Goal: Task Accomplishment & Management: Manage account settings

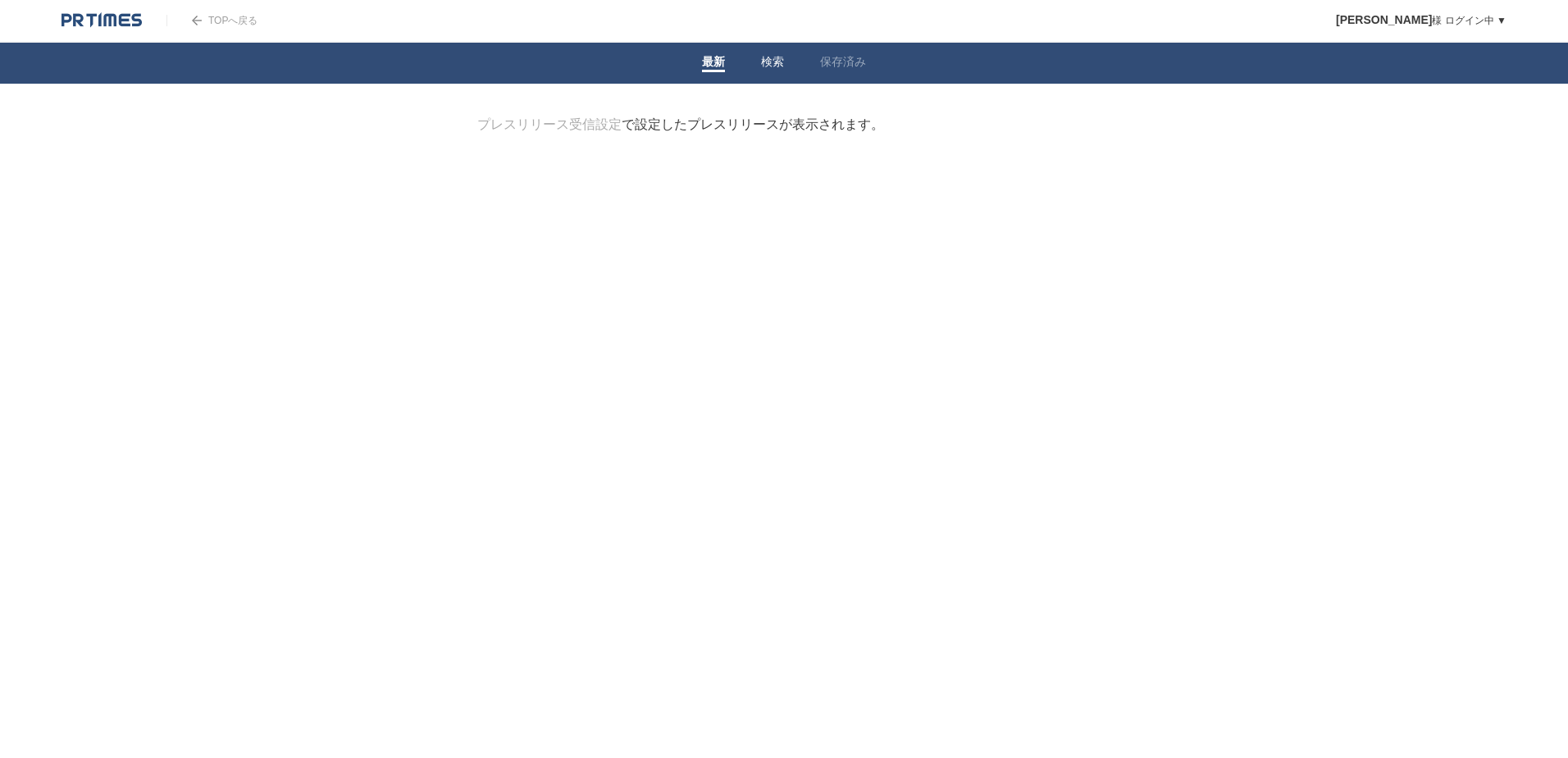
click at [770, 62] on link "検索" at bounding box center [772, 63] width 23 height 17
click at [843, 62] on link "保存済み" at bounding box center [843, 63] width 46 height 17
click at [697, 62] on li "最新" at bounding box center [713, 63] width 59 height 41
click at [721, 62] on link "最新" at bounding box center [713, 63] width 23 height 17
click at [586, 125] on link "プレスリリース受信設定" at bounding box center [550, 124] width 144 height 14
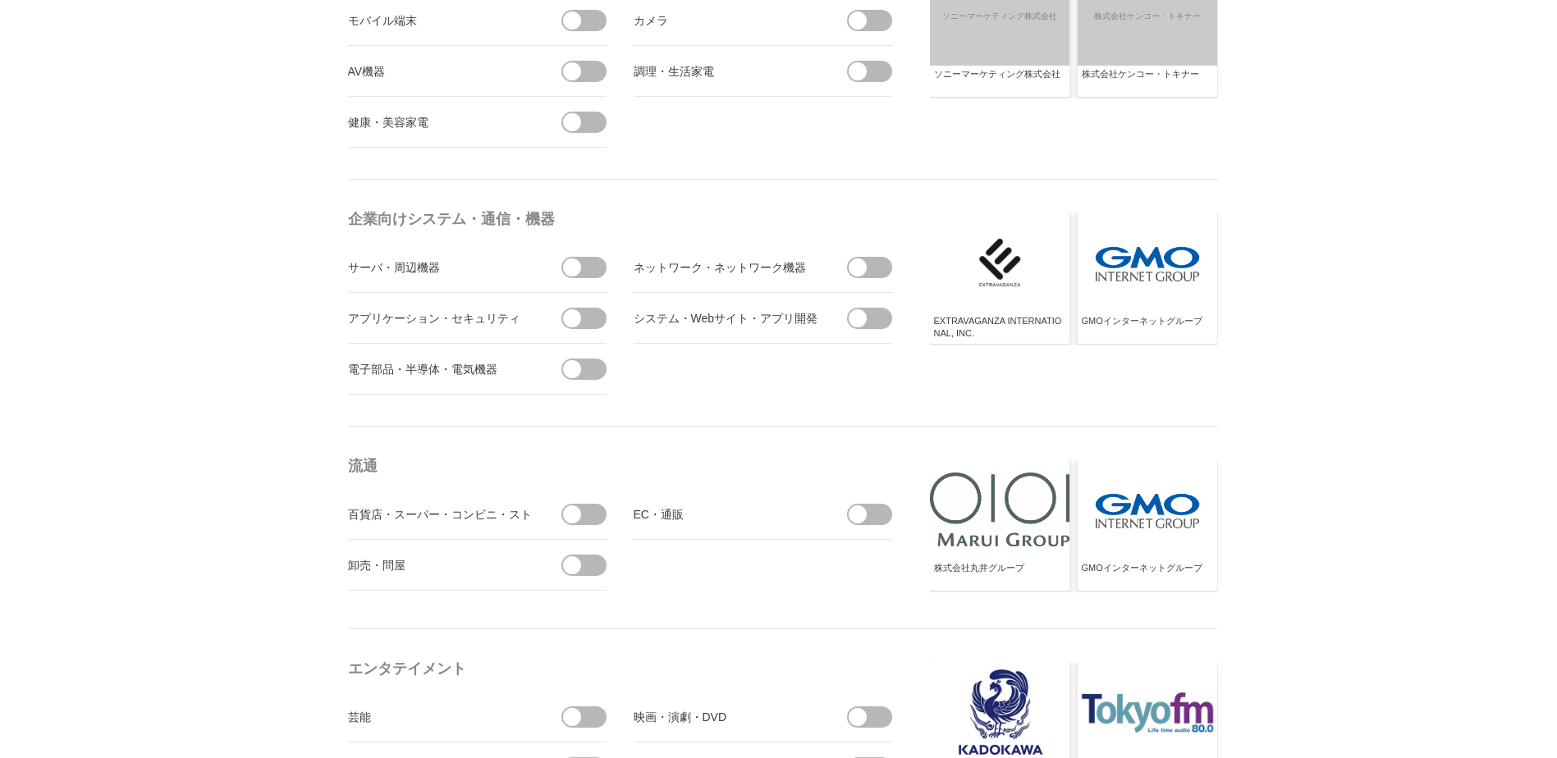
scroll to position [679, 0]
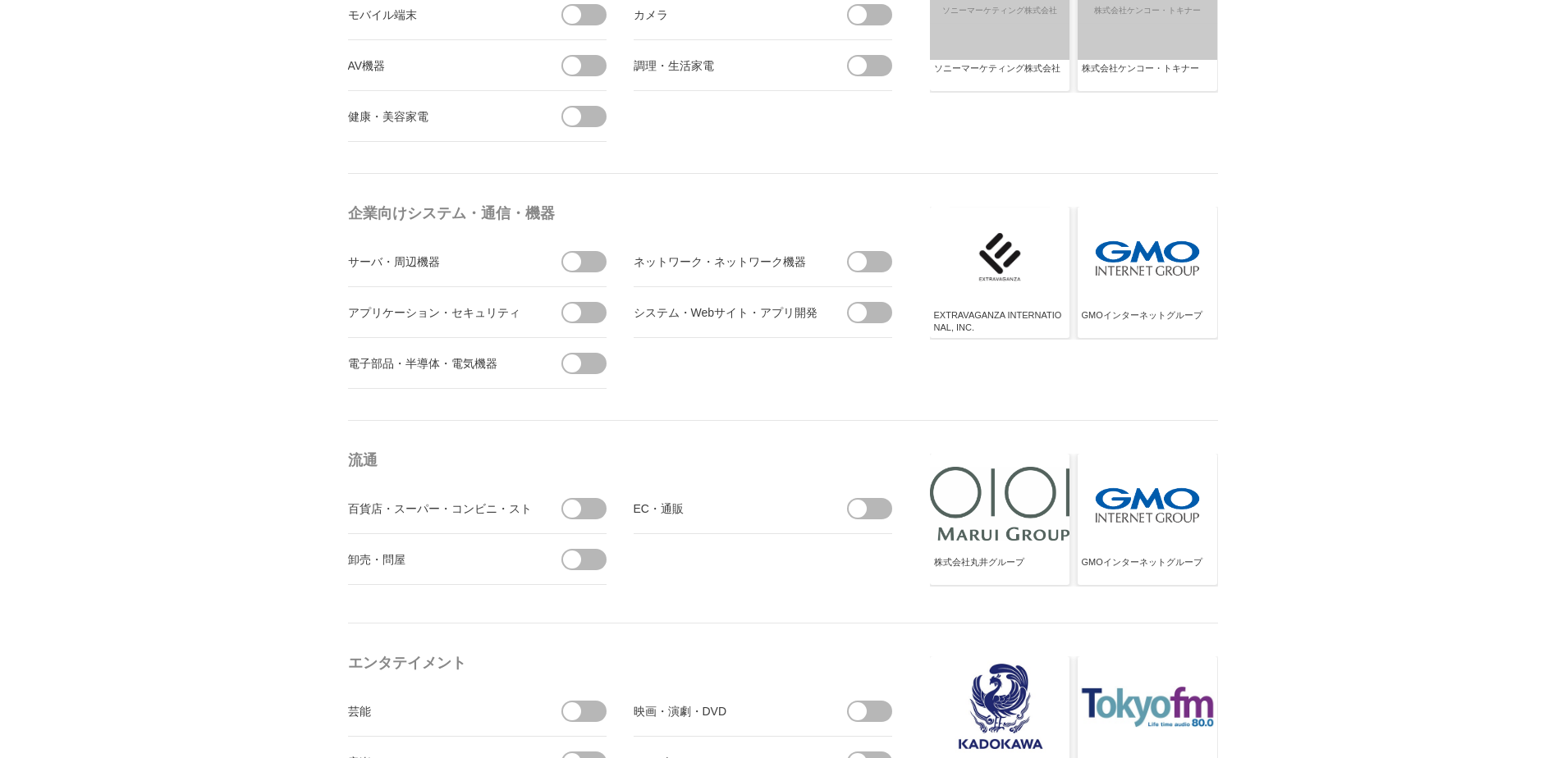
click at [591, 258] on span at bounding box center [589, 261] width 34 height 21
click at [0, 0] on input "checkbox" at bounding box center [0, 0] width 0 height 0
click at [591, 258] on span at bounding box center [596, 262] width 18 height 18
click at [0, 0] on input "受信しない" at bounding box center [0, 0] width 0 height 0
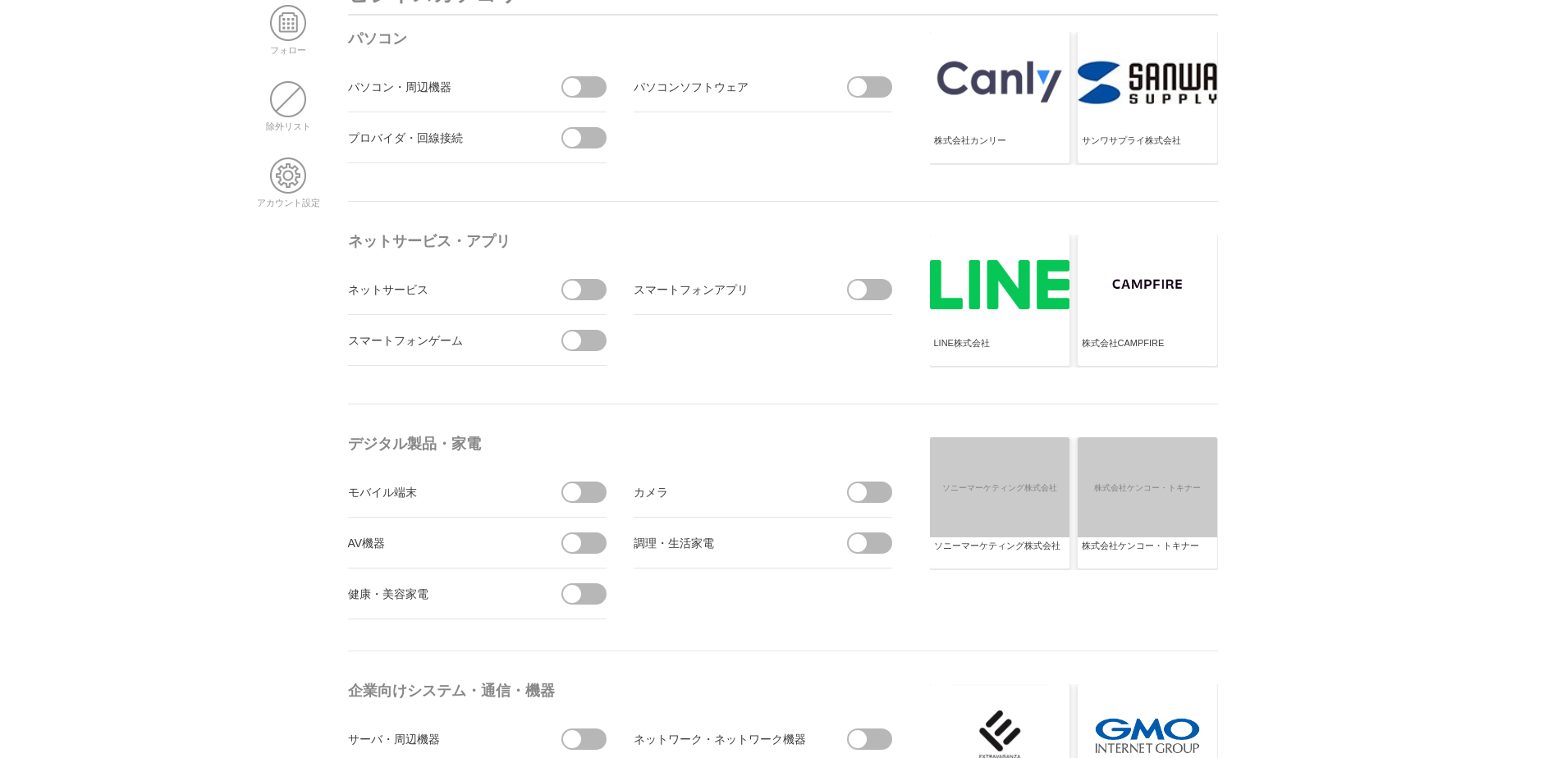
scroll to position [208, 0]
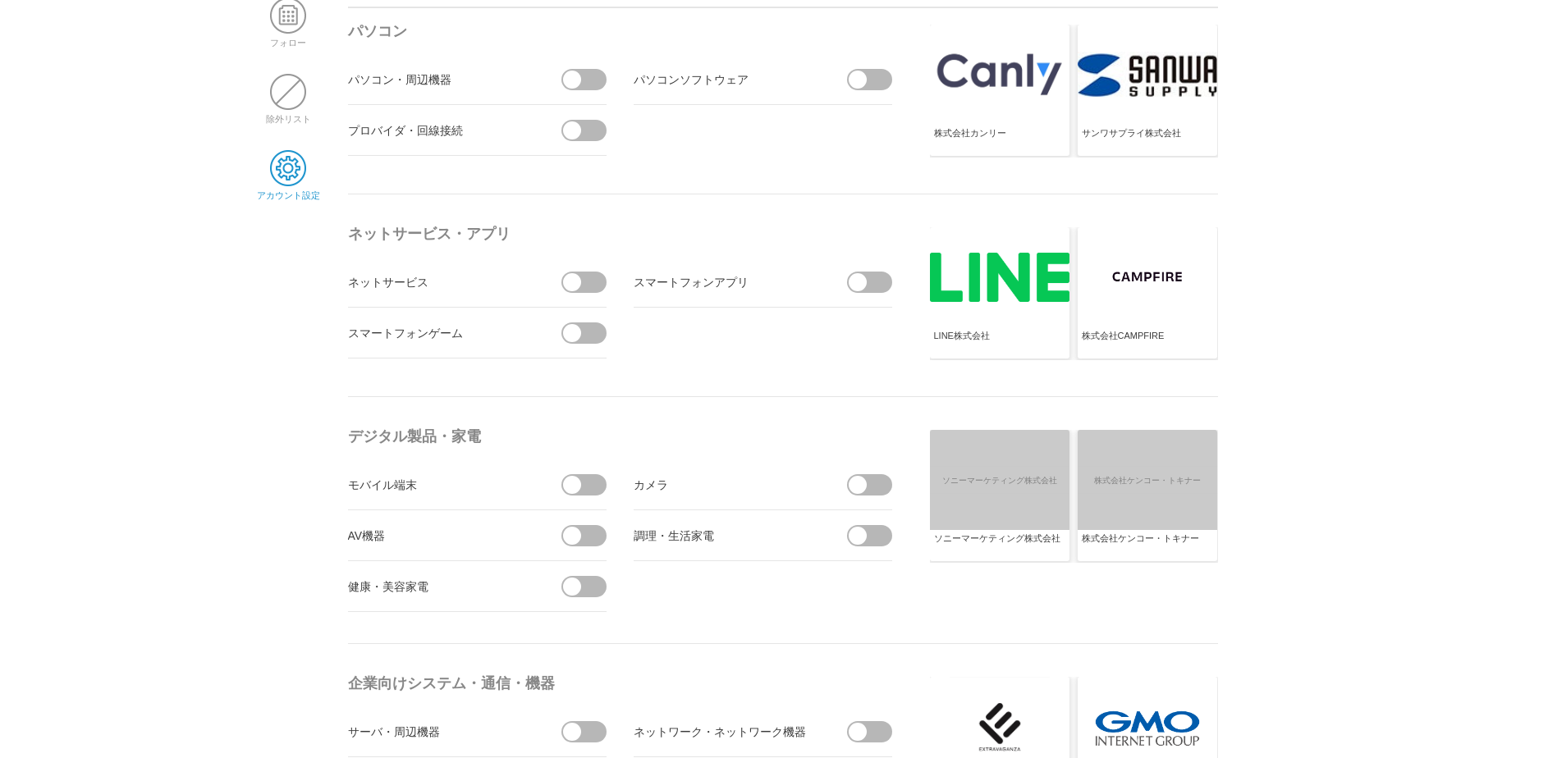
click at [291, 167] on span at bounding box center [288, 168] width 36 height 36
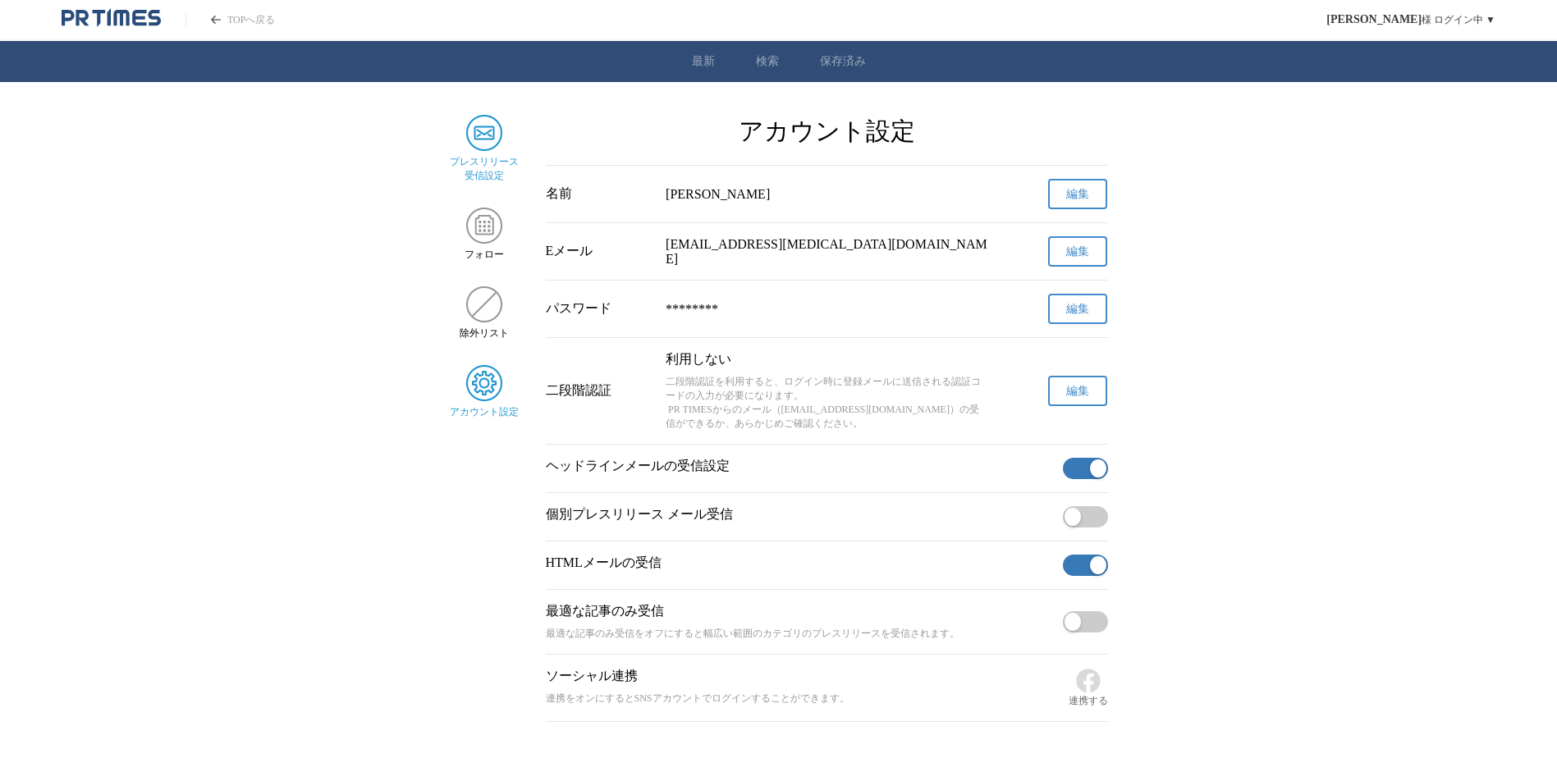
click at [481, 149] on img "サイドメニュー" at bounding box center [484, 133] width 36 height 36
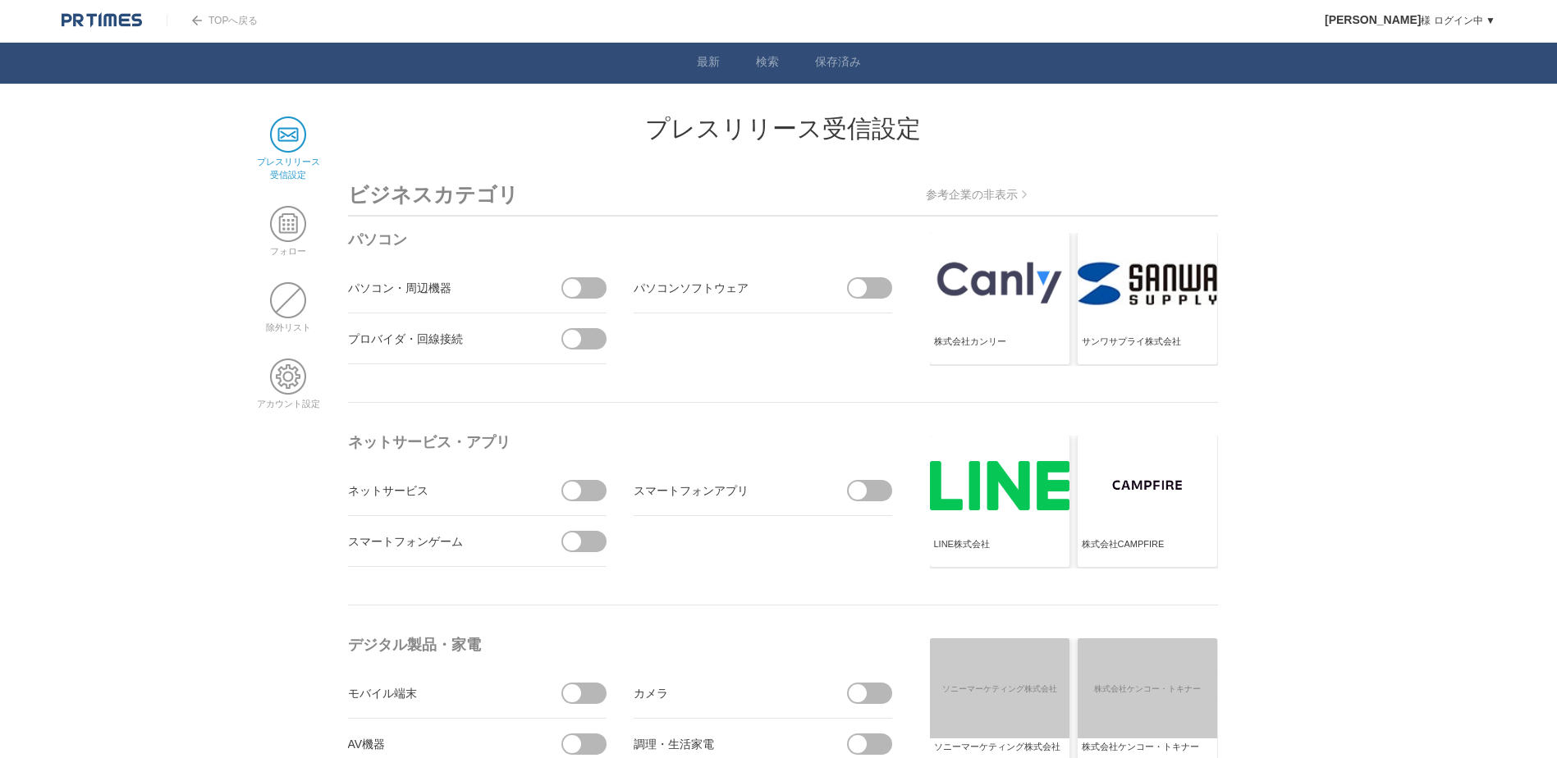
click at [579, 283] on span at bounding box center [572, 288] width 18 height 18
click at [0, 0] on input "checkbox" at bounding box center [0, 0] width 0 height 0
click at [872, 287] on span at bounding box center [874, 287] width 34 height 21
click at [0, 0] on input "checkbox" at bounding box center [0, 0] width 0 height 0
click at [578, 336] on span at bounding box center [572, 339] width 18 height 18
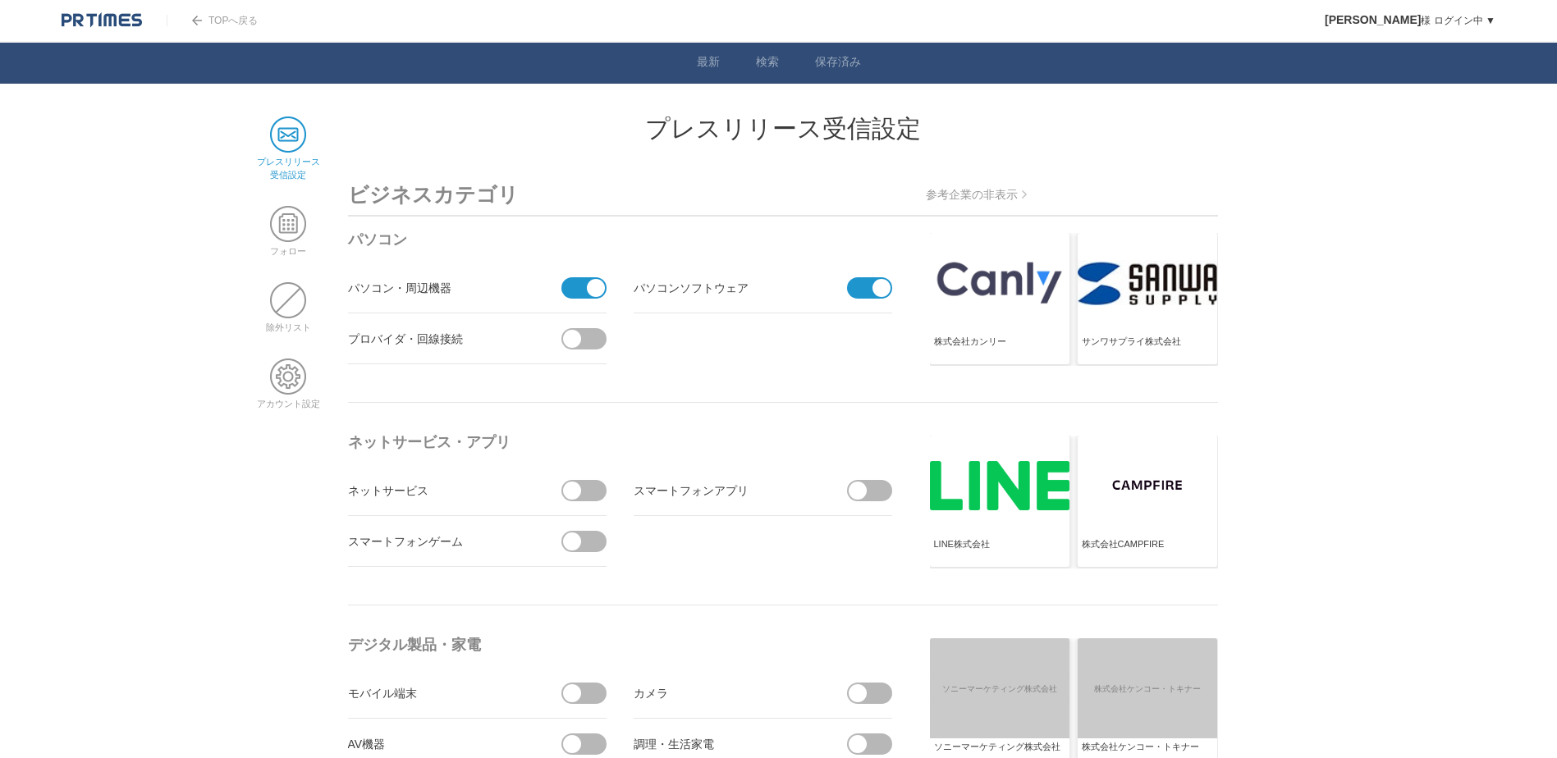
click at [0, 0] on input "checkbox" at bounding box center [0, 0] width 0 height 0
click at [583, 495] on span at bounding box center [589, 490] width 34 height 21
click at [0, 0] on input "checkbox" at bounding box center [0, 0] width 0 height 0
click at [883, 487] on span at bounding box center [874, 490] width 34 height 21
click at [0, 0] on input "checkbox" at bounding box center [0, 0] width 0 height 0
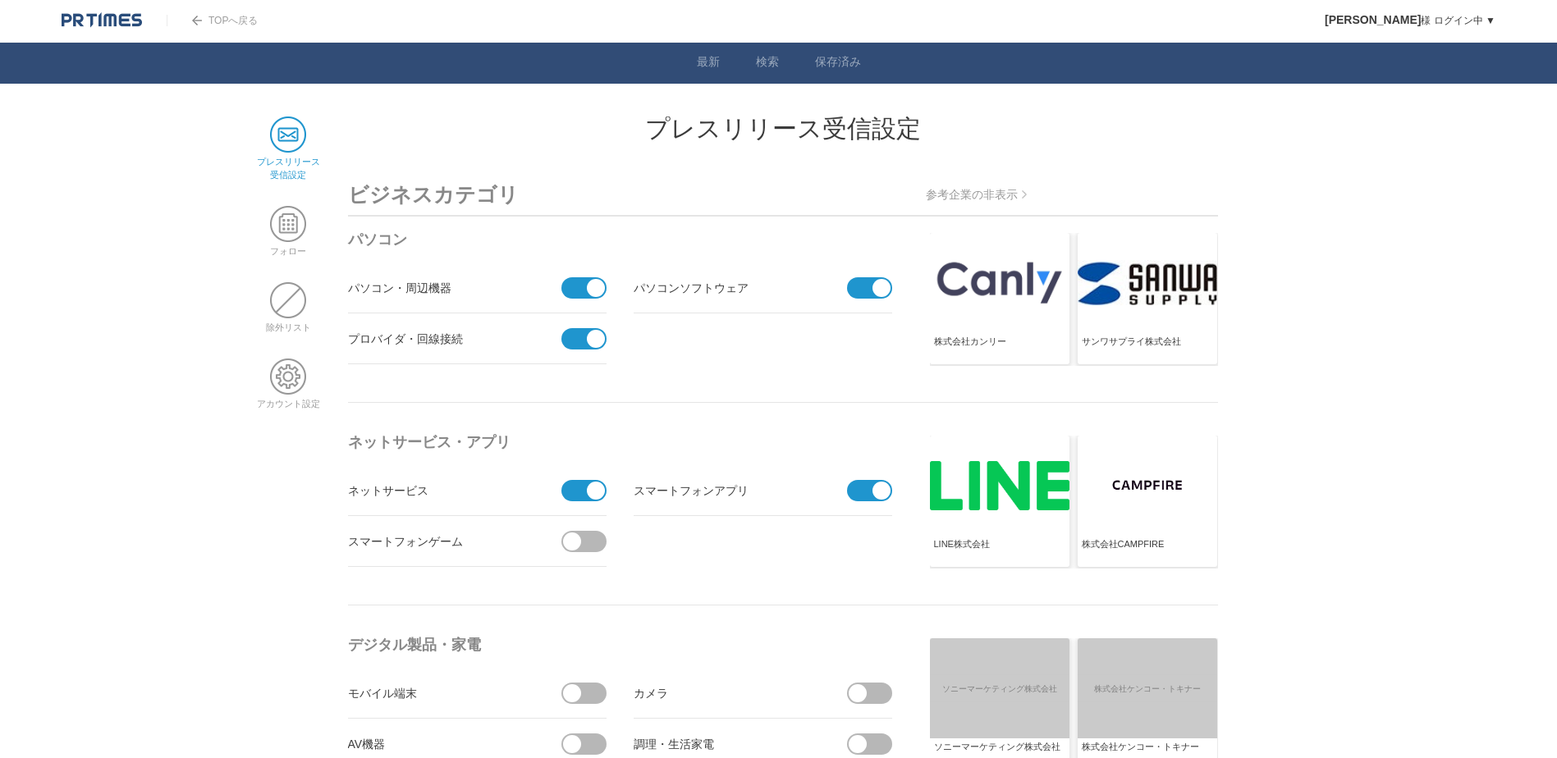
click at [592, 551] on span at bounding box center [589, 541] width 34 height 21
click at [0, 0] on input "checkbox" at bounding box center [0, 0] width 0 height 0
click at [592, 551] on span at bounding box center [578, 541] width 34 height 21
click at [0, 0] on input "checkbox" at bounding box center [0, 0] width 0 height 0
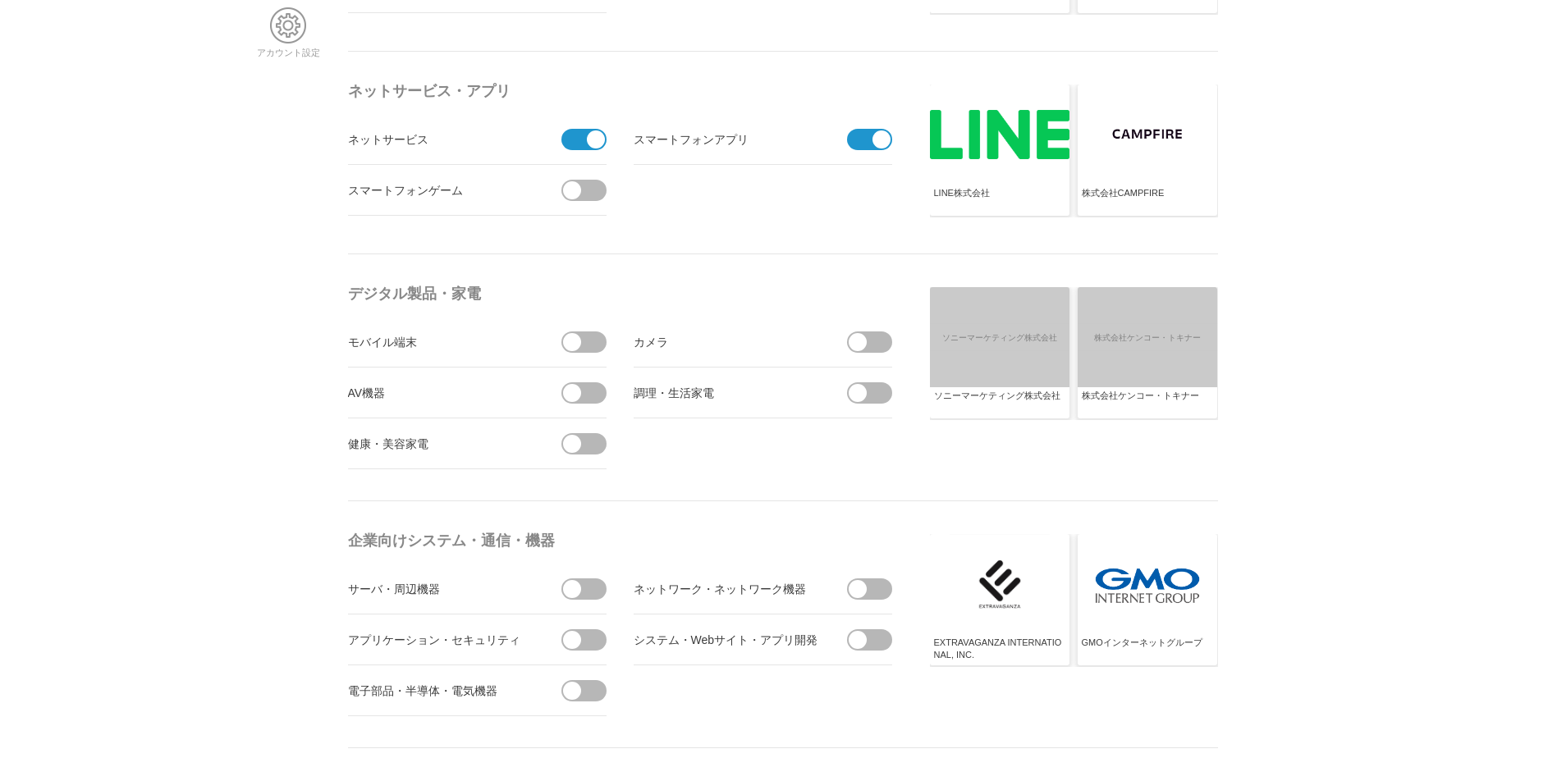
scroll to position [375, 0]
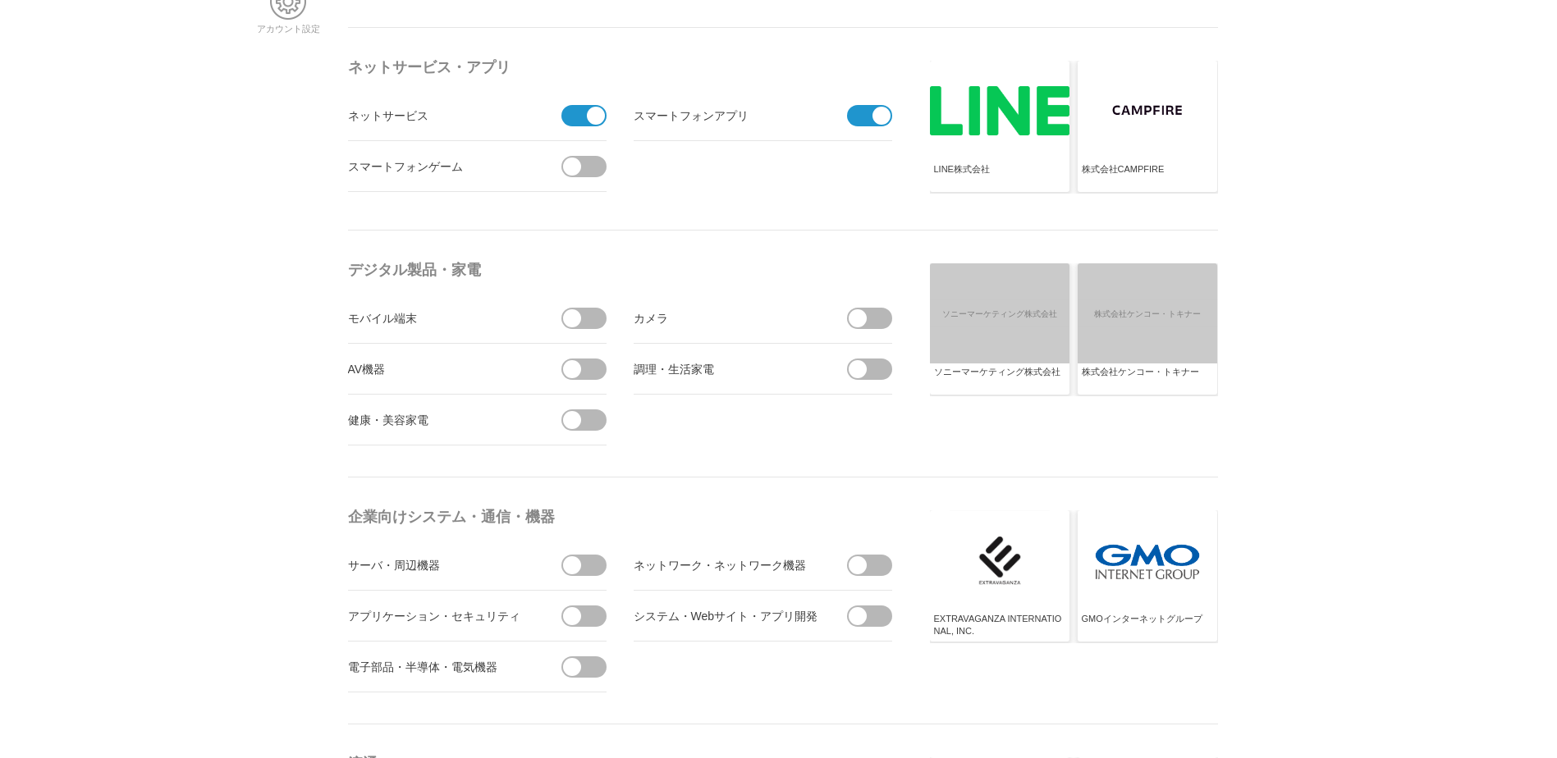
click at [583, 167] on span at bounding box center [589, 166] width 34 height 21
click at [0, 0] on input "受信する" at bounding box center [0, 0] width 0 height 0
click at [583, 322] on span at bounding box center [589, 318] width 34 height 21
click at [0, 0] on input "checkbox" at bounding box center [0, 0] width 0 height 0
click at [582, 359] on span at bounding box center [589, 369] width 34 height 21
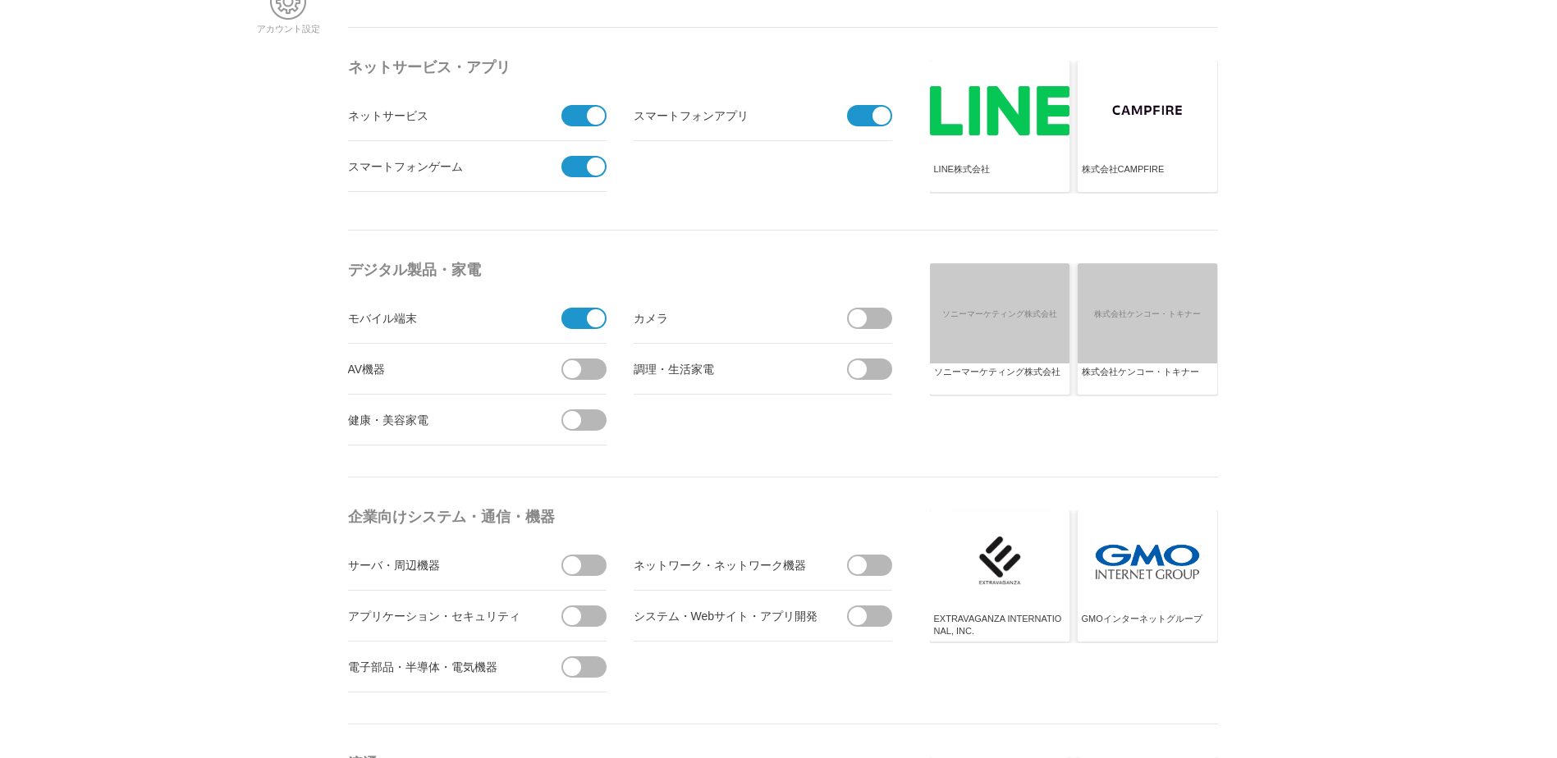
click at [0, 0] on input "checkbox" at bounding box center [0, 0] width 0 height 0
click at [578, 412] on span at bounding box center [589, 419] width 34 height 21
click at [0, 0] on input "checkbox" at bounding box center [0, 0] width 0 height 0
click at [866, 315] on span at bounding box center [857, 318] width 18 height 18
click at [0, 0] on input "checkbox" at bounding box center [0, 0] width 0 height 0
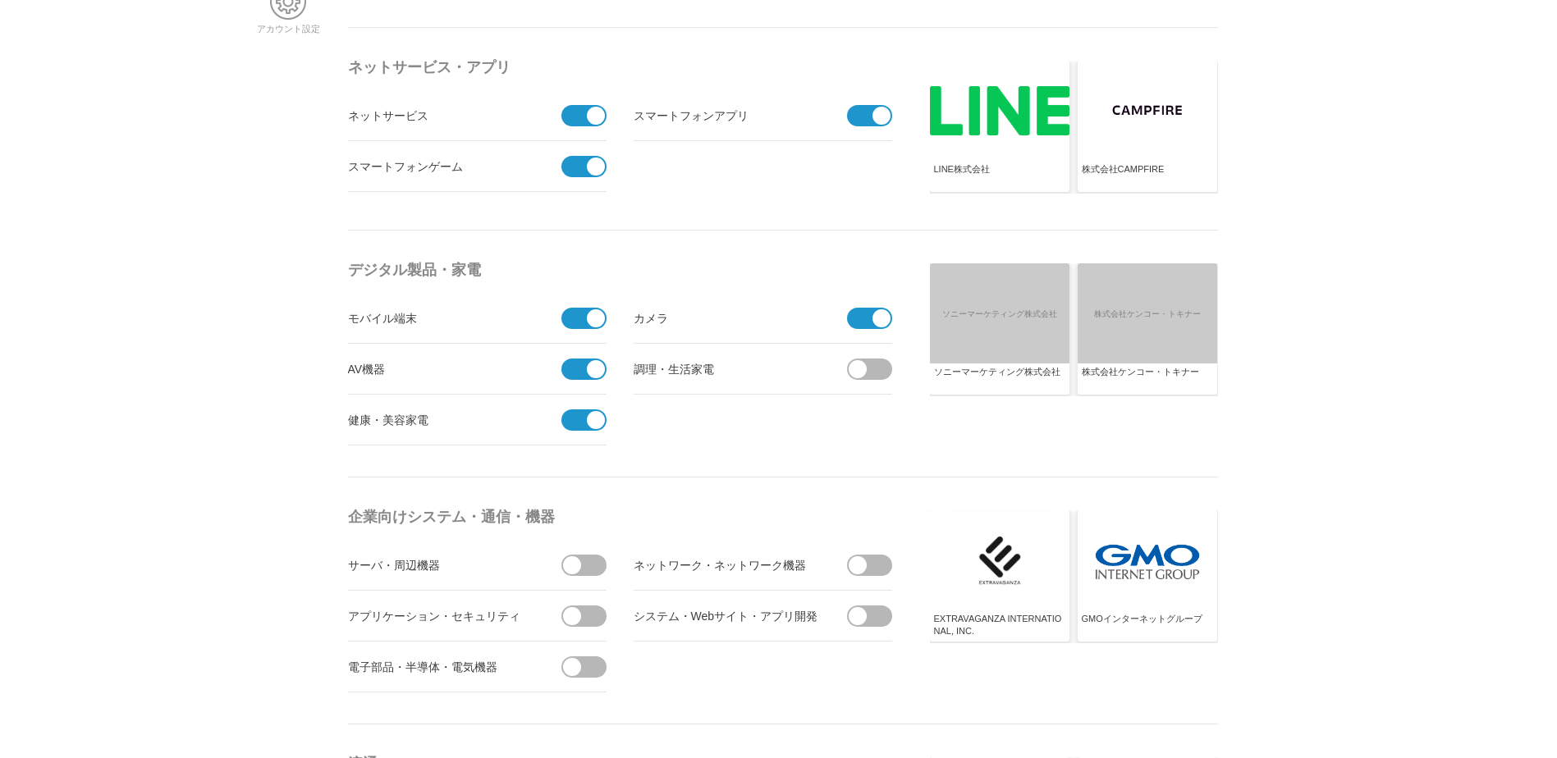
click at [862, 360] on span at bounding box center [874, 369] width 34 height 21
click at [0, 0] on input "checkbox" at bounding box center [0, 0] width 0 height 0
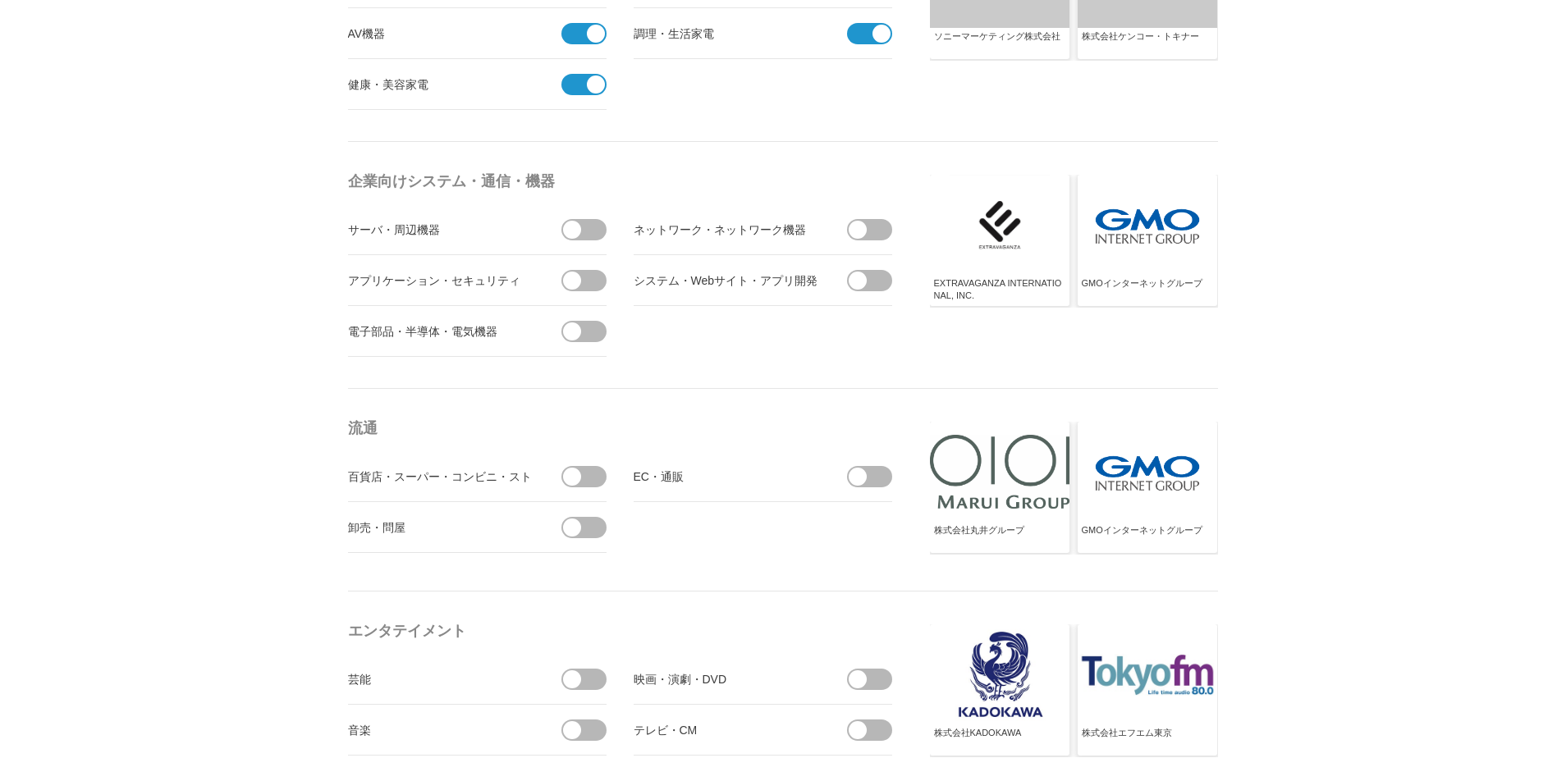
scroll to position [725, 0]
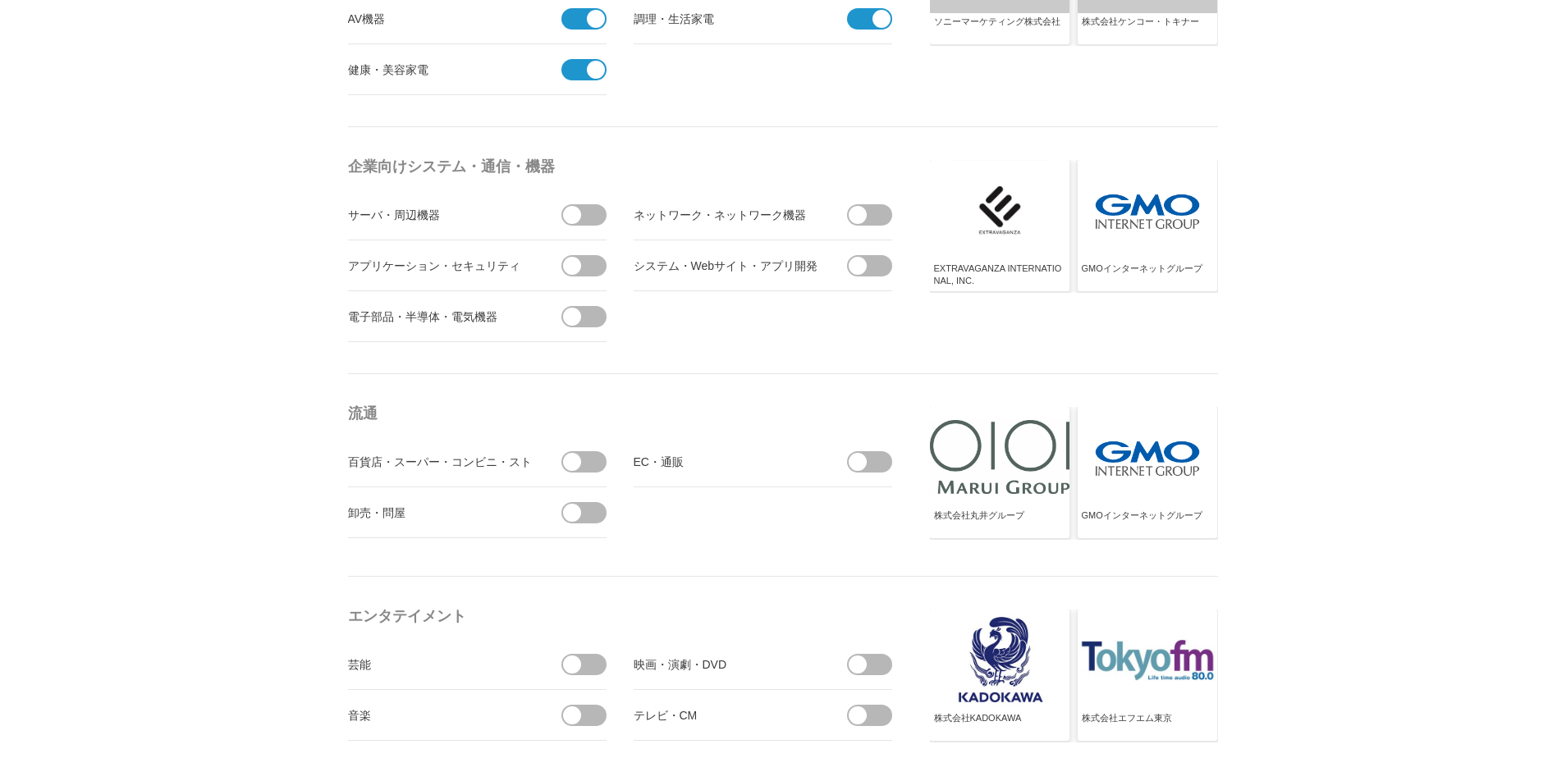
click at [583, 221] on span at bounding box center [589, 214] width 34 height 21
click at [0, 0] on input "checkbox" at bounding box center [0, 0] width 0 height 0
click at [579, 264] on span at bounding box center [572, 266] width 18 height 18
click at [0, 0] on input "checkbox" at bounding box center [0, 0] width 0 height 0
click at [578, 321] on span at bounding box center [572, 317] width 18 height 18
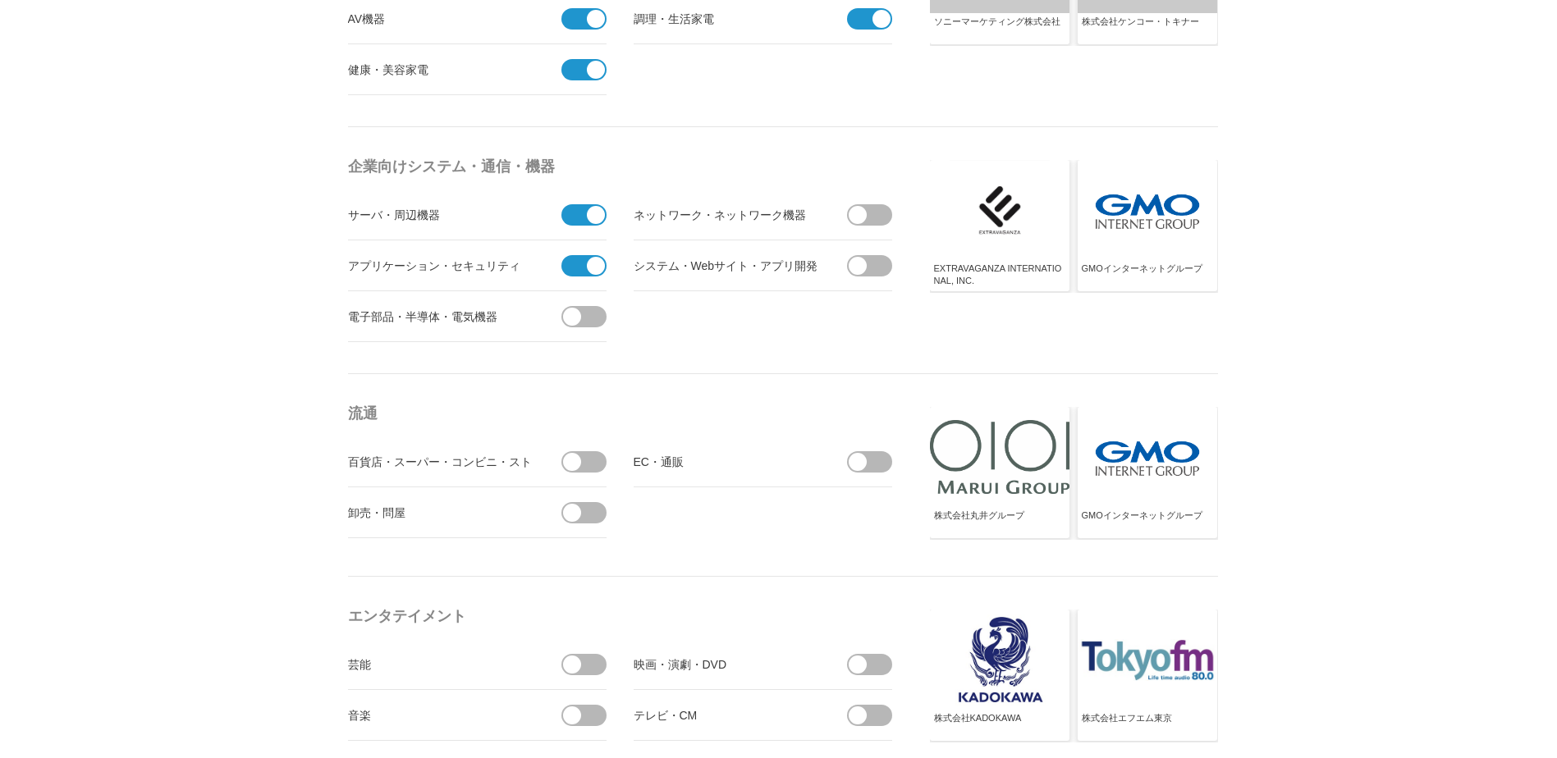
click at [0, 0] on input "checkbox" at bounding box center [0, 0] width 0 height 0
click at [860, 267] on span at bounding box center [857, 266] width 18 height 18
click at [0, 0] on input "checkbox" at bounding box center [0, 0] width 0 height 0
click at [865, 205] on span at bounding box center [874, 214] width 34 height 21
click at [0, 0] on input "checkbox" at bounding box center [0, 0] width 0 height 0
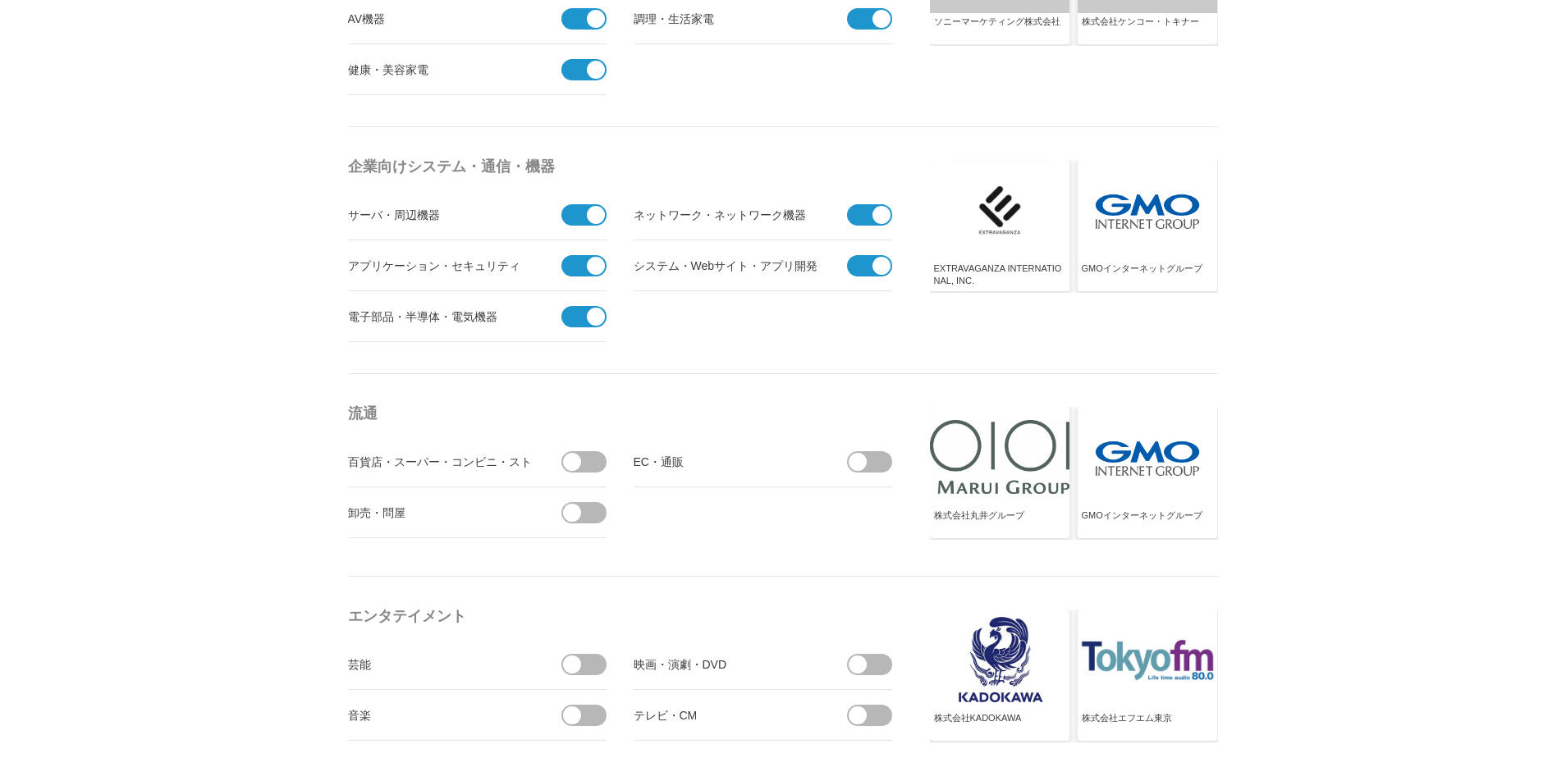
click at [870, 461] on span at bounding box center [874, 461] width 34 height 21
click at [0, 0] on input "checkbox" at bounding box center [0, 0] width 0 height 0
click at [588, 458] on span at bounding box center [589, 461] width 34 height 21
click at [0, 0] on input "checkbox" at bounding box center [0, 0] width 0 height 0
click at [584, 504] on span at bounding box center [589, 512] width 34 height 21
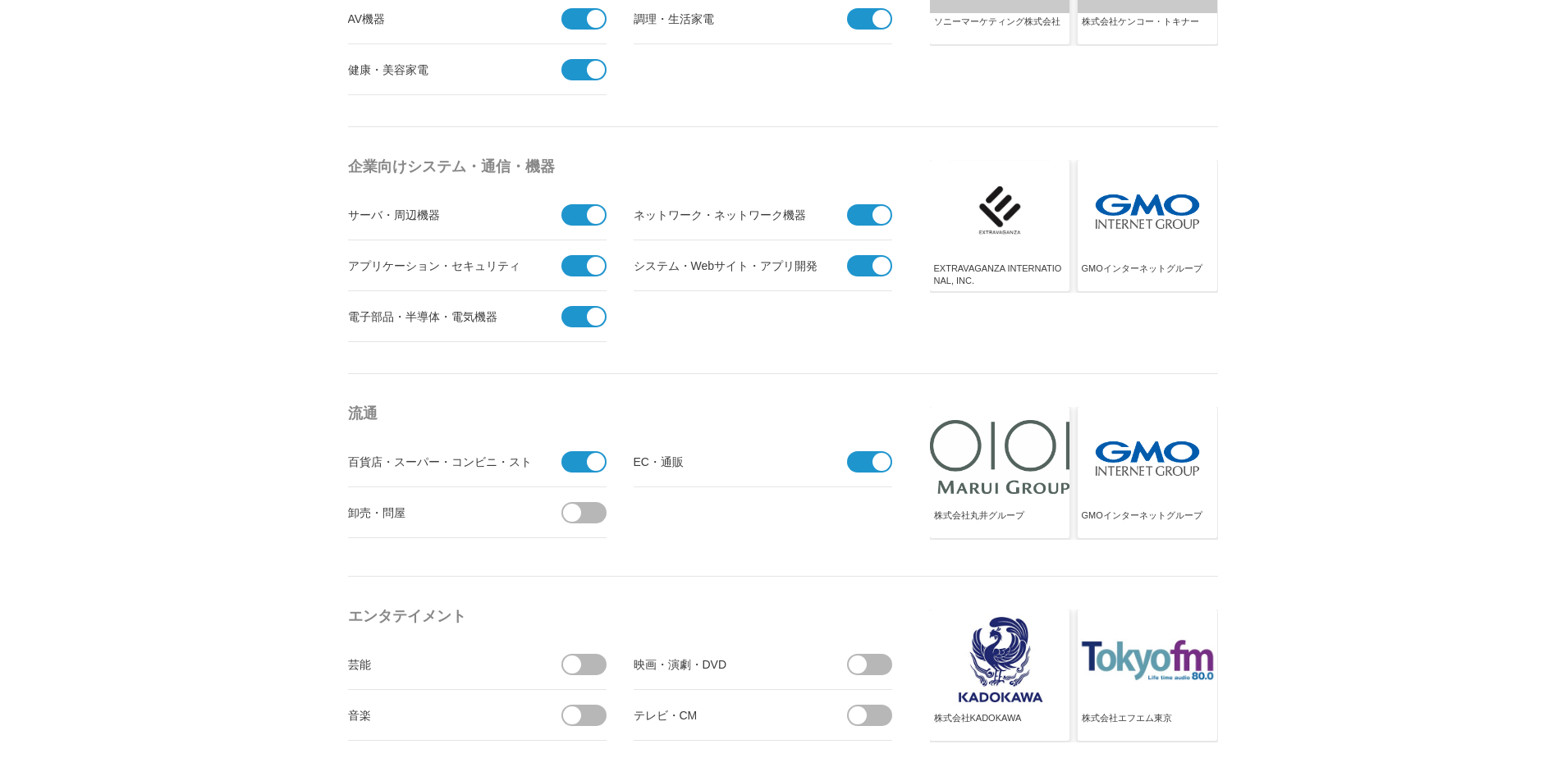
click at [0, 0] on input "checkbox" at bounding box center [0, 0] width 0 height 0
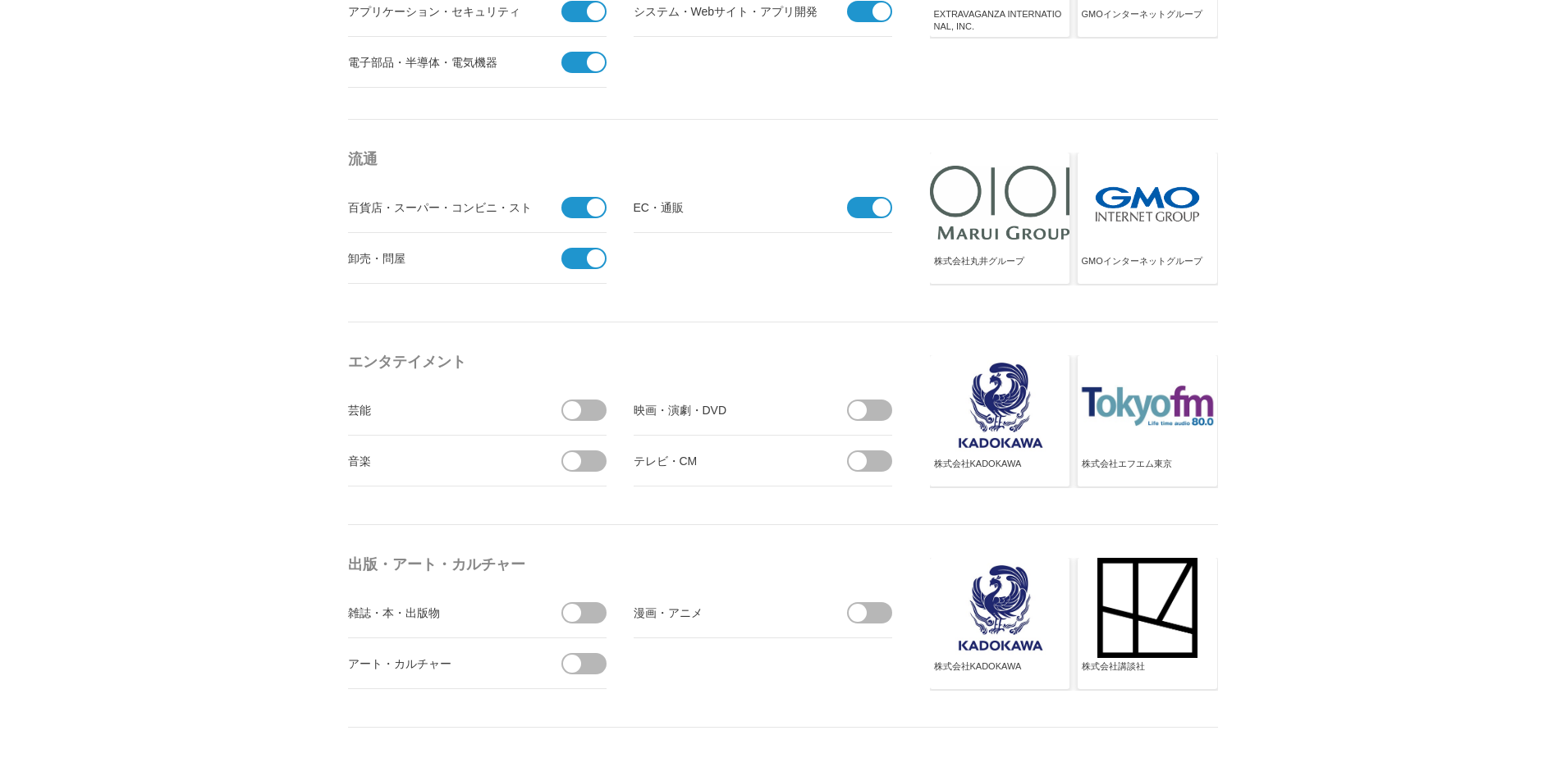
scroll to position [1016, 0]
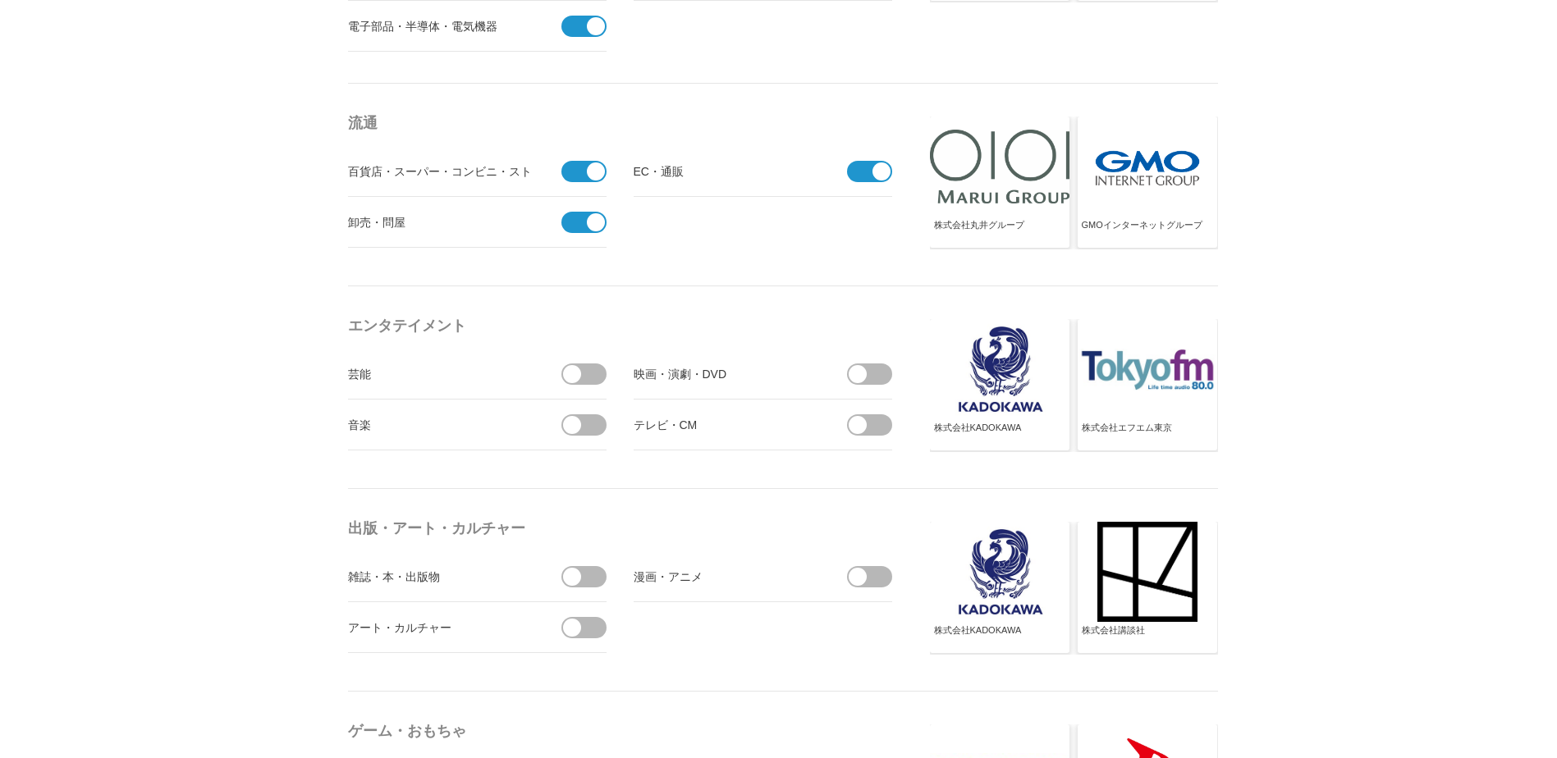
click at [600, 372] on span at bounding box center [589, 374] width 34 height 21
click at [0, 0] on input "checkbox" at bounding box center [0, 0] width 0 height 0
click at [592, 418] on span at bounding box center [589, 424] width 34 height 21
click at [0, 0] on input "checkbox" at bounding box center [0, 0] width 0 height 0
click at [867, 382] on span at bounding box center [874, 374] width 34 height 21
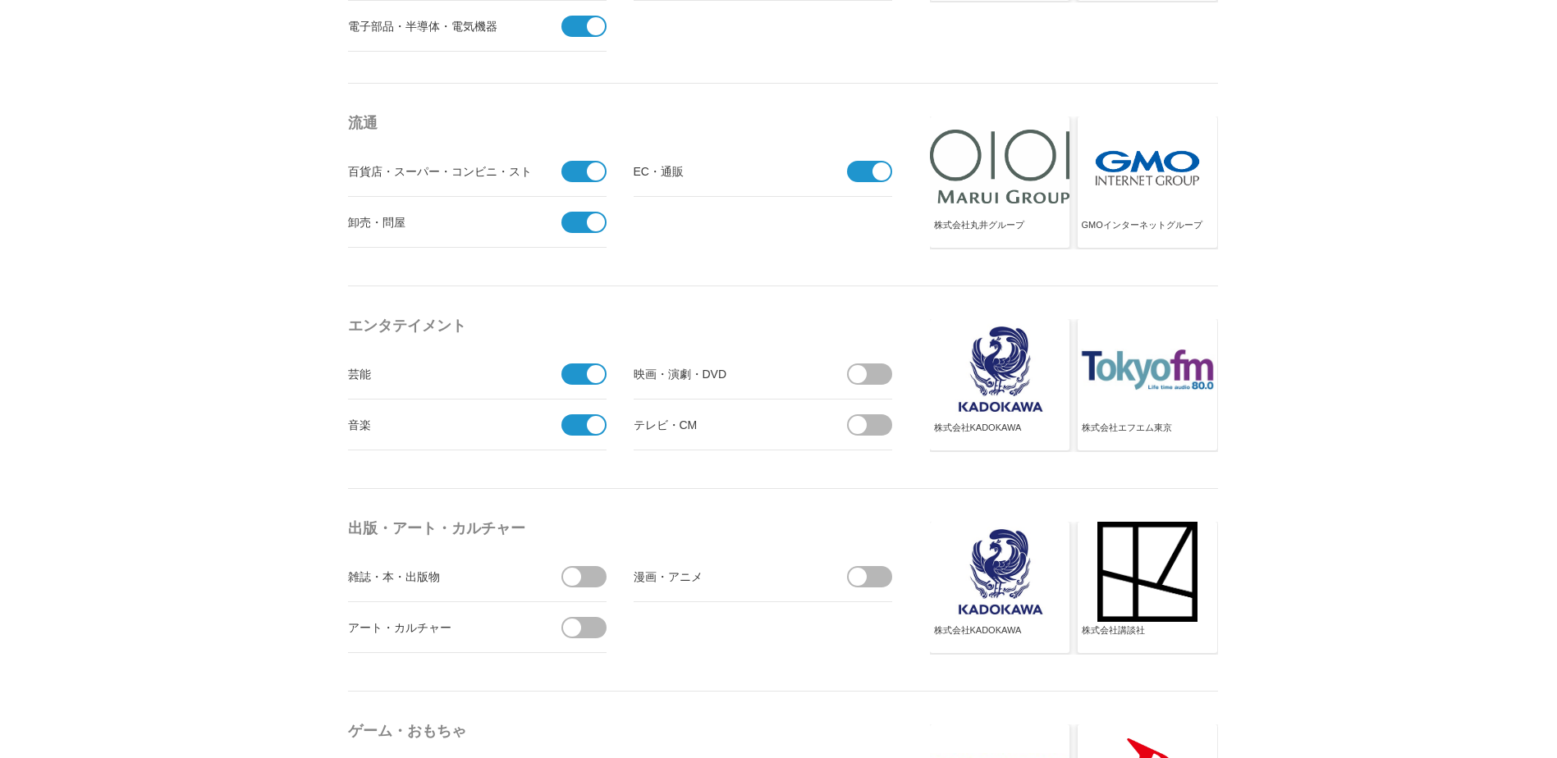
click at [0, 0] on input "checkbox" at bounding box center [0, 0] width 0 height 0
click at [867, 414] on li "テレビ・CM" at bounding box center [762, 425] width 258 height 51
click at [861, 428] on span at bounding box center [857, 425] width 18 height 18
click at [0, 0] on input "checkbox" at bounding box center [0, 0] width 0 height 0
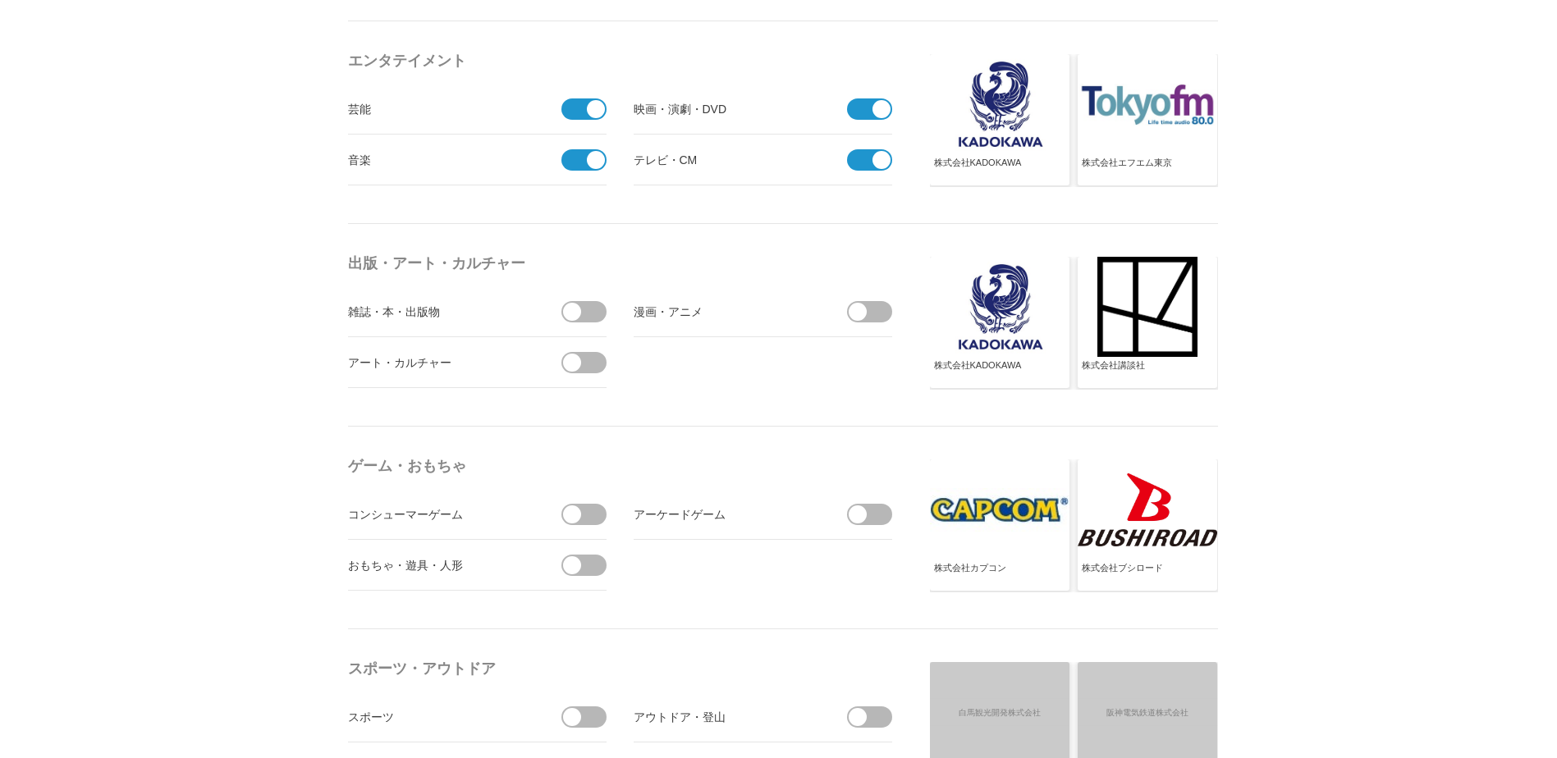
scroll to position [1282, 0]
click at [596, 304] on span at bounding box center [589, 310] width 34 height 21
click at [0, 0] on input "checkbox" at bounding box center [0, 0] width 0 height 0
click at [596, 304] on span at bounding box center [583, 321] width 45 height 43
click at [0, 0] on input "checkbox" at bounding box center [0, 0] width 0 height 0
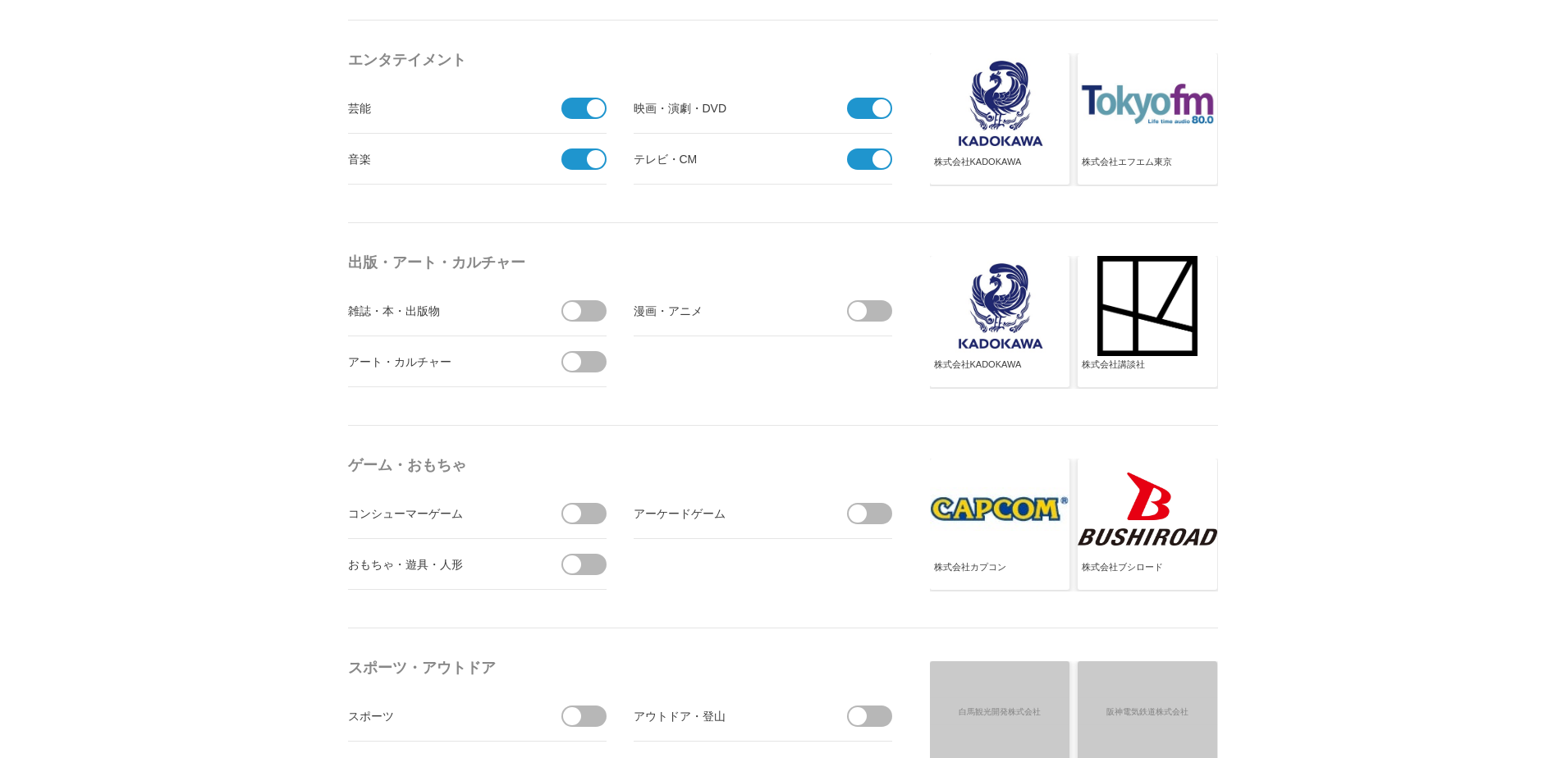
click at [597, 305] on span at bounding box center [589, 310] width 34 height 21
click at [0, 0] on input "受信しない" at bounding box center [0, 0] width 0 height 0
click at [597, 305] on span at bounding box center [596, 311] width 18 height 18
click at [0, 0] on input "受信する" at bounding box center [0, 0] width 0 height 0
click at [597, 305] on span at bounding box center [589, 310] width 34 height 21
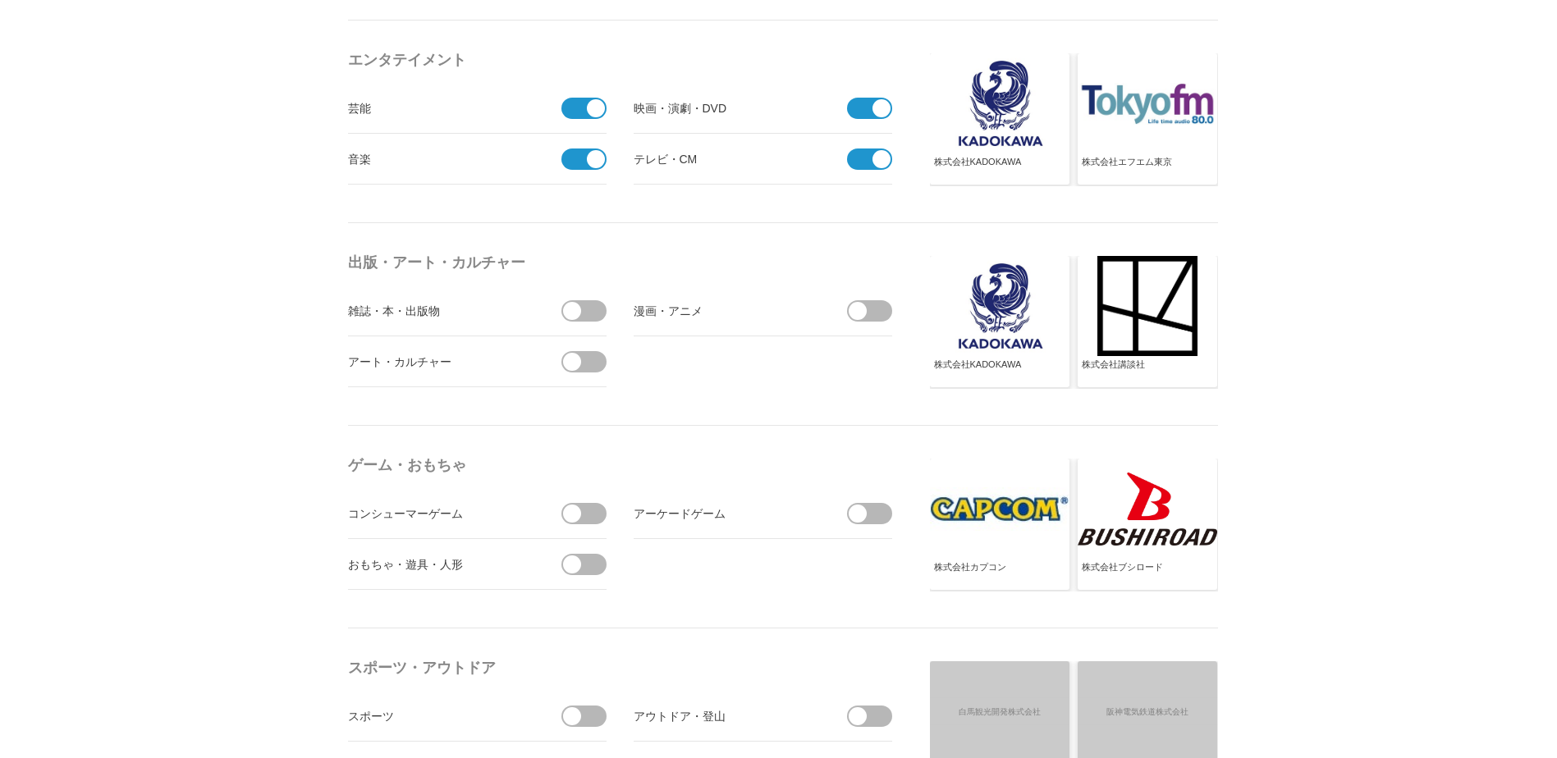
click at [0, 0] on input "受信しない" at bounding box center [0, 0] width 0 height 0
click at [597, 305] on span at bounding box center [596, 311] width 18 height 18
click at [0, 0] on input "受信しない" at bounding box center [0, 0] width 0 height 0
click at [589, 360] on span at bounding box center [589, 361] width 34 height 21
click at [0, 0] on input "checkbox" at bounding box center [0, 0] width 0 height 0
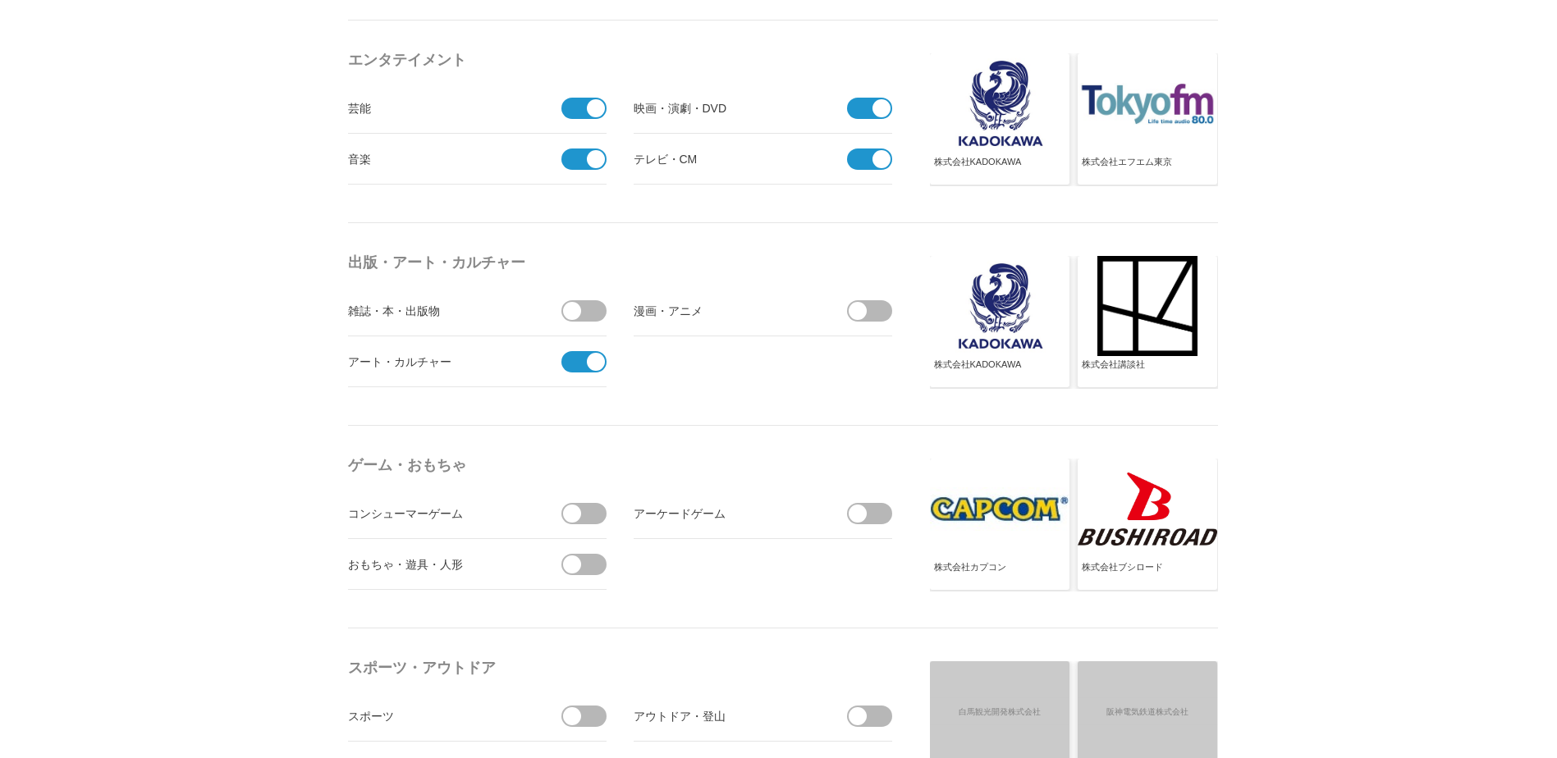
click at [579, 312] on span at bounding box center [572, 311] width 18 height 18
click at [0, 0] on input "受信しない" at bounding box center [0, 0] width 0 height 0
click at [876, 309] on span at bounding box center [874, 310] width 34 height 21
click at [0, 0] on input "checkbox" at bounding box center [0, 0] width 0 height 0
drag, startPoint x: 876, startPoint y: 309, endPoint x: 881, endPoint y: 450, distance: 141.3
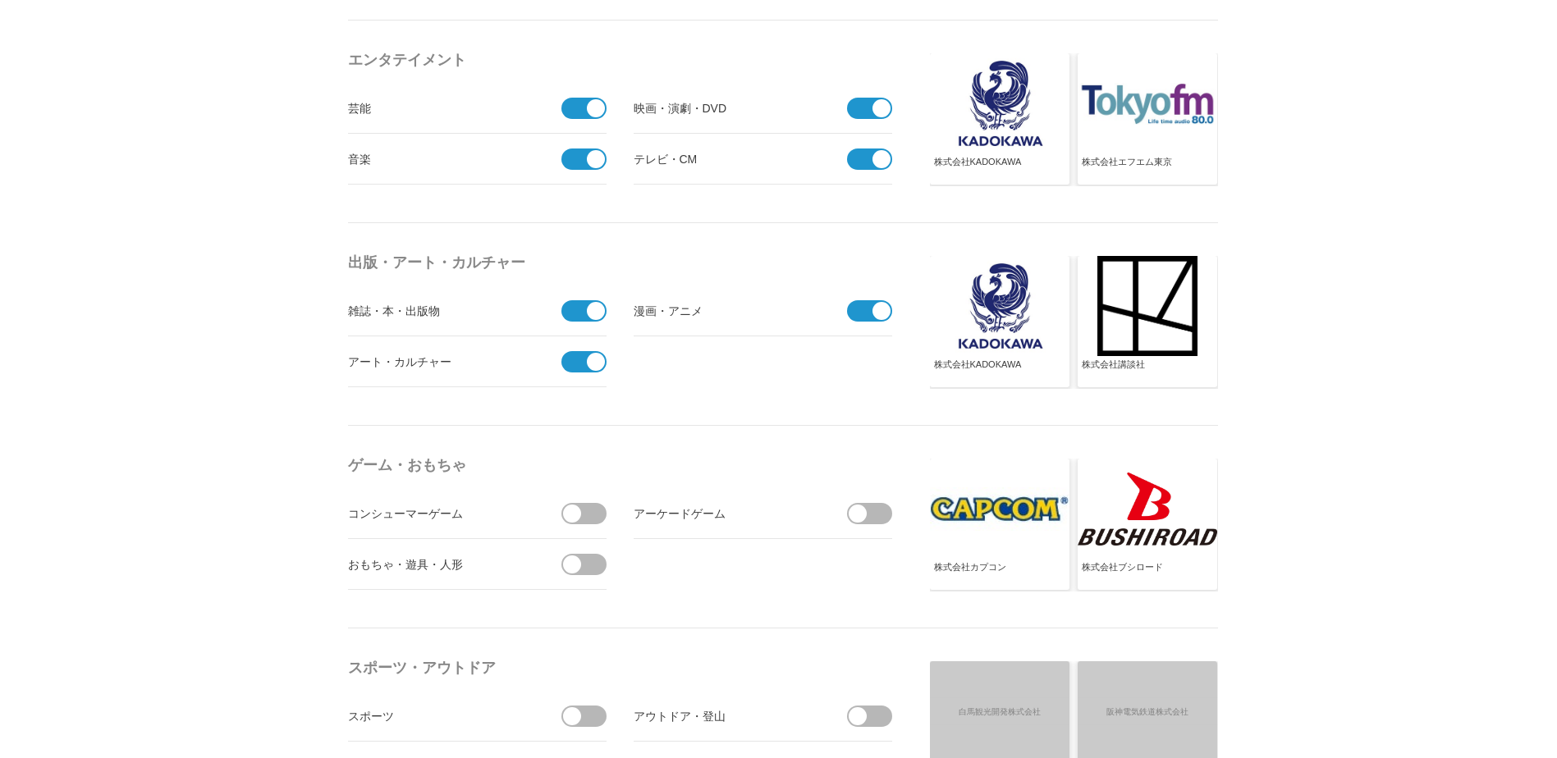
click at [876, 309] on span at bounding box center [881, 311] width 18 height 18
click at [0, 0] on input "受信しない" at bounding box center [0, 0] width 0 height 0
click at [875, 514] on span at bounding box center [874, 513] width 34 height 21
click at [0, 0] on input "checkbox" at bounding box center [0, 0] width 0 height 0
click at [866, 318] on span at bounding box center [874, 310] width 34 height 21
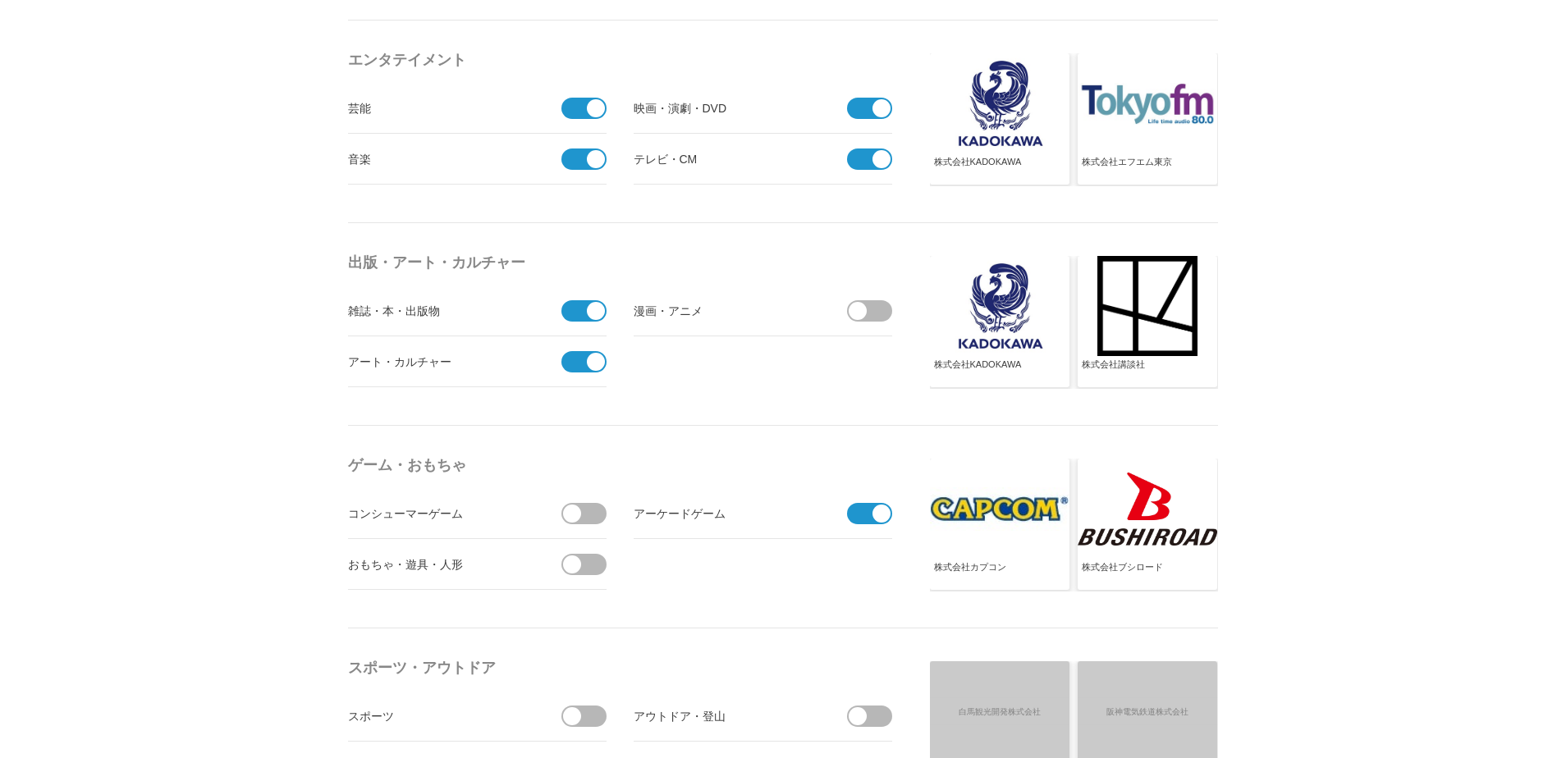
click at [0, 0] on input "受信する" at bounding box center [0, 0] width 0 height 0
click at [592, 523] on span at bounding box center [589, 513] width 34 height 21
click at [0, 0] on input "checkbox" at bounding box center [0, 0] width 0 height 0
click at [584, 575] on li "おもちゃ・遊具・人形" at bounding box center [477, 564] width 258 height 51
click at [587, 566] on span at bounding box center [589, 564] width 34 height 21
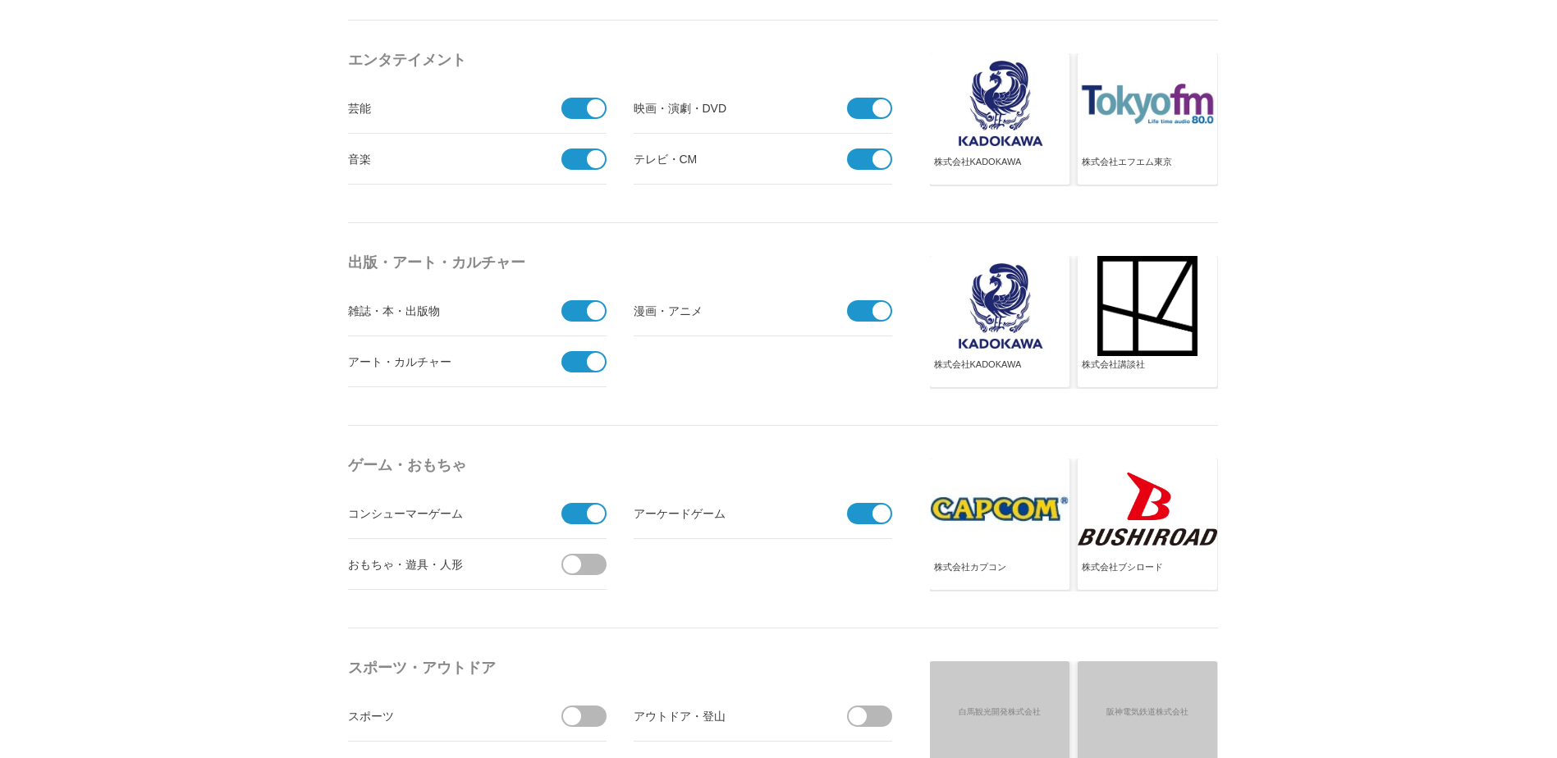
click at [0, 0] on input "checkbox" at bounding box center [0, 0] width 0 height 0
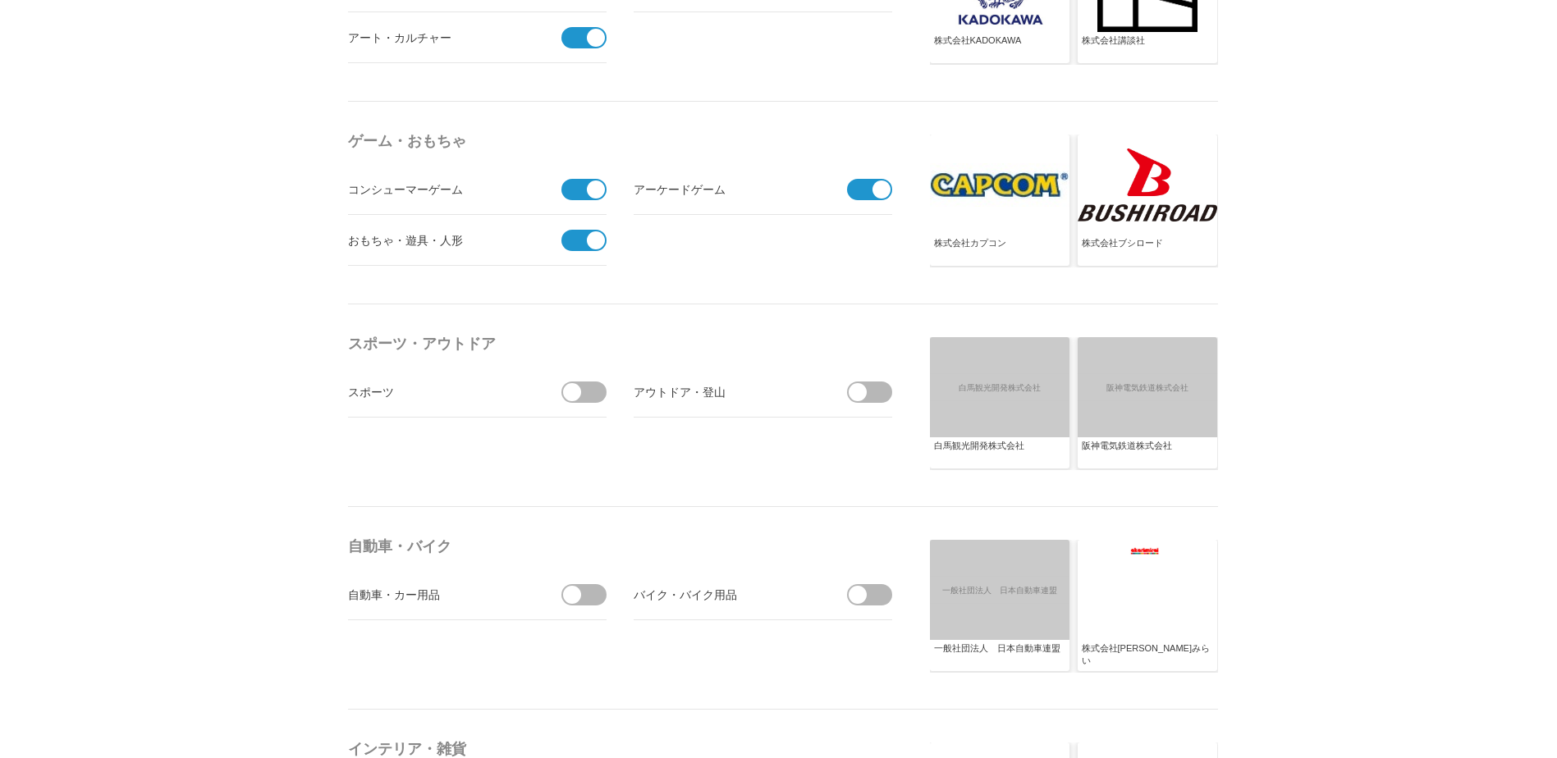
scroll to position [1630, 0]
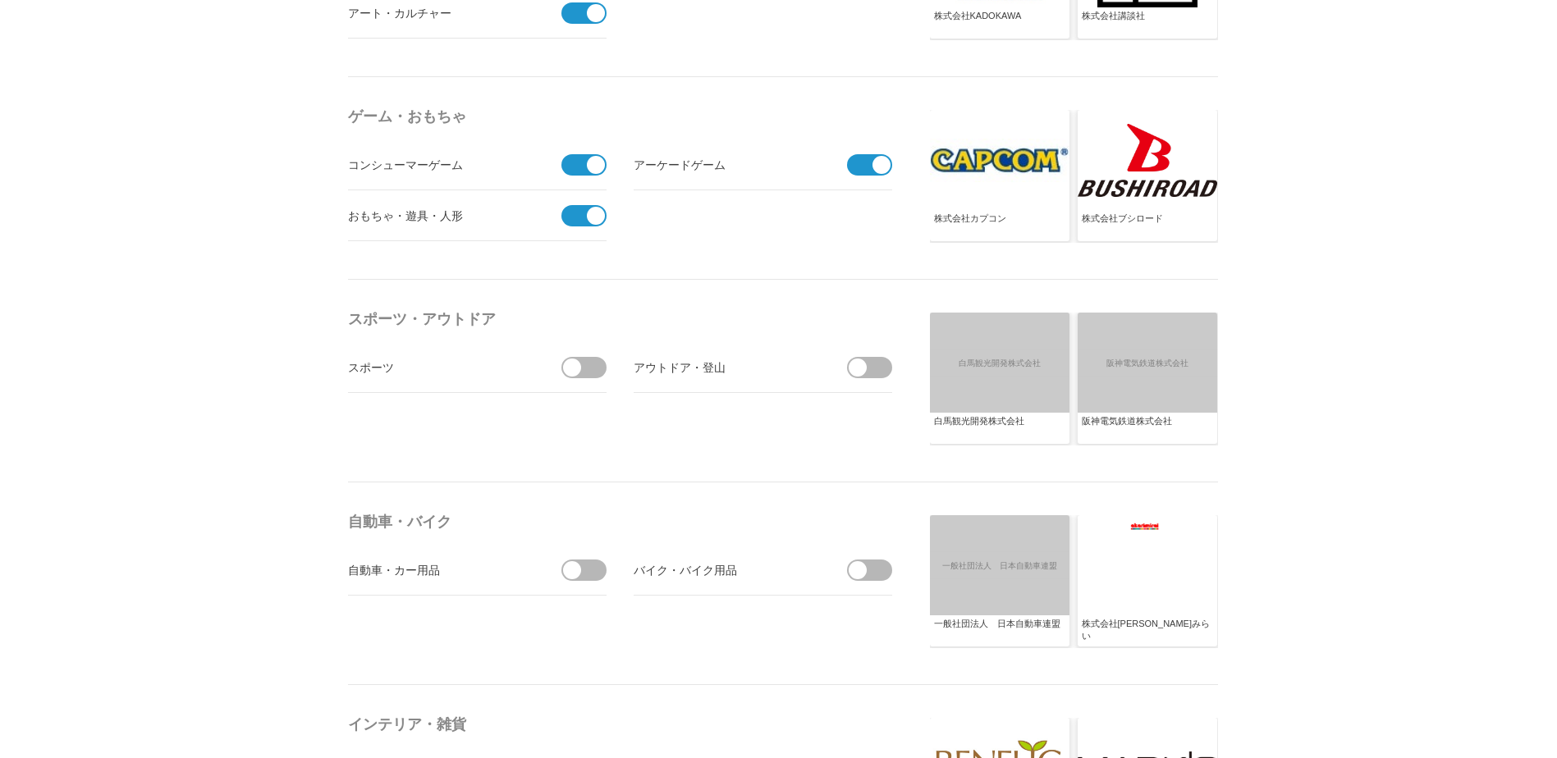
click at [592, 366] on span at bounding box center [589, 367] width 34 height 21
click at [0, 0] on input "checkbox" at bounding box center [0, 0] width 0 height 0
drag, startPoint x: 880, startPoint y: 365, endPoint x: 879, endPoint y: 373, distance: 8.2
click at [880, 365] on span at bounding box center [874, 367] width 34 height 21
click at [0, 0] on input "checkbox" at bounding box center [0, 0] width 0 height 0
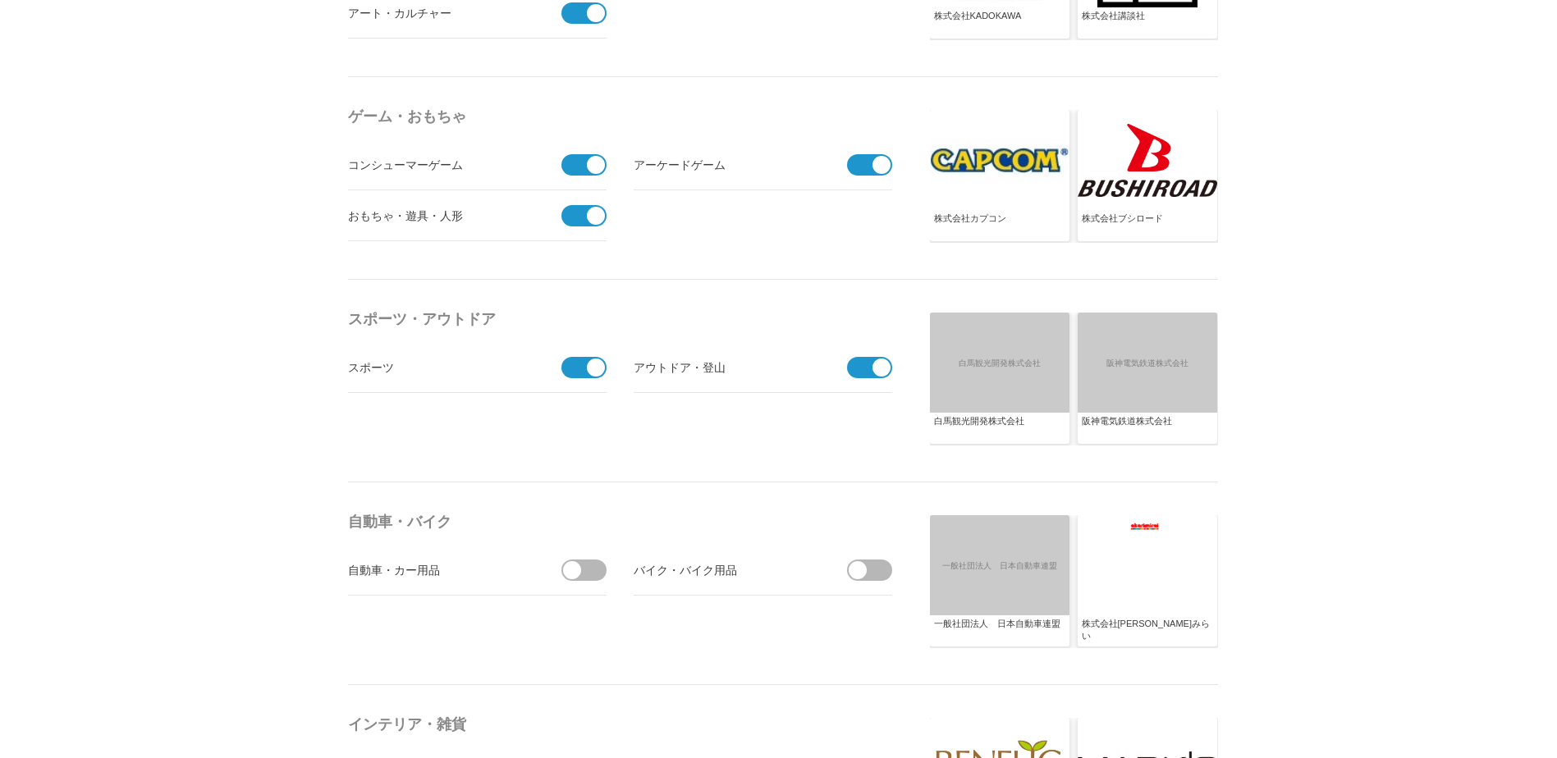
click at [857, 579] on span at bounding box center [857, 570] width 18 height 18
click at [0, 0] on input "checkbox" at bounding box center [0, 0] width 0 height 0
click at [591, 578] on span at bounding box center [589, 570] width 34 height 21
click at [0, 0] on input "checkbox" at bounding box center [0, 0] width 0 height 0
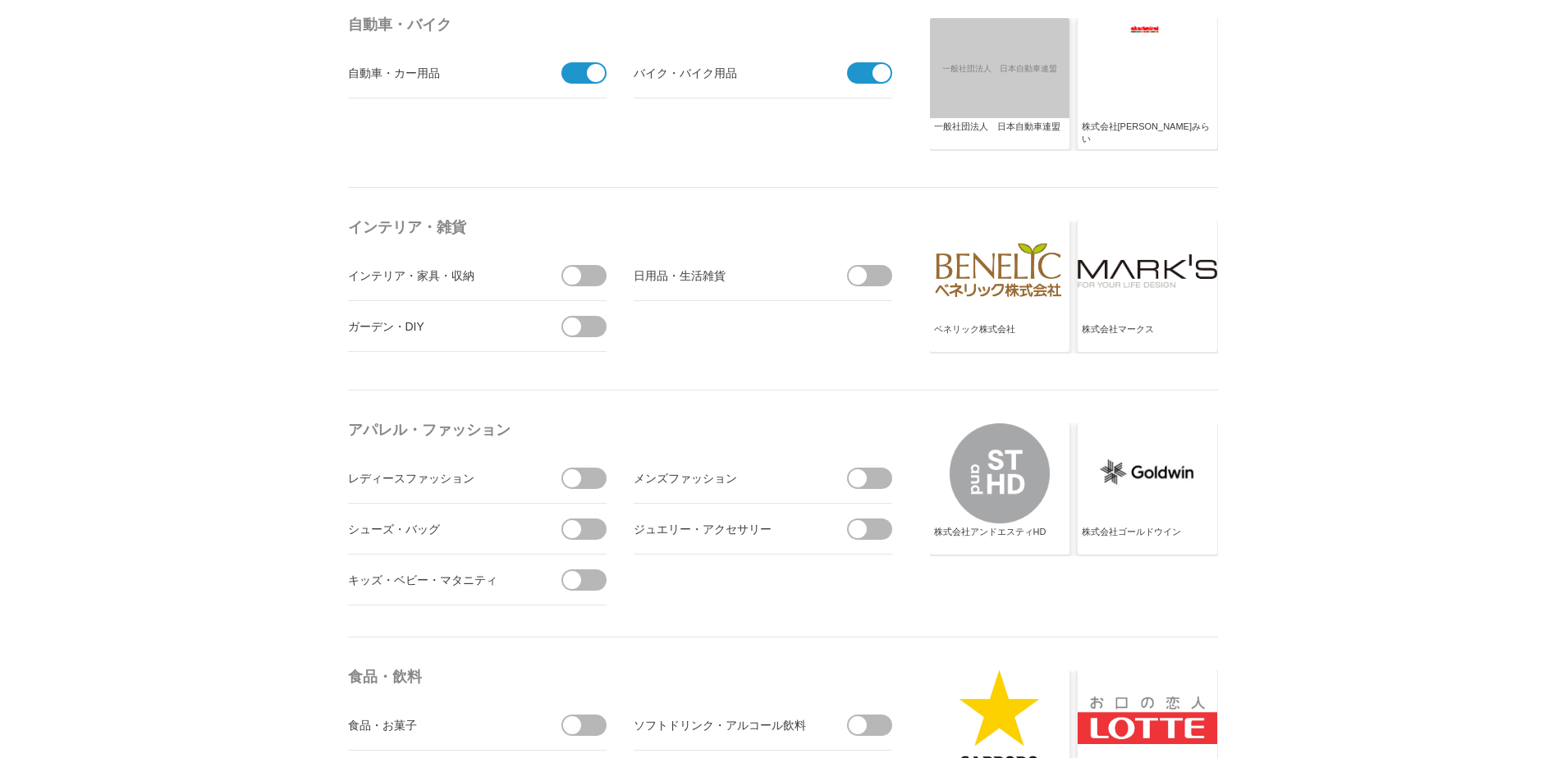
scroll to position [2141, 0]
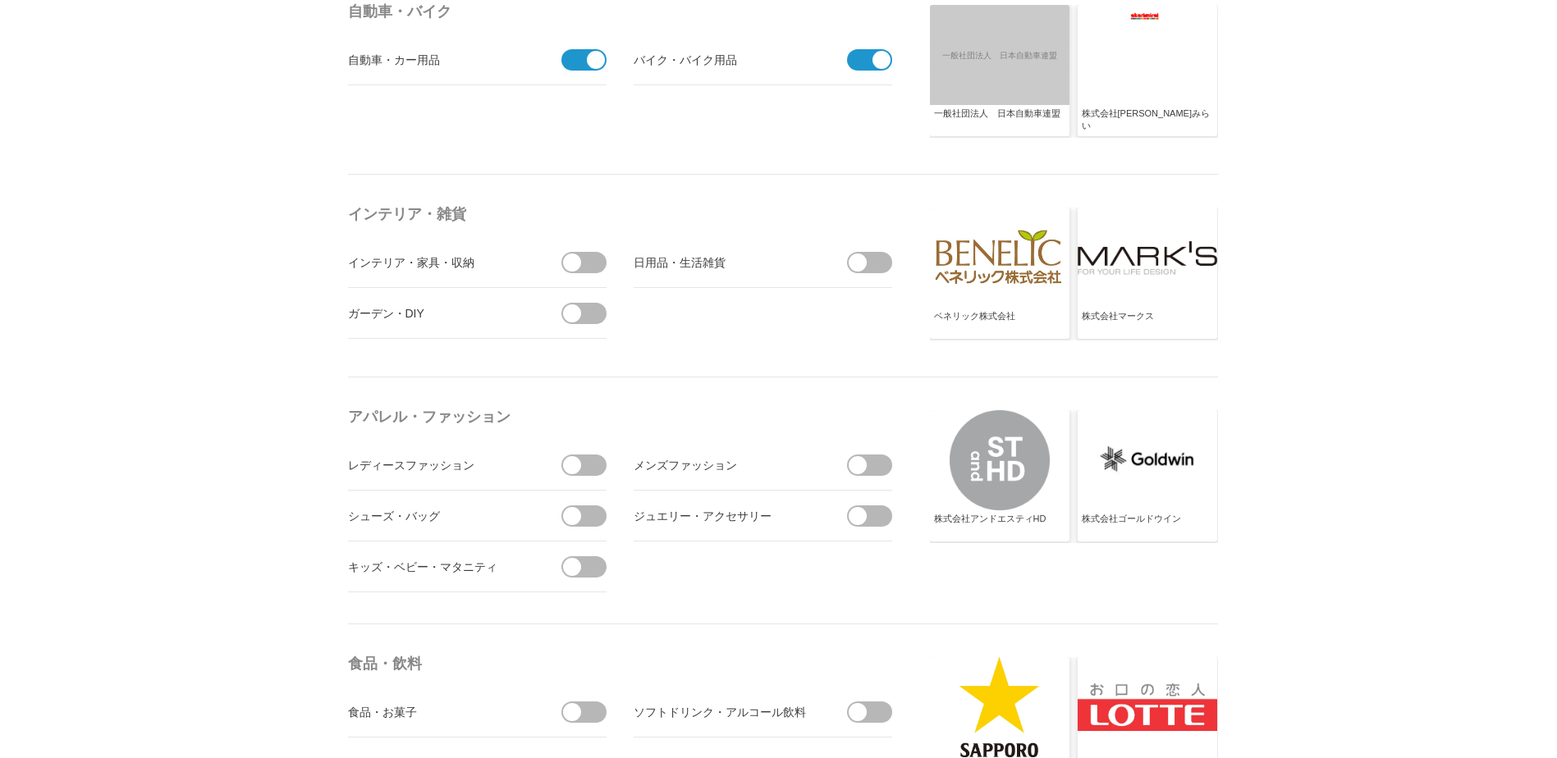
click at [597, 264] on span at bounding box center [589, 262] width 34 height 21
click at [0, 0] on input "checkbox" at bounding box center [0, 0] width 0 height 0
click at [592, 311] on span at bounding box center [589, 313] width 34 height 21
click at [0, 0] on input "checkbox" at bounding box center [0, 0] width 0 height 0
click at [863, 262] on span at bounding box center [857, 263] width 18 height 18
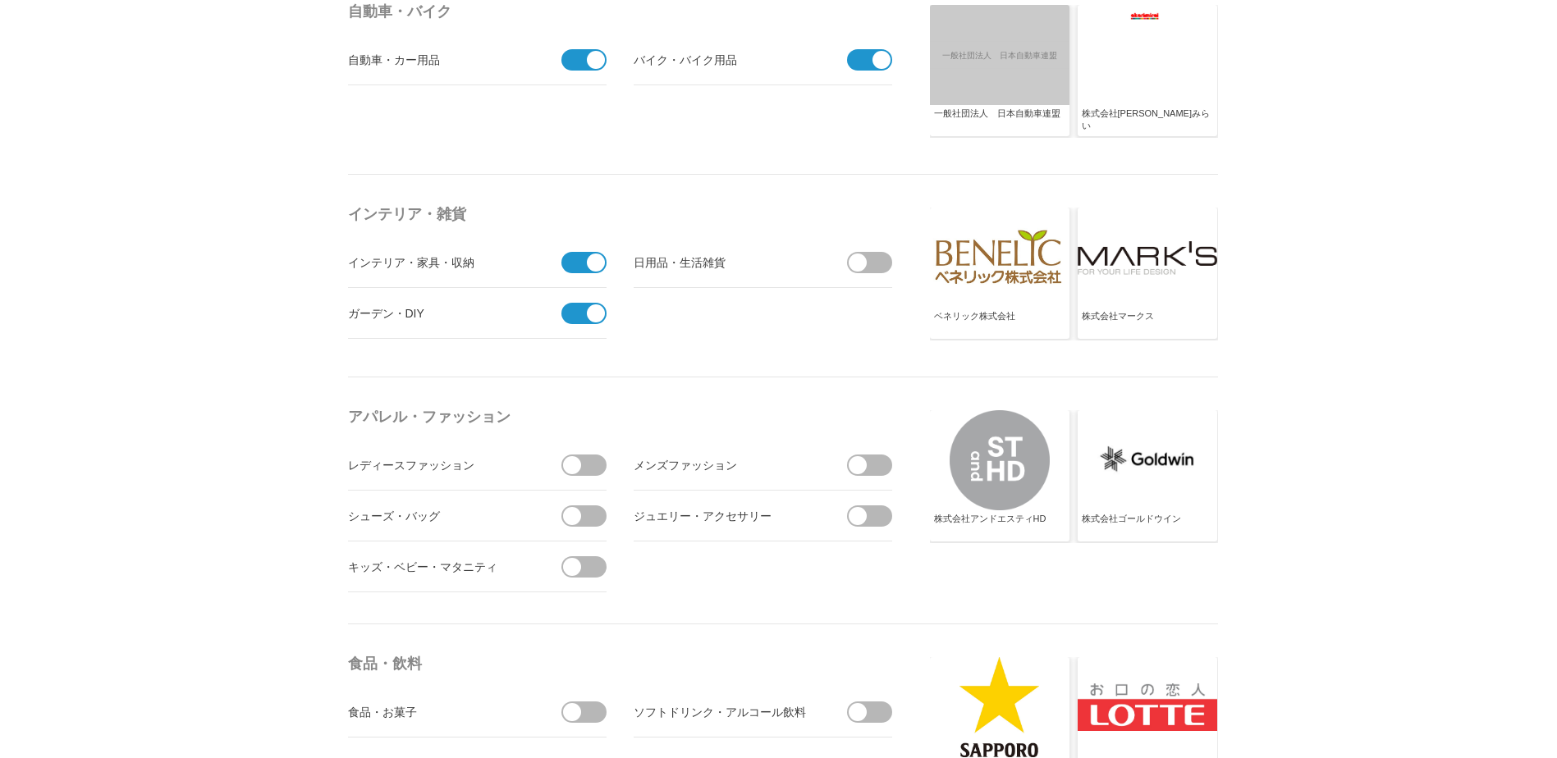
click at [0, 0] on input "checkbox" at bounding box center [0, 0] width 0 height 0
click at [867, 465] on span at bounding box center [874, 465] width 34 height 21
click at [0, 0] on input "checkbox" at bounding box center [0, 0] width 0 height 0
click at [864, 520] on span at bounding box center [857, 516] width 18 height 18
click at [0, 0] on input "checkbox" at bounding box center [0, 0] width 0 height 0
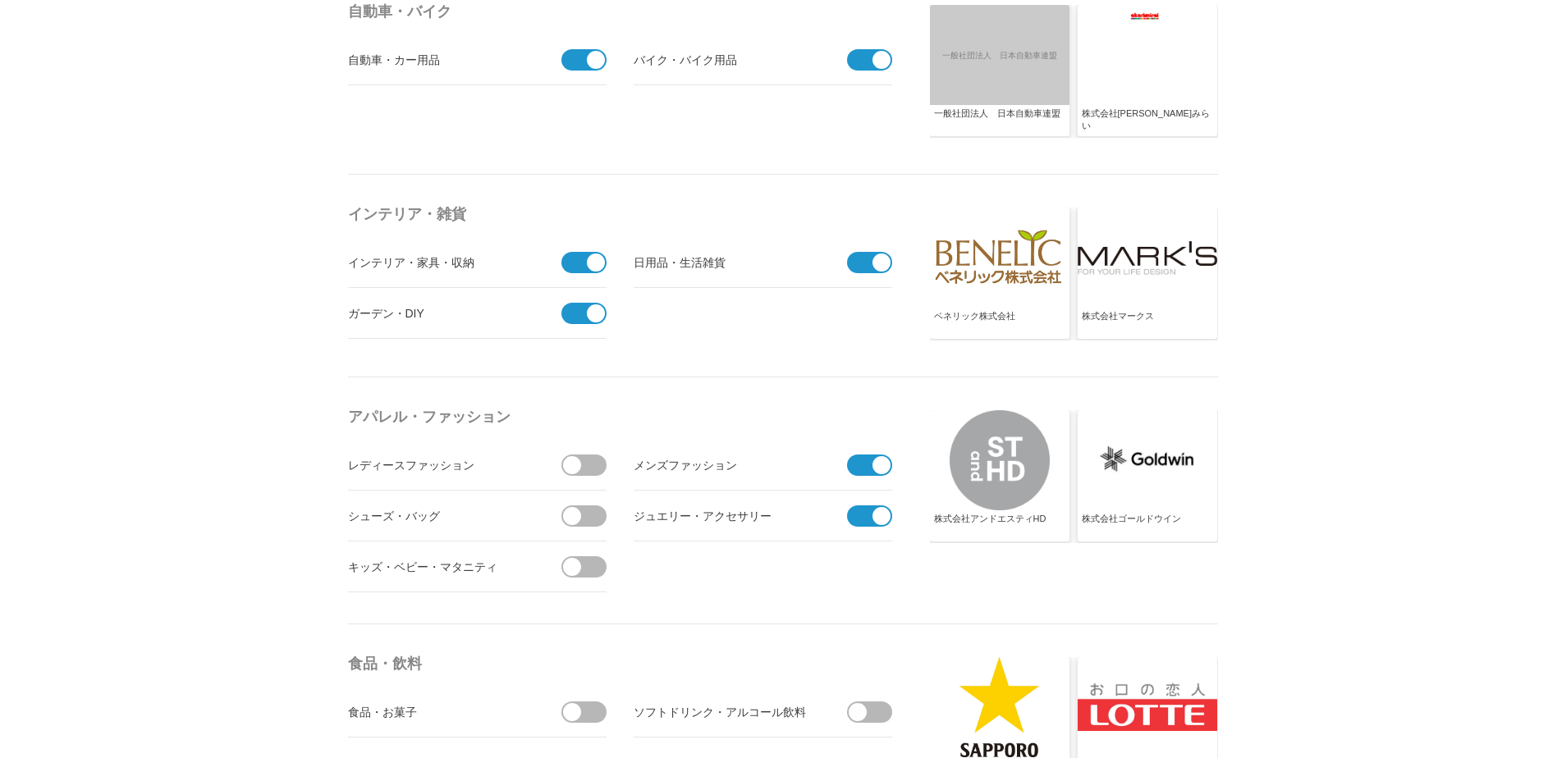
click at [580, 466] on span at bounding box center [572, 465] width 18 height 18
click at [0, 0] on input "checkbox" at bounding box center [0, 0] width 0 height 0
click at [581, 515] on span at bounding box center [589, 515] width 34 height 21
click at [0, 0] on input "checkbox" at bounding box center [0, 0] width 0 height 0
click at [576, 579] on li "キッズ・ベビー・マタニティ" at bounding box center [477, 567] width 258 height 51
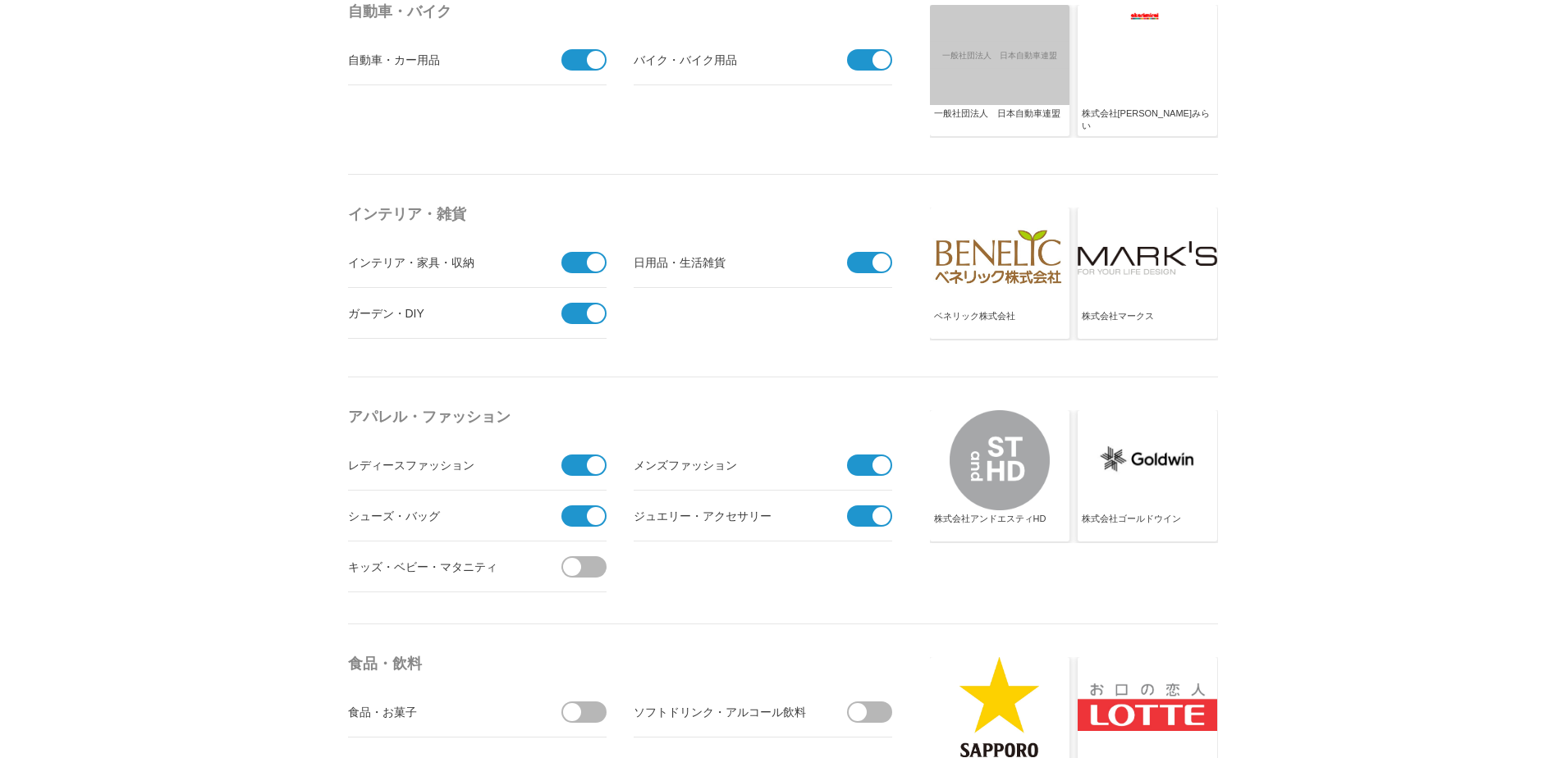
click at [595, 560] on span at bounding box center [589, 566] width 34 height 21
click at [0, 0] on input "checkbox" at bounding box center [0, 0] width 0 height 0
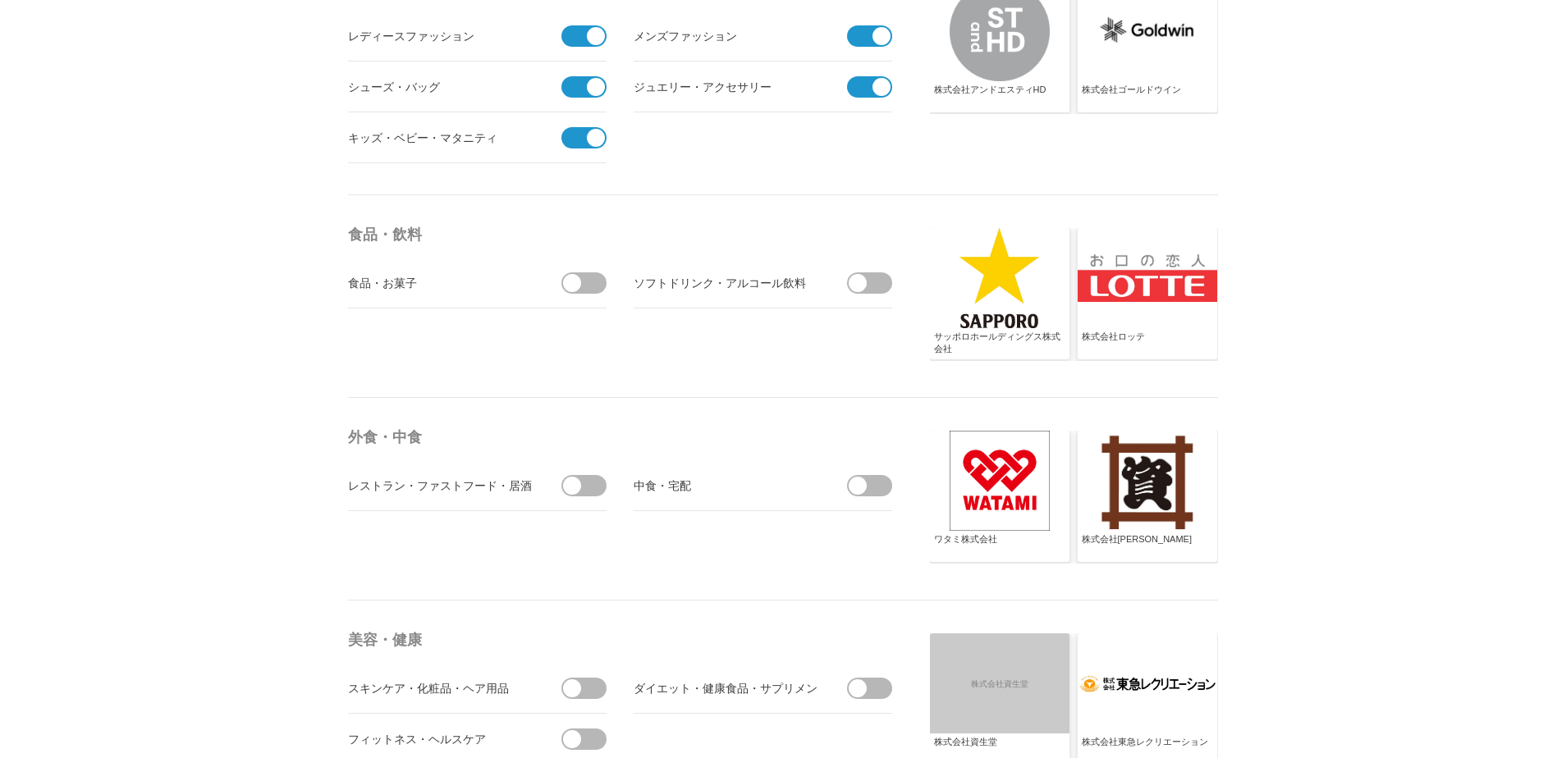
scroll to position [2582, 0]
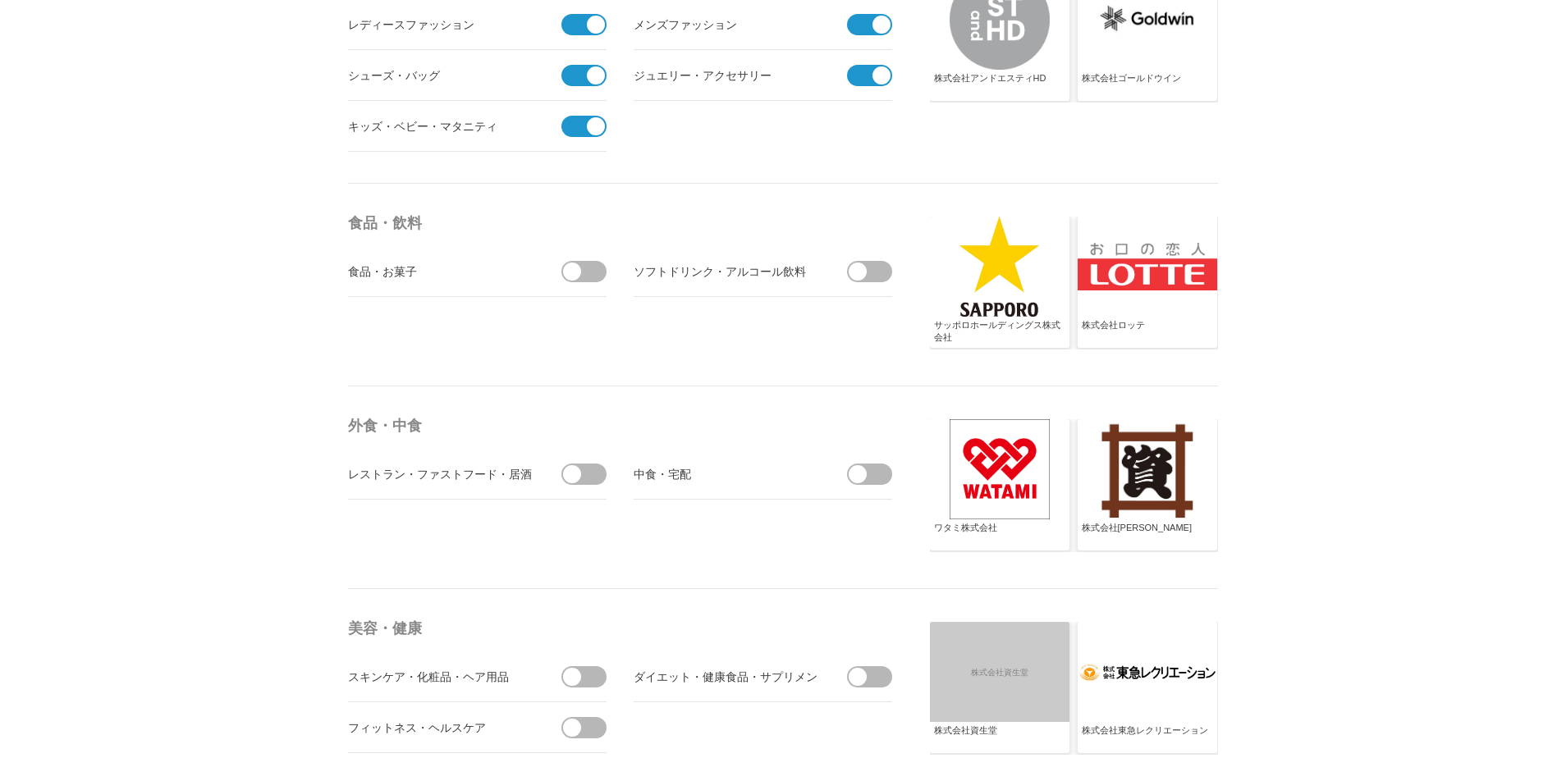
click at [592, 270] on span at bounding box center [589, 271] width 34 height 21
click at [0, 0] on input "checkbox" at bounding box center [0, 0] width 0 height 0
click at [880, 259] on li "ソフトドリンク・アルコール飲料" at bounding box center [762, 271] width 258 height 51
click at [872, 272] on span at bounding box center [874, 271] width 34 height 21
click at [0, 0] on input "checkbox" at bounding box center [0, 0] width 0 height 0
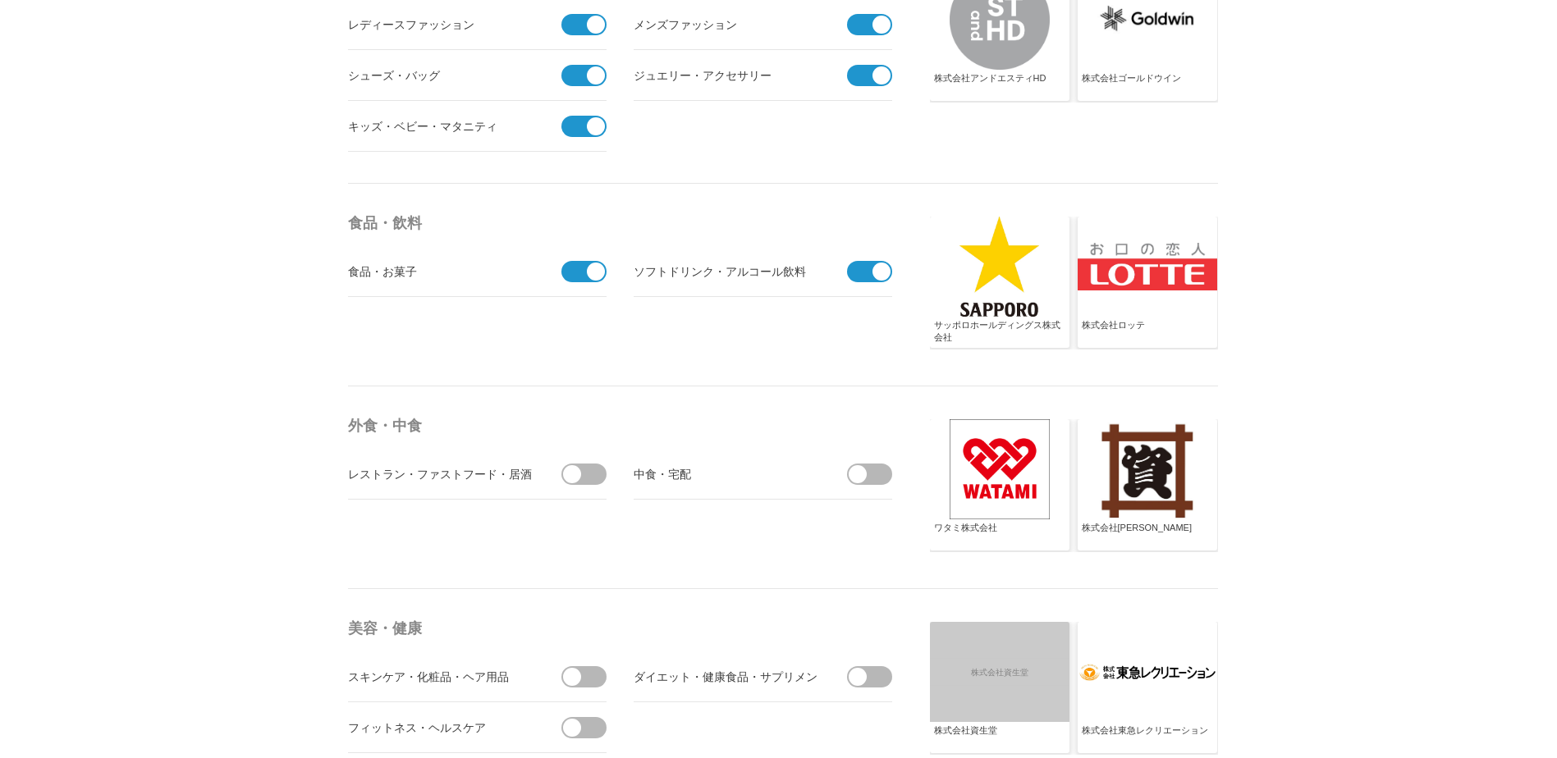
click at [867, 470] on span at bounding box center [874, 474] width 34 height 21
click at [0, 0] on input "checkbox" at bounding box center [0, 0] width 0 height 0
click at [587, 478] on span at bounding box center [589, 474] width 34 height 21
click at [0, 0] on input "checkbox" at bounding box center [0, 0] width 0 height 0
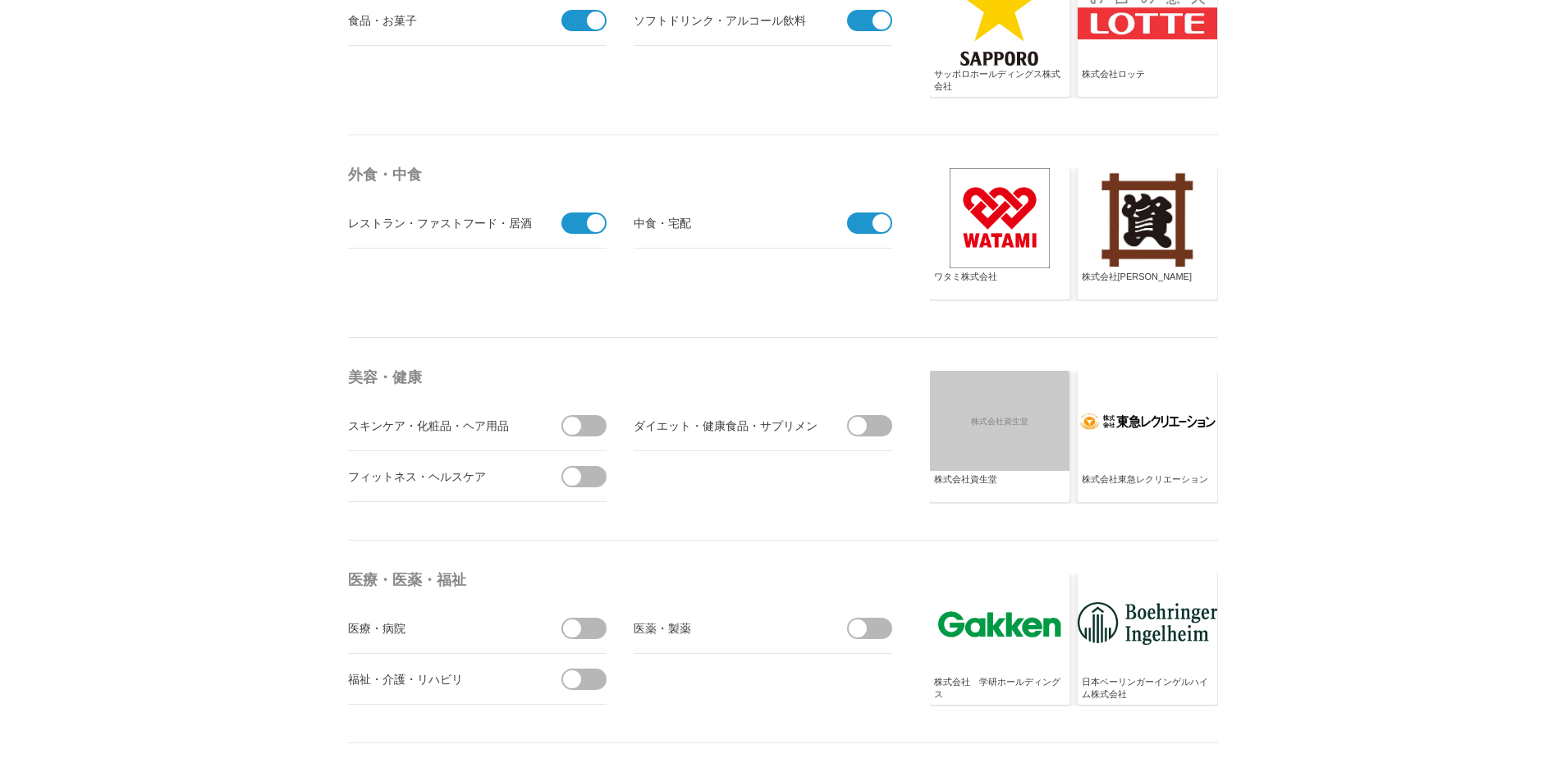
scroll to position [2927, 0]
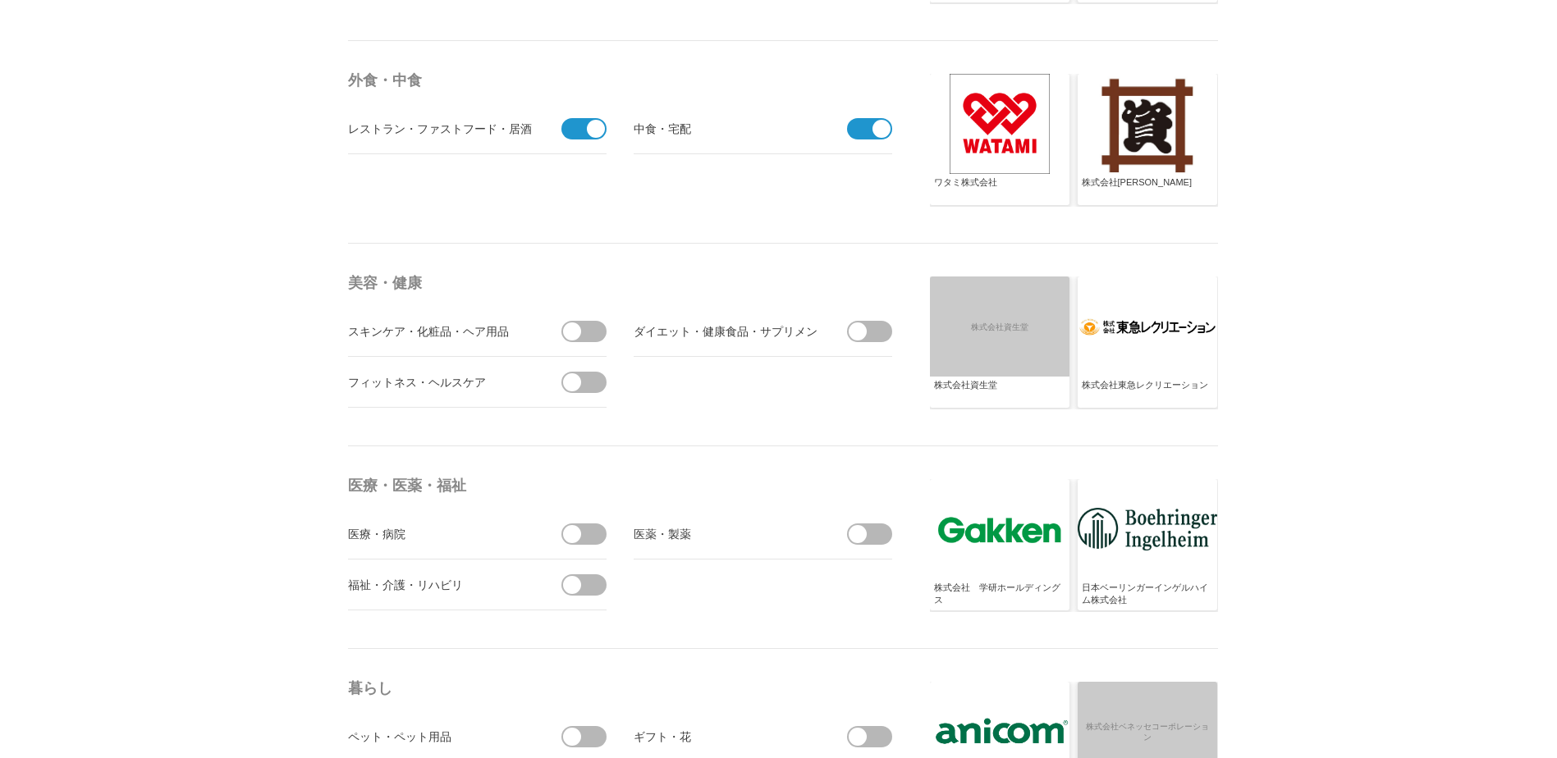
click at [592, 330] on span at bounding box center [589, 331] width 34 height 21
click at [0, 0] on input "checkbox" at bounding box center [0, 0] width 0 height 0
click at [589, 382] on span at bounding box center [589, 382] width 34 height 21
click at [0, 0] on input "checkbox" at bounding box center [0, 0] width 0 height 0
click at [871, 327] on span at bounding box center [874, 331] width 34 height 21
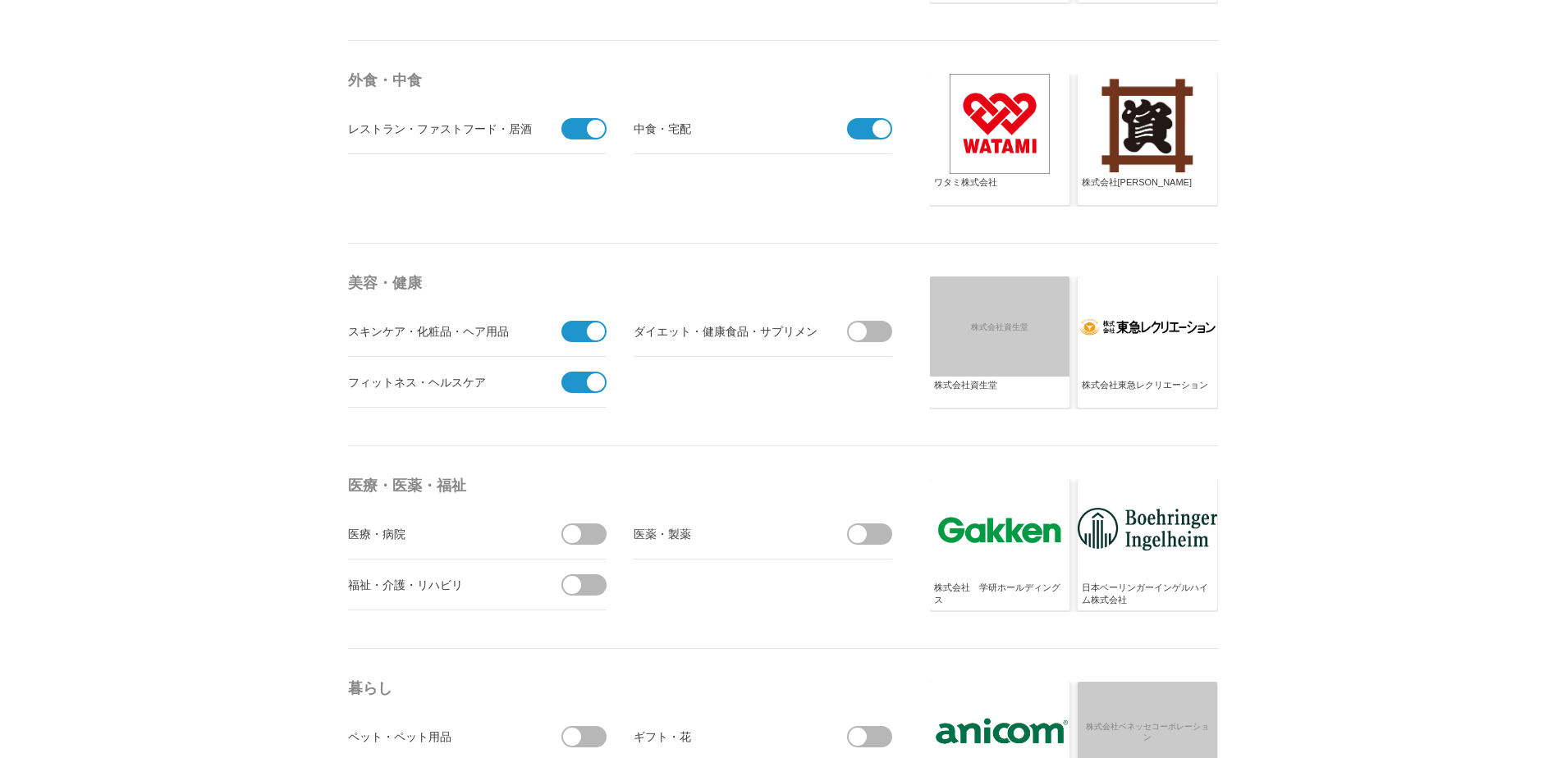
click at [0, 0] on input "checkbox" at bounding box center [0, 0] width 0 height 0
click at [588, 537] on span at bounding box center [589, 534] width 34 height 21
click at [0, 0] on input "checkbox" at bounding box center [0, 0] width 0 height 0
click at [586, 587] on span at bounding box center [589, 584] width 34 height 21
click at [0, 0] on input "checkbox" at bounding box center [0, 0] width 0 height 0
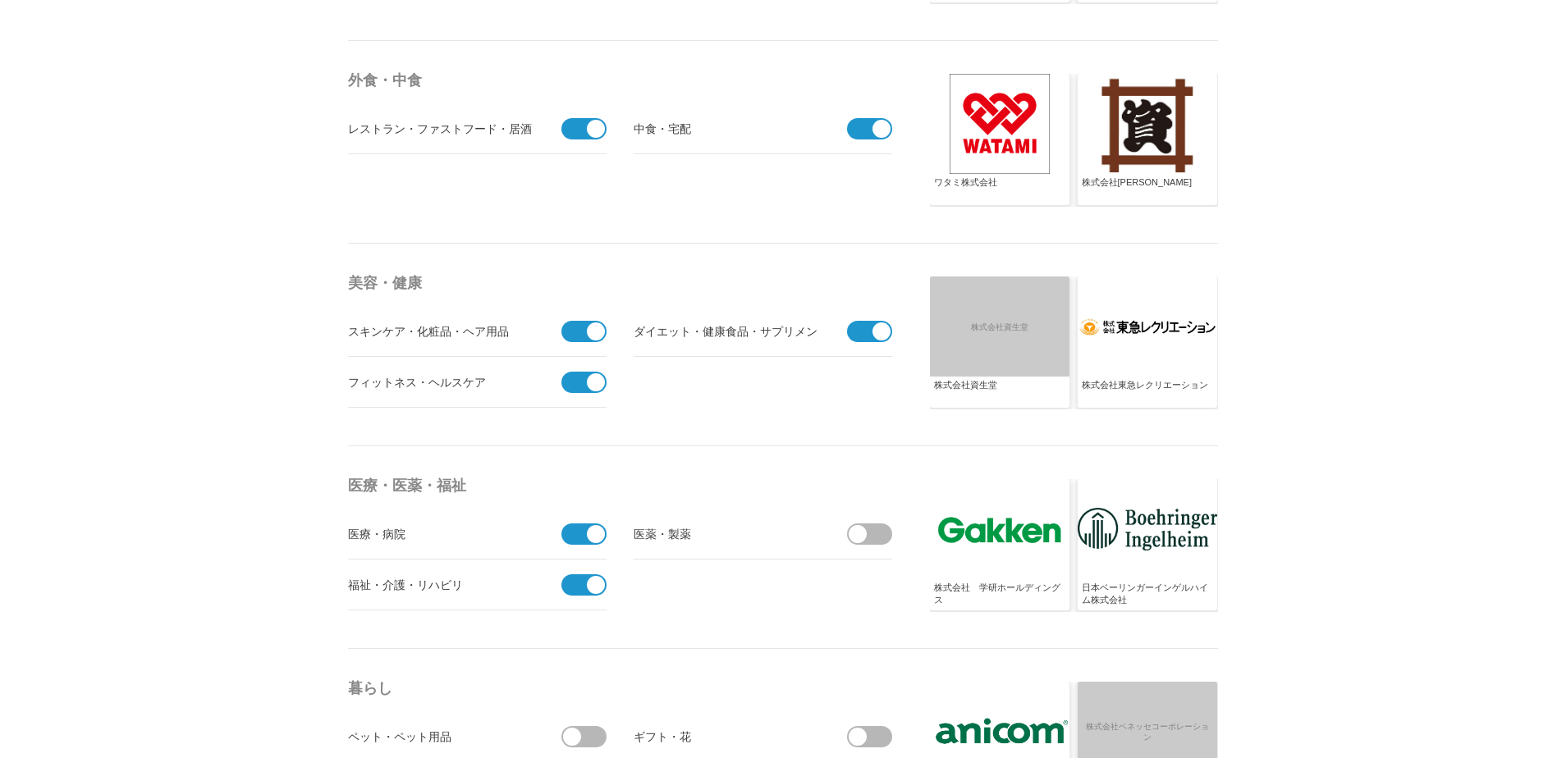
click at [870, 534] on span at bounding box center [874, 534] width 34 height 21
click at [0, 0] on input "checkbox" at bounding box center [0, 0] width 0 height 0
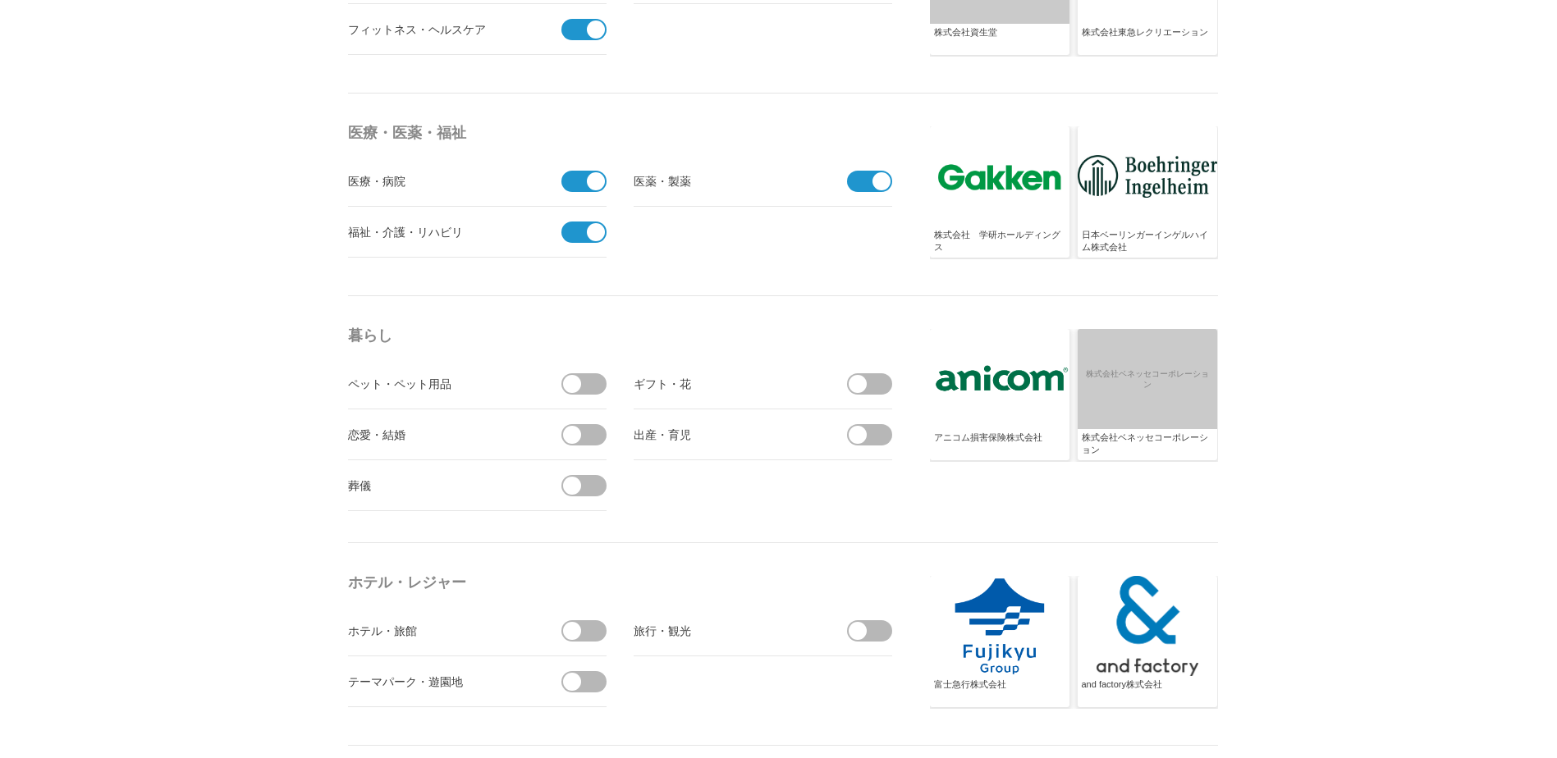
scroll to position [3288, 0]
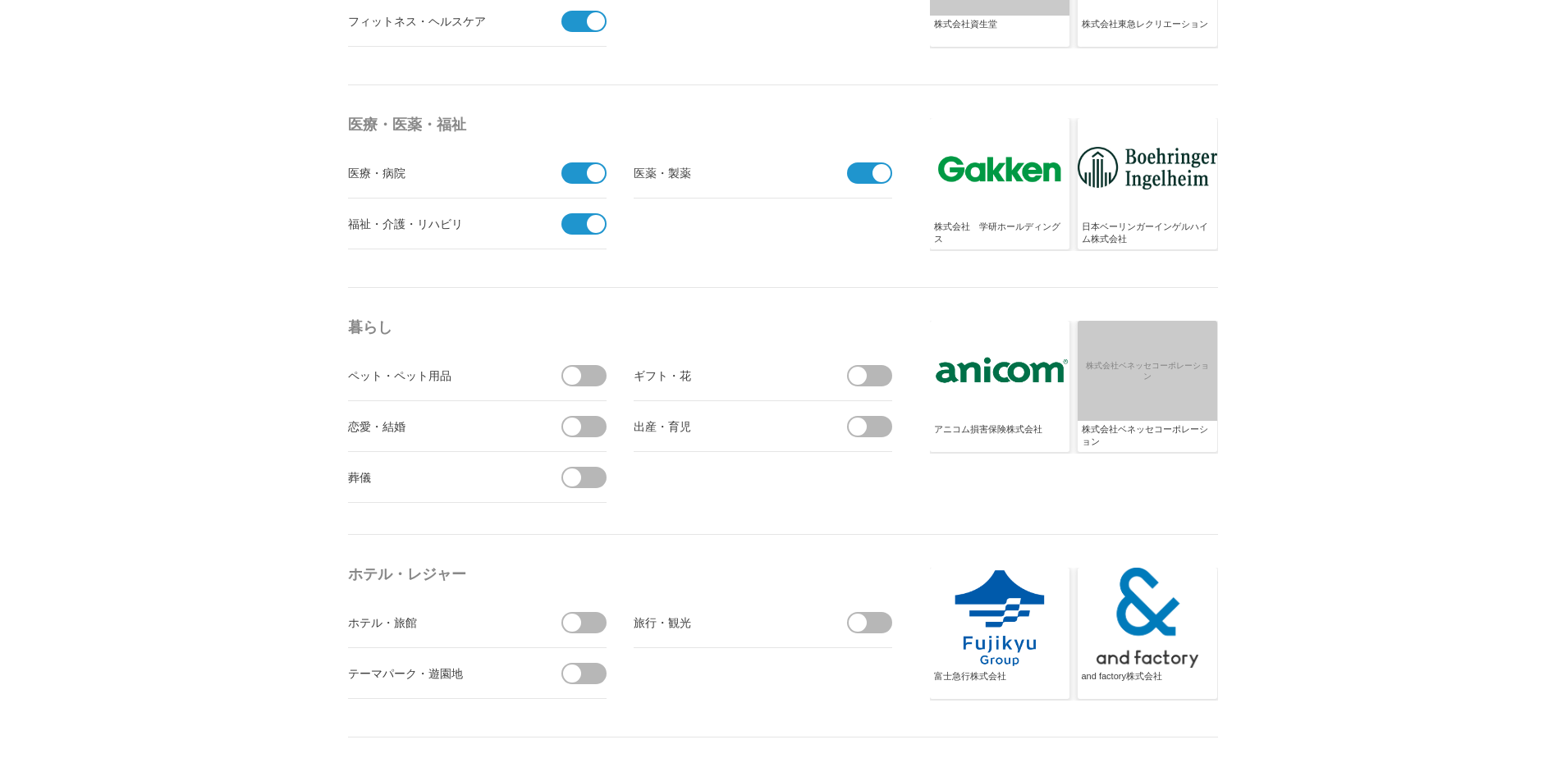
click at [578, 379] on span at bounding box center [572, 376] width 18 height 18
click at [0, 0] on input "checkbox" at bounding box center [0, 0] width 0 height 0
click at [582, 431] on span at bounding box center [589, 426] width 34 height 21
click at [0, 0] on input "checkbox" at bounding box center [0, 0] width 0 height 0
click at [581, 464] on li "葬儀" at bounding box center [477, 477] width 258 height 51
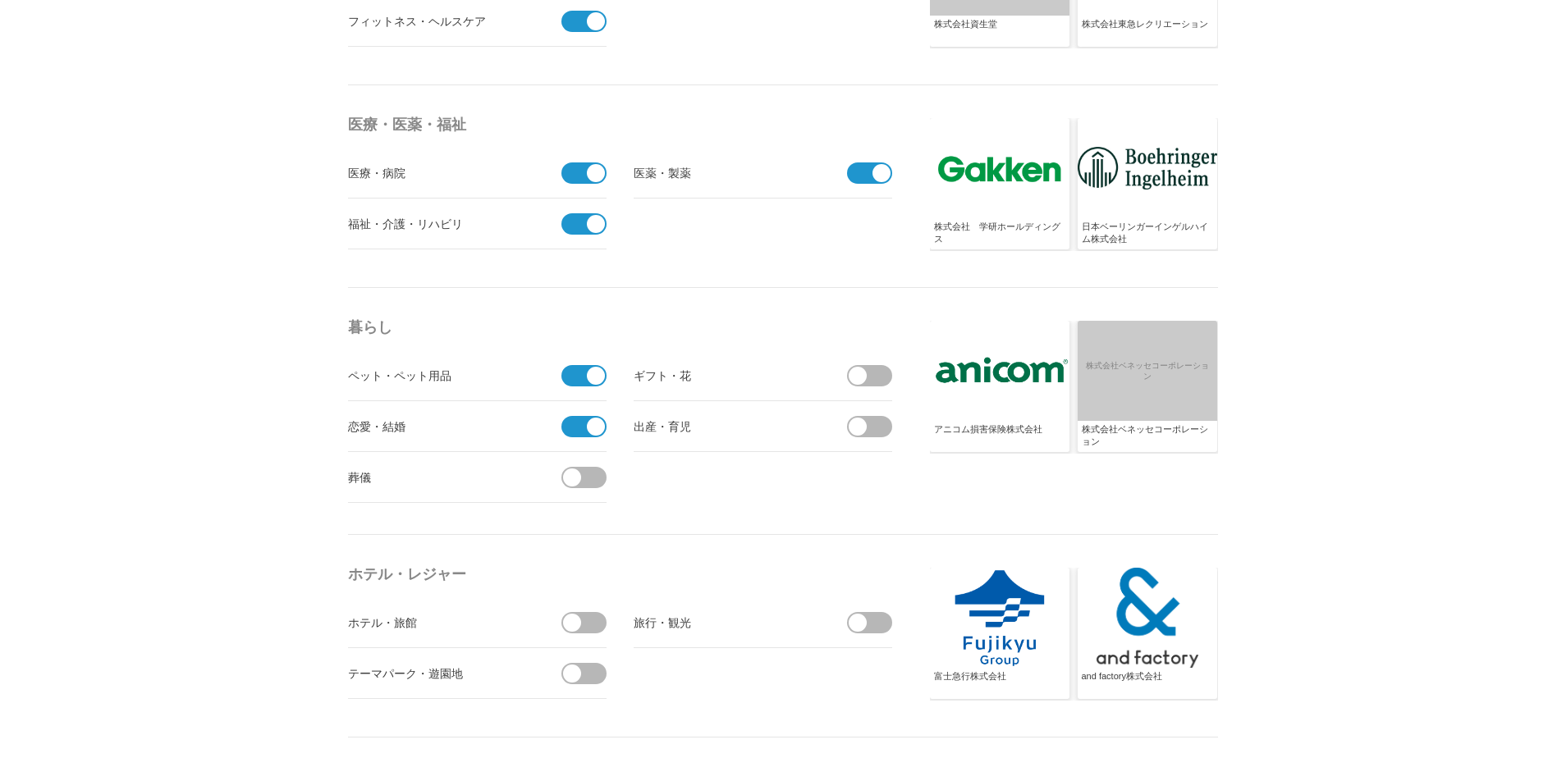
click at [581, 478] on span at bounding box center [589, 477] width 34 height 21
click at [0, 0] on input "checkbox" at bounding box center [0, 0] width 0 height 0
click at [866, 428] on span at bounding box center [857, 427] width 18 height 18
click at [0, 0] on input "checkbox" at bounding box center [0, 0] width 0 height 0
click at [872, 378] on span at bounding box center [874, 375] width 34 height 21
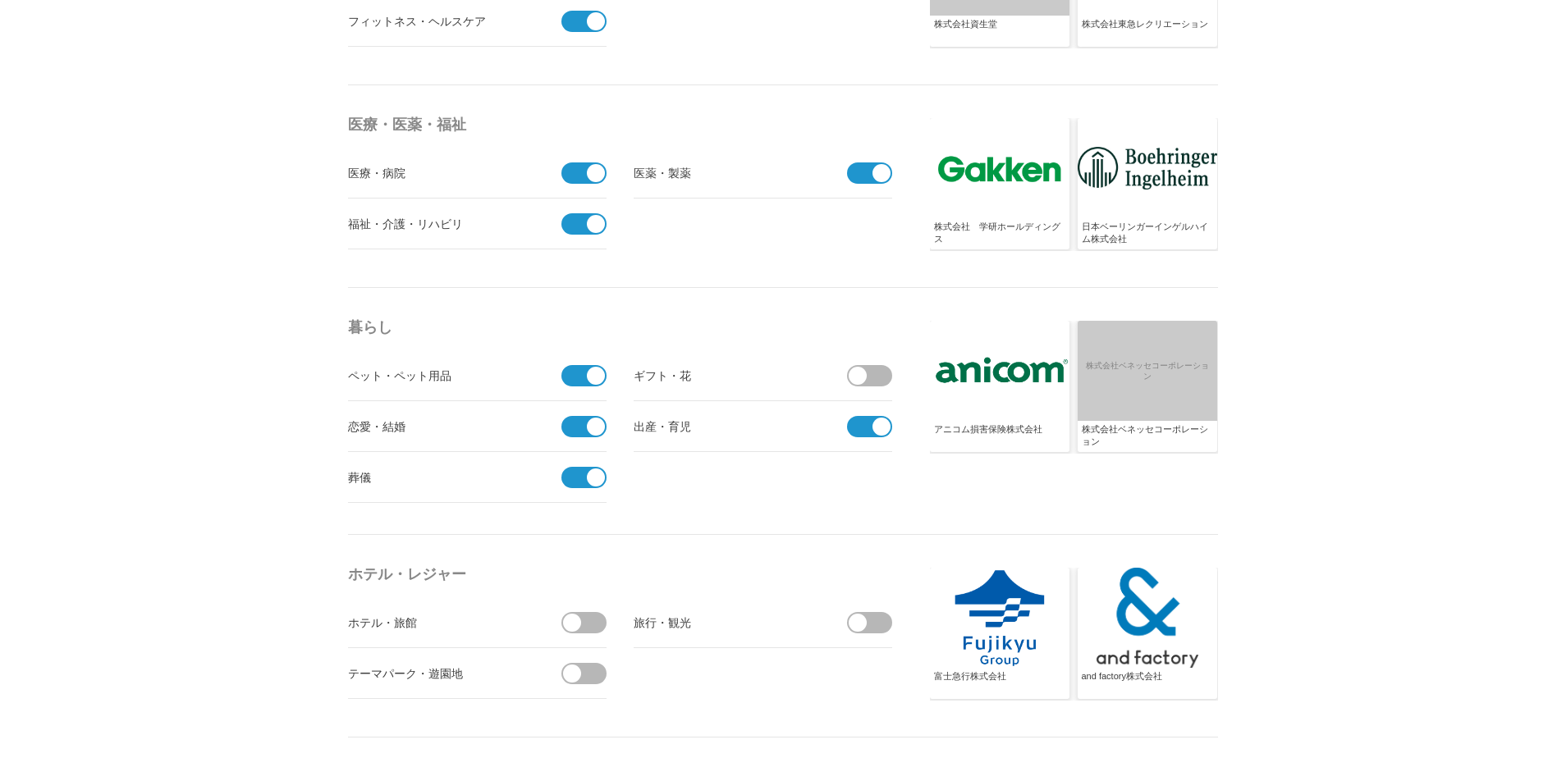
click at [0, 0] on input "checkbox" at bounding box center [0, 0] width 0 height 0
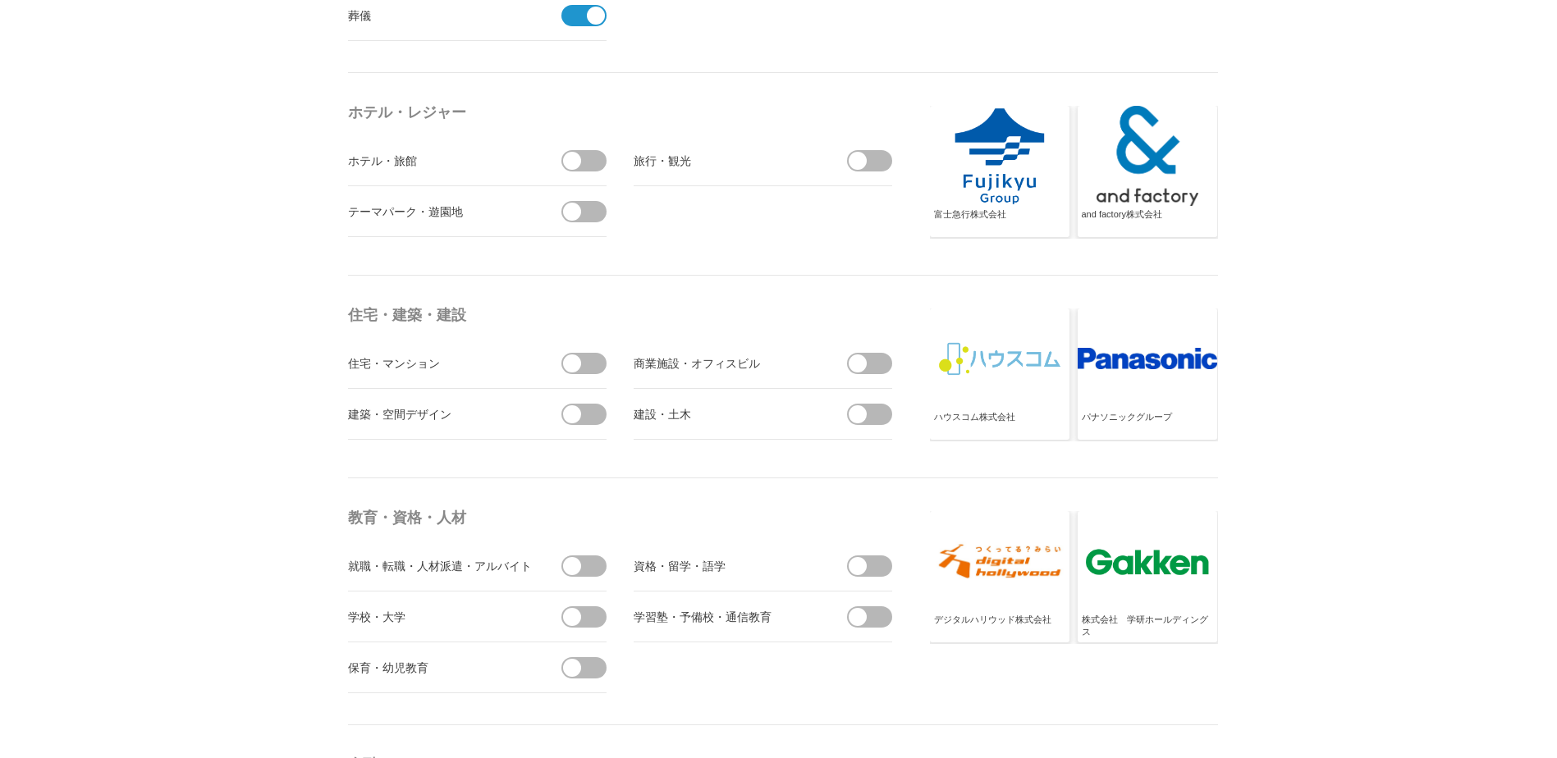
scroll to position [3756, 0]
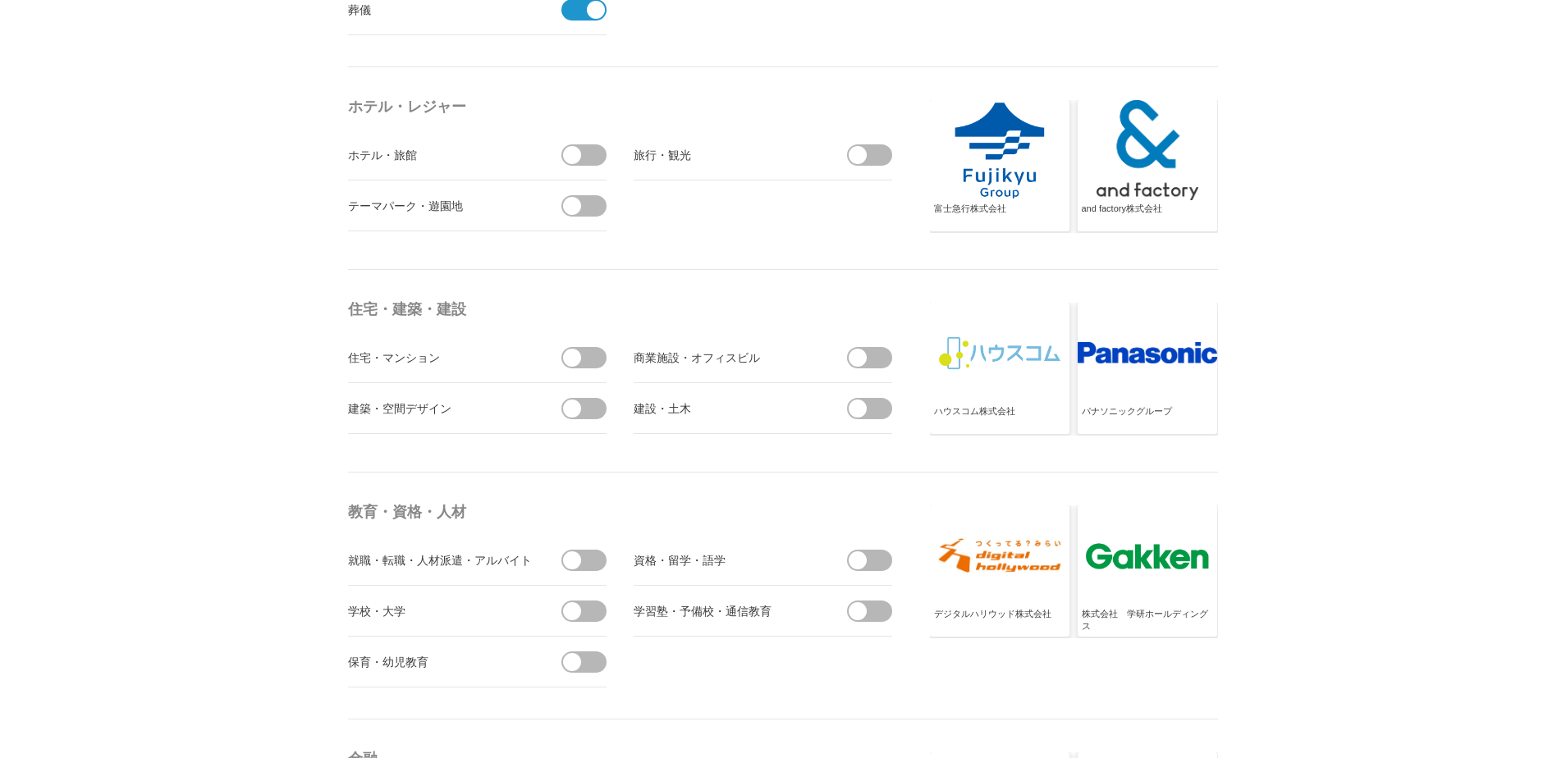
click at [588, 151] on span at bounding box center [589, 154] width 34 height 21
click at [0, 0] on input "checkbox" at bounding box center [0, 0] width 0 height 0
click at [584, 212] on span at bounding box center [589, 205] width 34 height 21
click at [0, 0] on input "checkbox" at bounding box center [0, 0] width 0 height 0
click at [867, 149] on span at bounding box center [874, 154] width 34 height 21
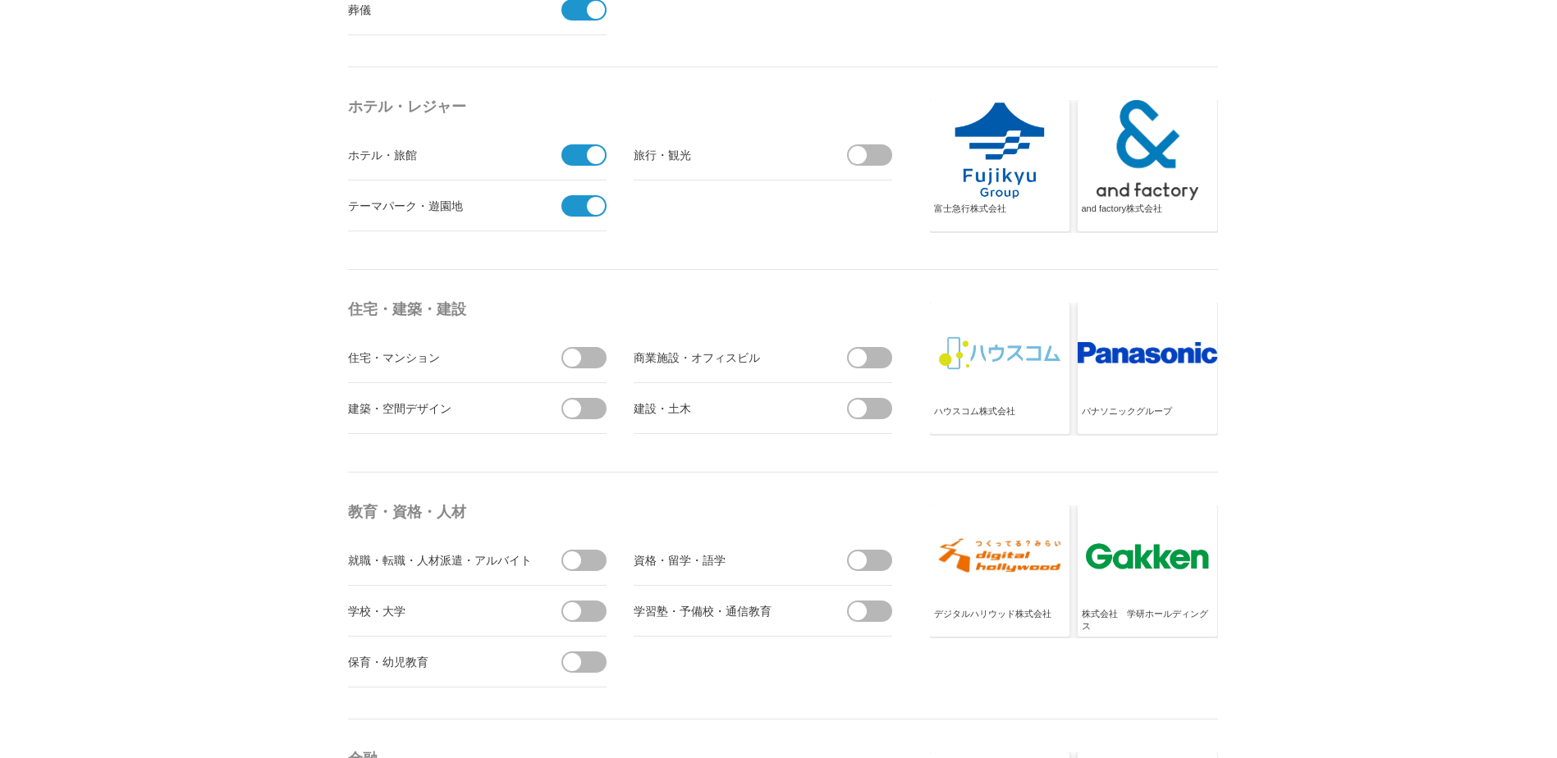
click at [0, 0] on input "checkbox" at bounding box center [0, 0] width 0 height 0
click at [851, 364] on span at bounding box center [857, 358] width 18 height 18
click at [0, 0] on input "checkbox" at bounding box center [0, 0] width 0 height 0
click at [857, 405] on span at bounding box center [857, 409] width 18 height 18
click at [0, 0] on input "checkbox" at bounding box center [0, 0] width 0 height 0
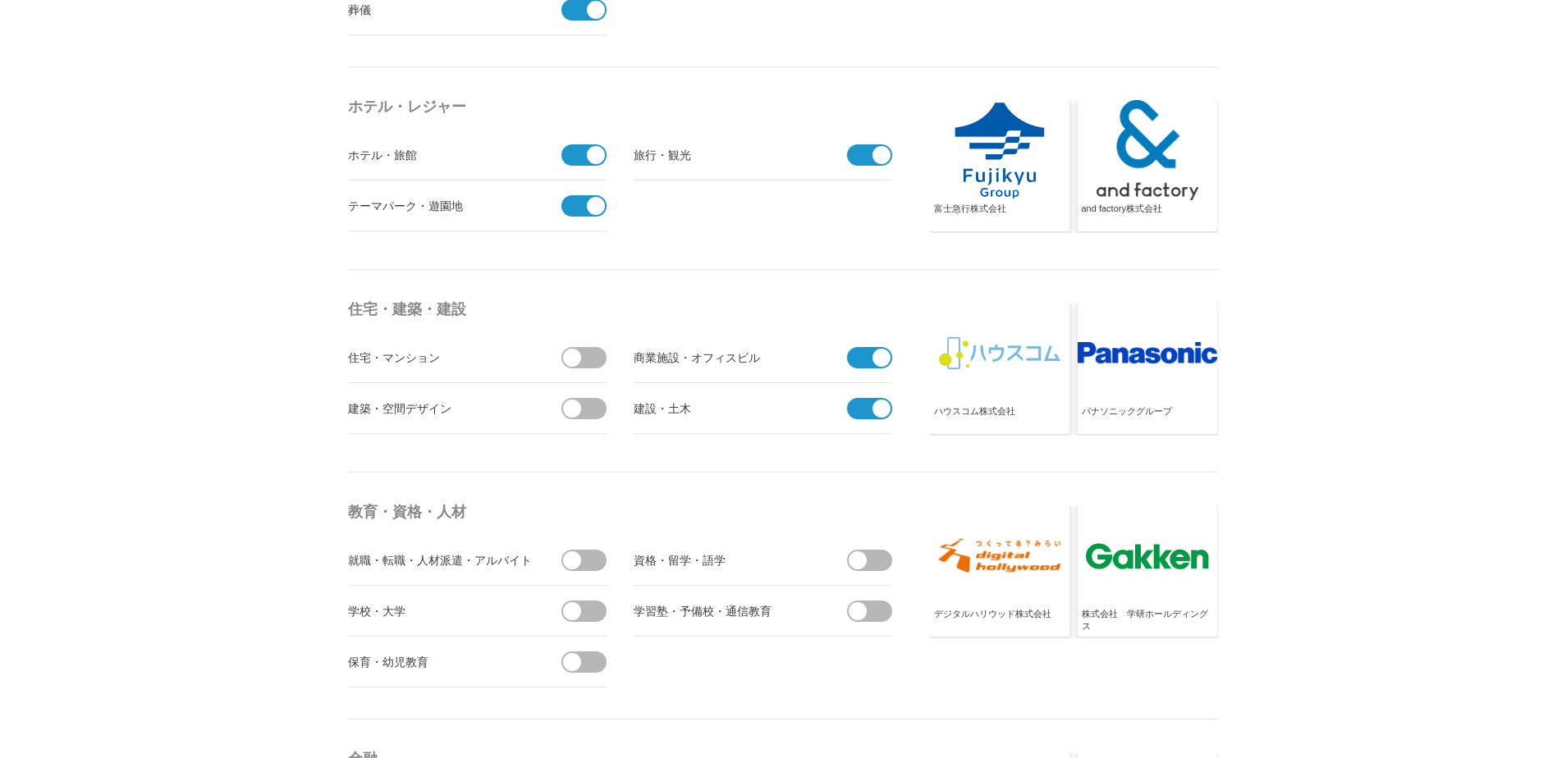
click at [588, 363] on span at bounding box center [589, 357] width 34 height 21
click at [0, 0] on input "checkbox" at bounding box center [0, 0] width 0 height 0
click at [591, 409] on span at bounding box center [589, 408] width 34 height 21
click at [0, 0] on input "checkbox" at bounding box center [0, 0] width 0 height 0
click at [579, 560] on span at bounding box center [572, 560] width 18 height 18
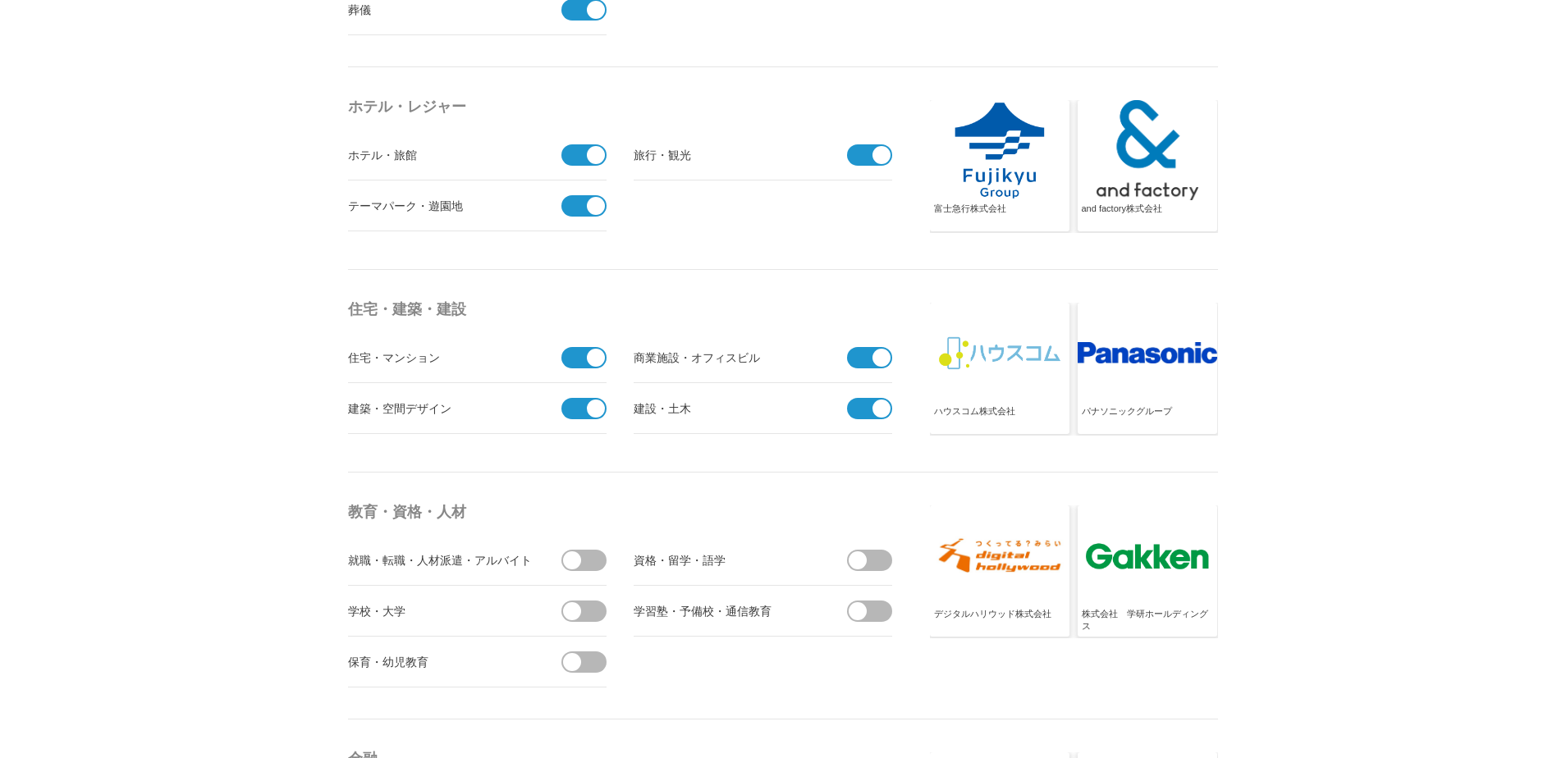
click at [0, 0] on input "checkbox" at bounding box center [0, 0] width 0 height 0
click at [579, 605] on span at bounding box center [572, 611] width 18 height 18
click at [0, 0] on input "checkbox" at bounding box center [0, 0] width 0 height 0
click at [579, 661] on span at bounding box center [572, 662] width 18 height 18
click at [0, 0] on input "checkbox" at bounding box center [0, 0] width 0 height 0
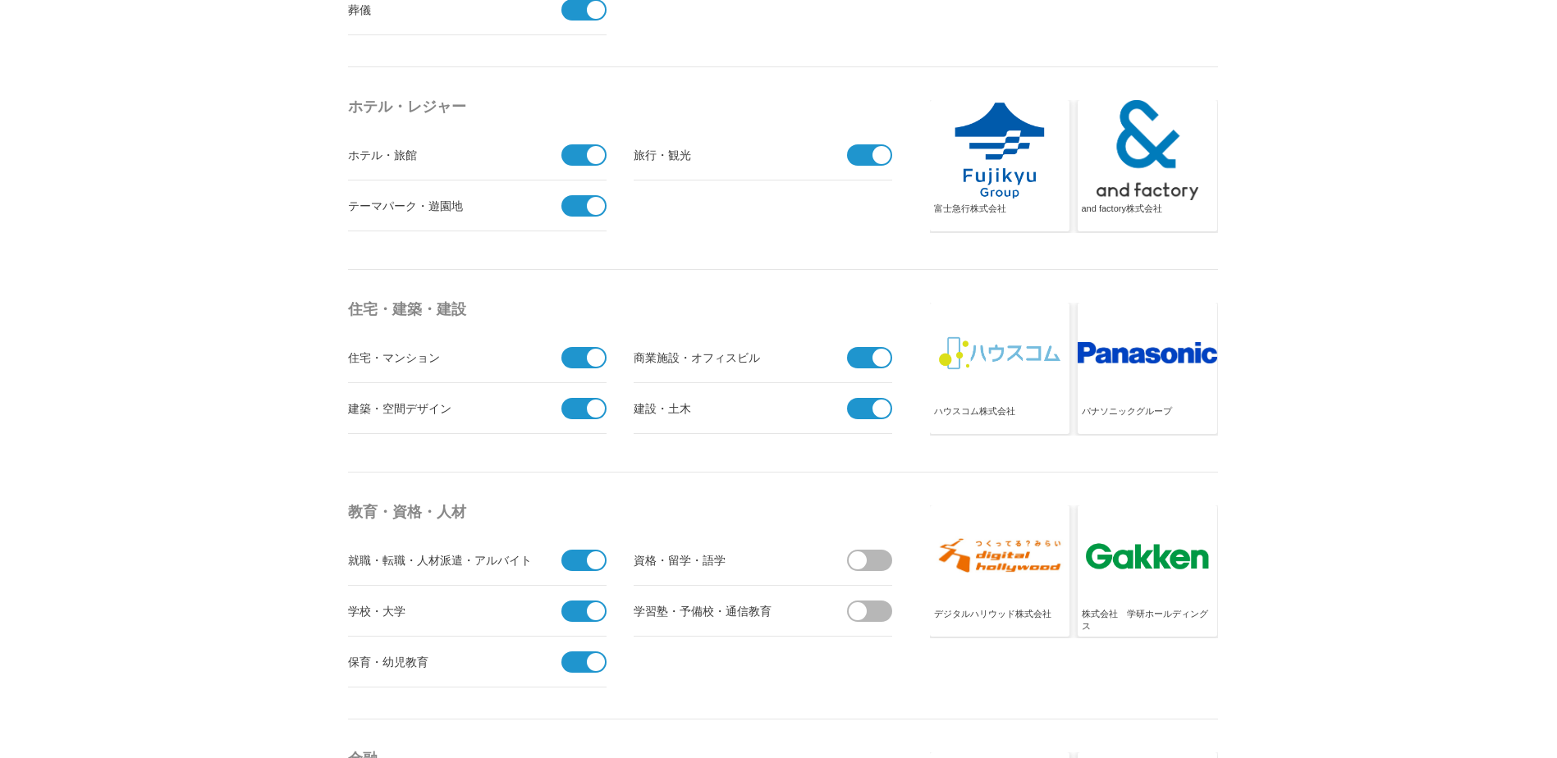
click at [868, 560] on span at bounding box center [874, 560] width 34 height 21
click at [0, 0] on input "checkbox" at bounding box center [0, 0] width 0 height 0
click at [868, 614] on span at bounding box center [874, 611] width 34 height 21
click at [0, 0] on input "checkbox" at bounding box center [0, 0] width 0 height 0
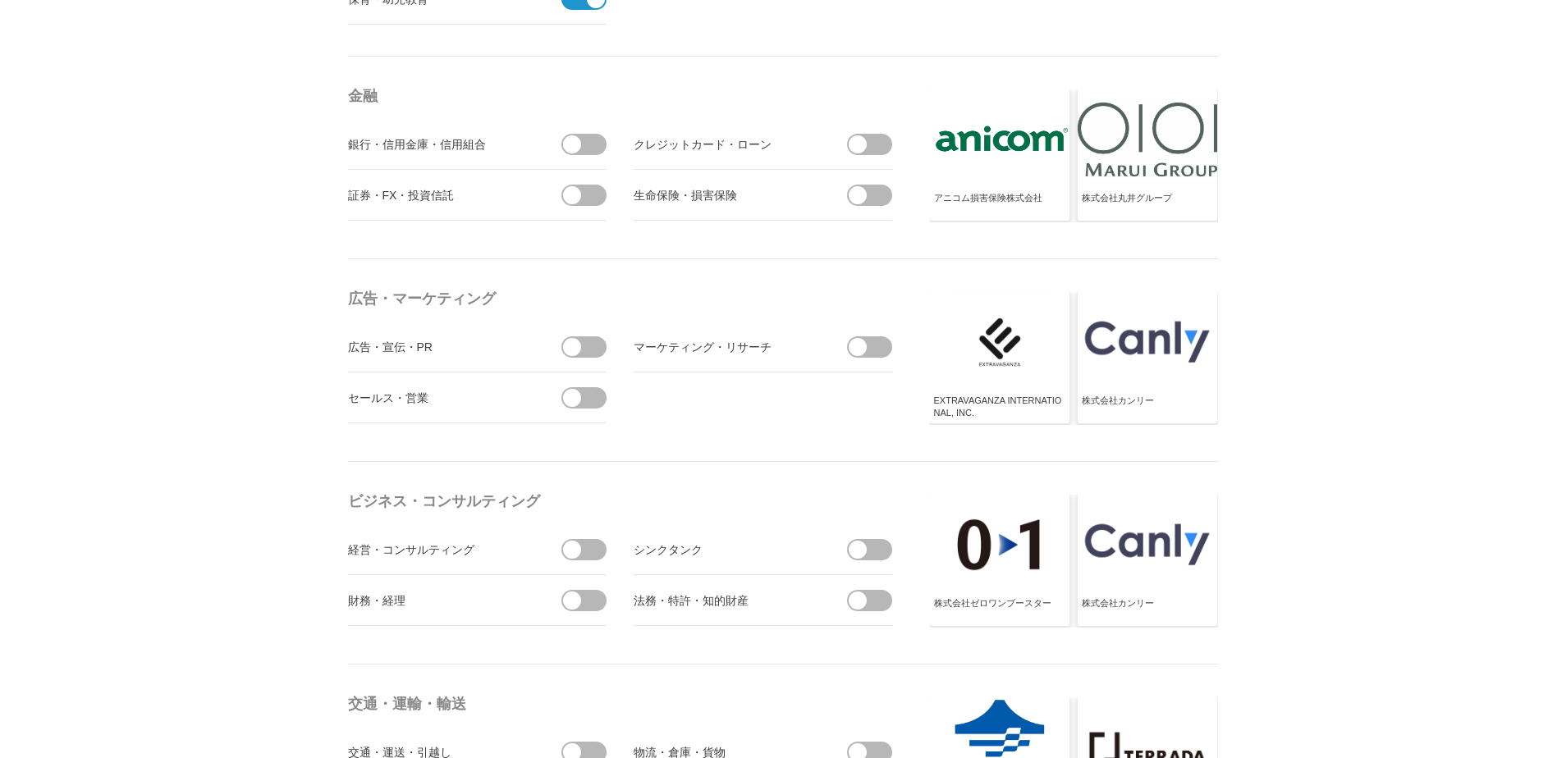
scroll to position [4442, 0]
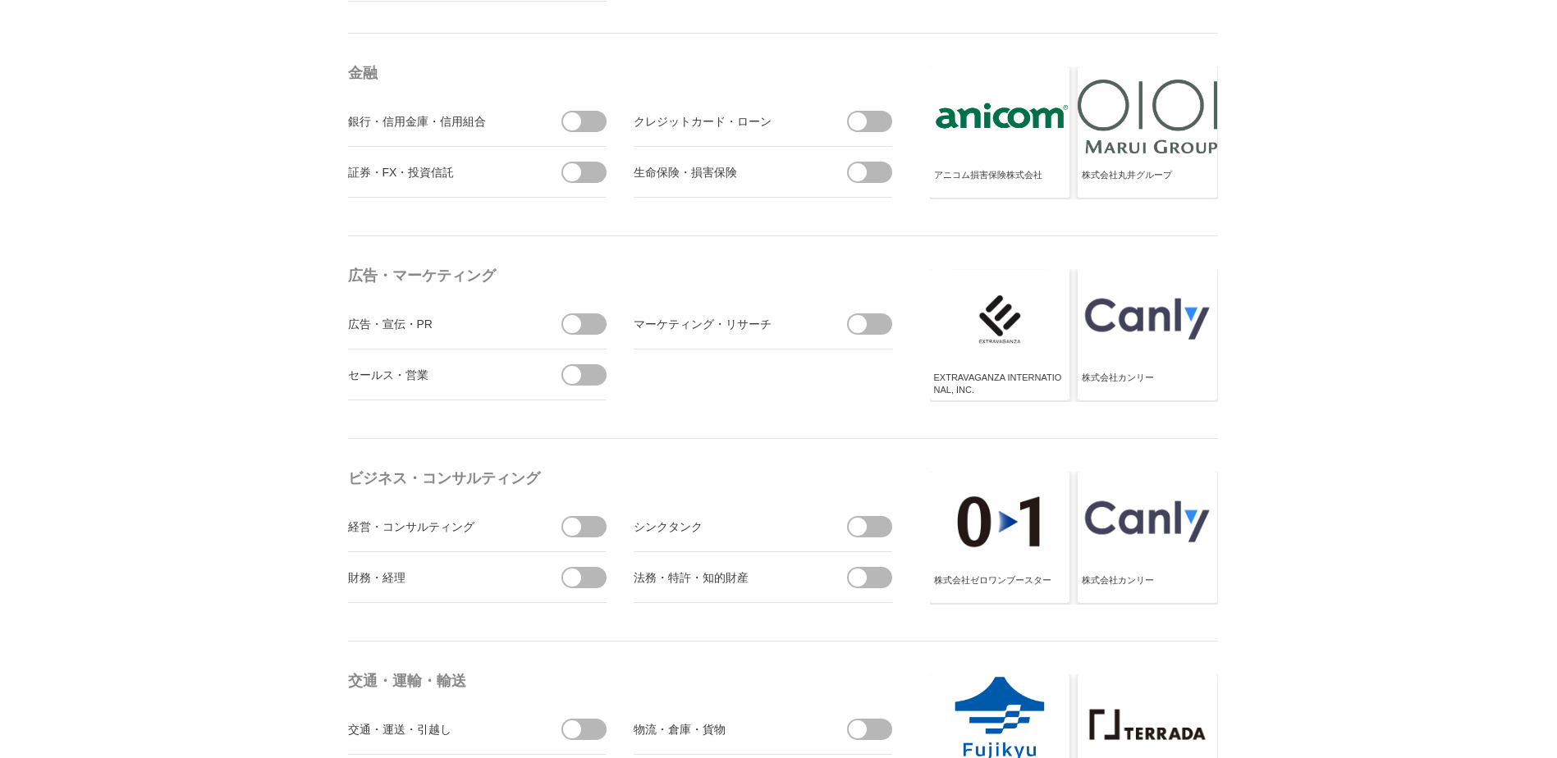
click at [587, 121] on span at bounding box center [589, 121] width 34 height 21
click at [0, 0] on input "checkbox" at bounding box center [0, 0] width 0 height 0
click at [586, 171] on span at bounding box center [589, 172] width 34 height 21
click at [0, 0] on input "checkbox" at bounding box center [0, 0] width 0 height 0
click at [875, 118] on span at bounding box center [874, 121] width 34 height 21
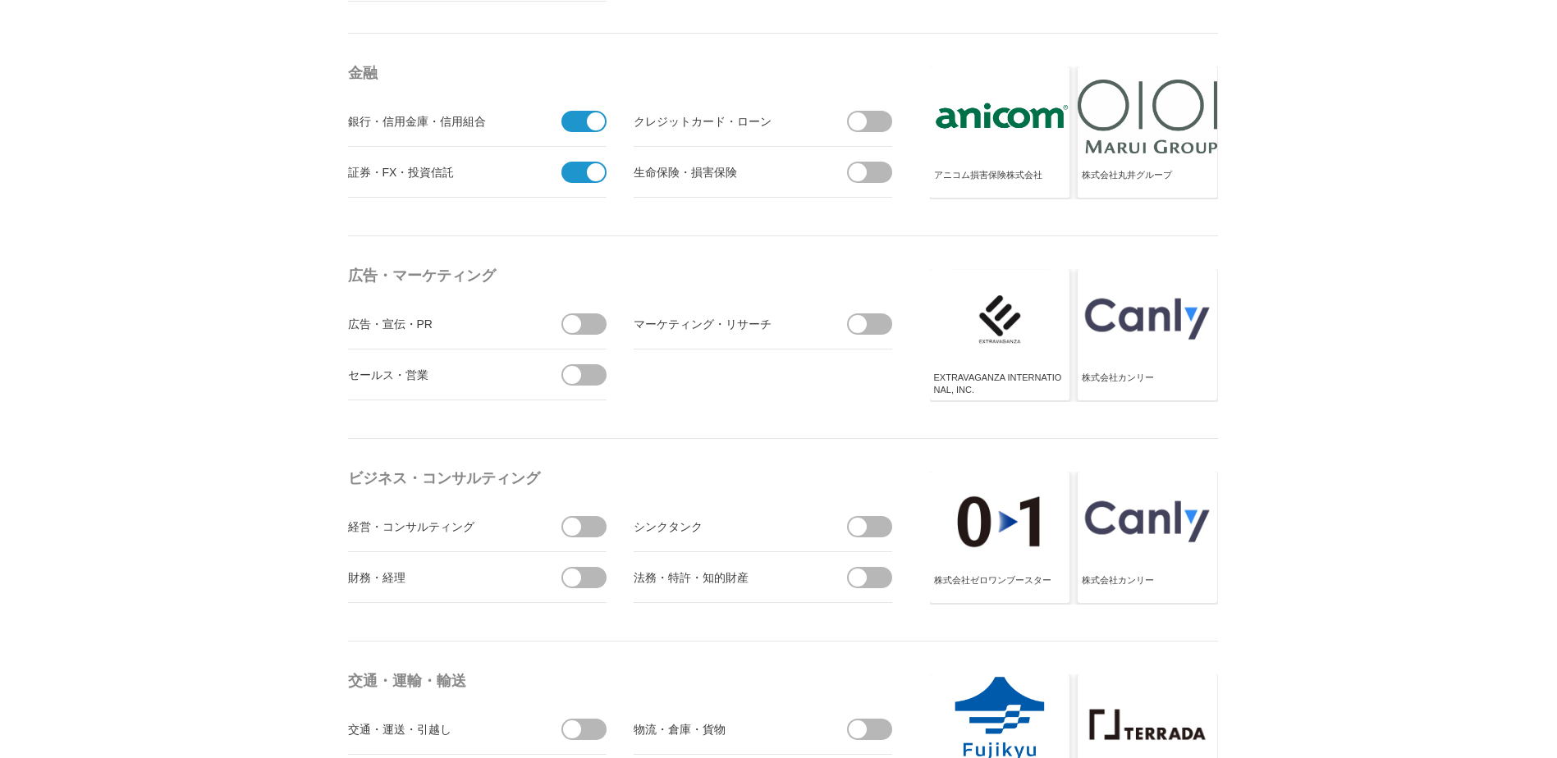
click at [0, 0] on input "checkbox" at bounding box center [0, 0] width 0 height 0
click at [869, 165] on span at bounding box center [874, 172] width 34 height 21
click at [0, 0] on input "checkbox" at bounding box center [0, 0] width 0 height 0
click at [859, 318] on span at bounding box center [857, 324] width 18 height 18
click at [0, 0] on input "checkbox" at bounding box center [0, 0] width 0 height 0
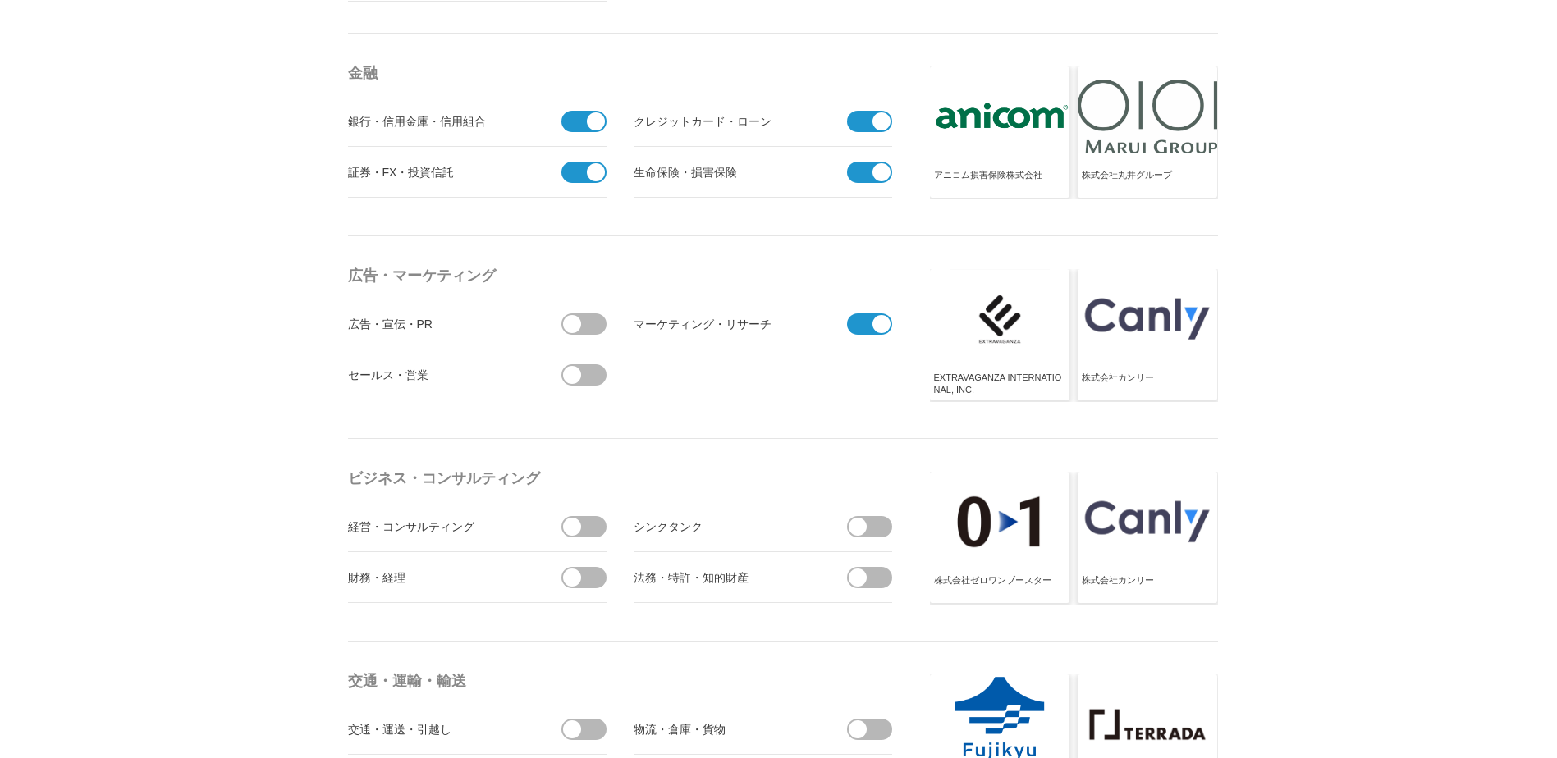
click at [583, 318] on span at bounding box center [589, 323] width 34 height 21
click at [0, 0] on input "checkbox" at bounding box center [0, 0] width 0 height 0
click at [585, 373] on span at bounding box center [589, 374] width 34 height 21
click at [0, 0] on input "checkbox" at bounding box center [0, 0] width 0 height 0
click at [599, 525] on span at bounding box center [589, 526] width 34 height 21
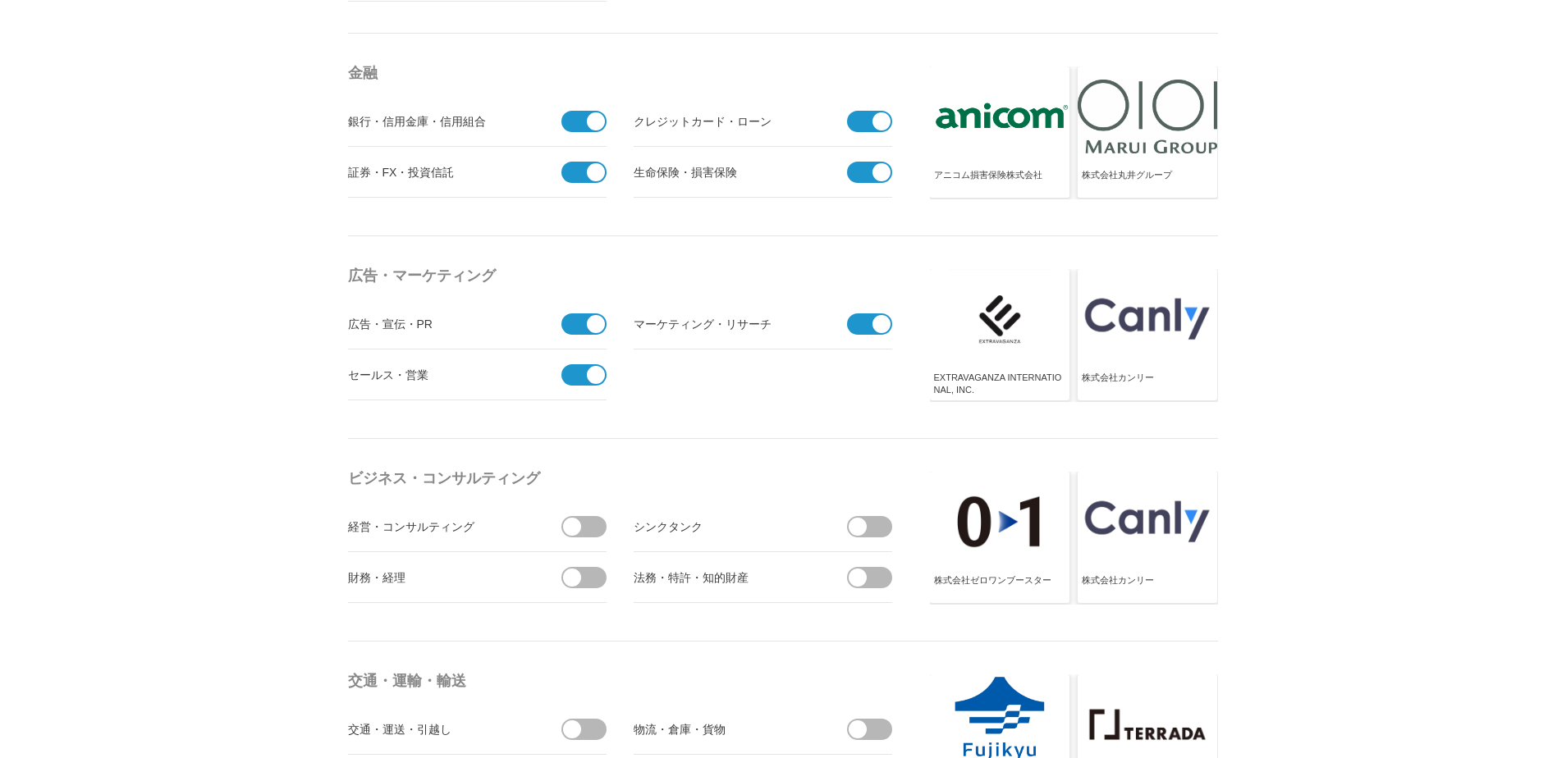
click at [0, 0] on input "checkbox" at bounding box center [0, 0] width 0 height 0
click at [587, 581] on span at bounding box center [589, 577] width 34 height 21
click at [0, 0] on input "checkbox" at bounding box center [0, 0] width 0 height 0
click at [853, 574] on span at bounding box center [857, 578] width 18 height 18
click at [0, 0] on input "checkbox" at bounding box center [0, 0] width 0 height 0
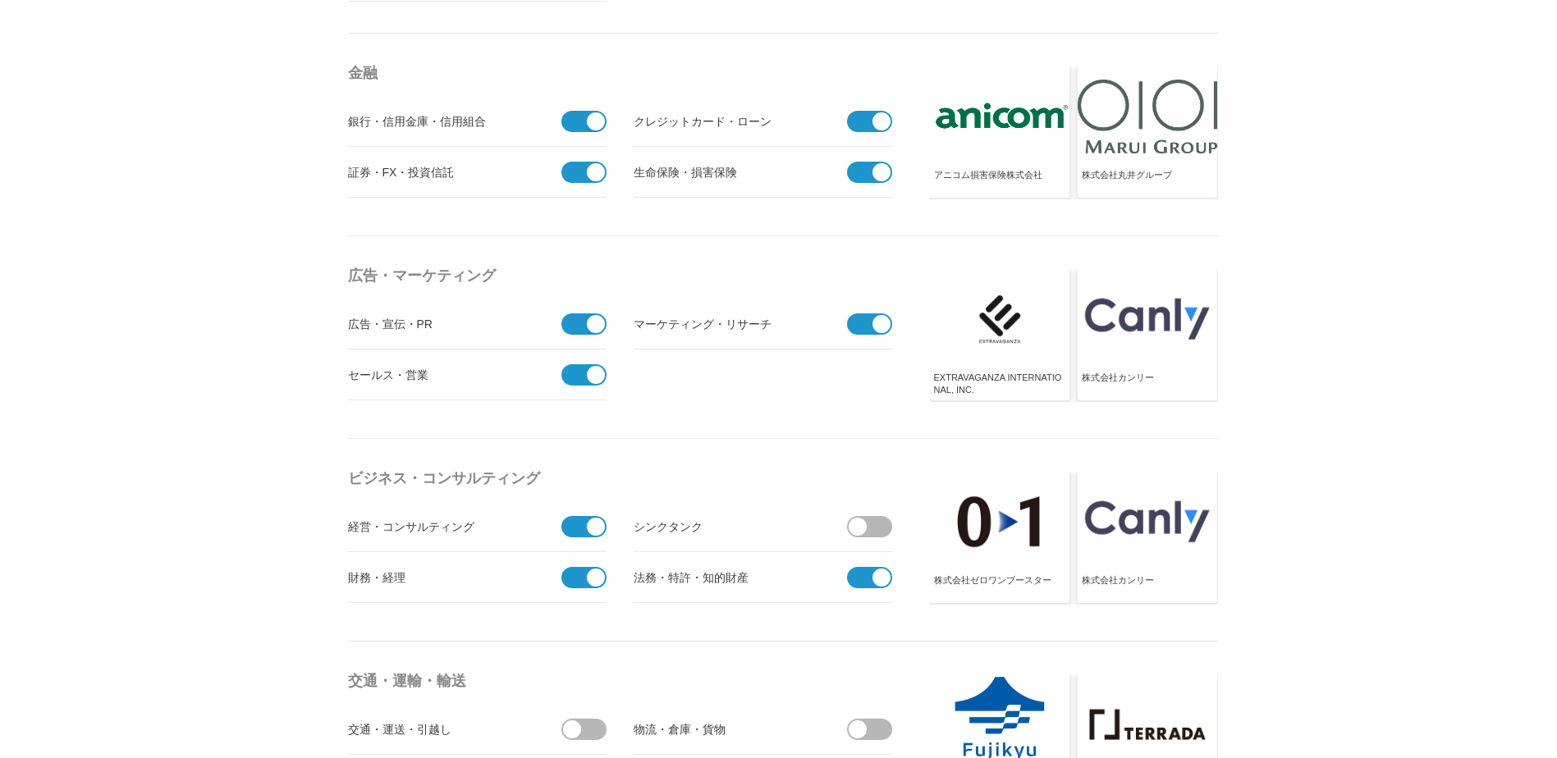
click at [862, 528] on span at bounding box center [857, 527] width 18 height 18
click at [0, 0] on input "checkbox" at bounding box center [0, 0] width 0 height 0
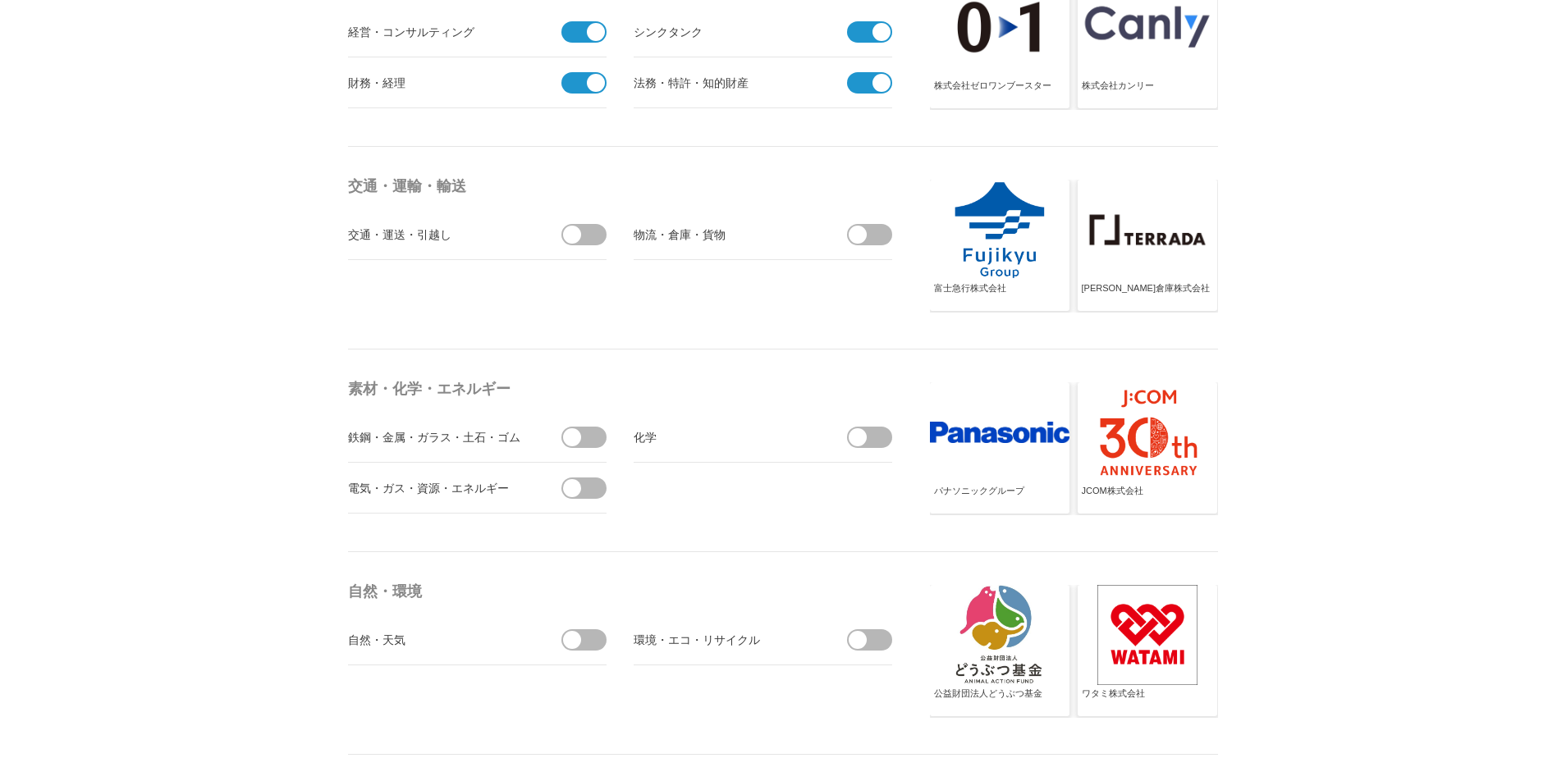
scroll to position [4939, 0]
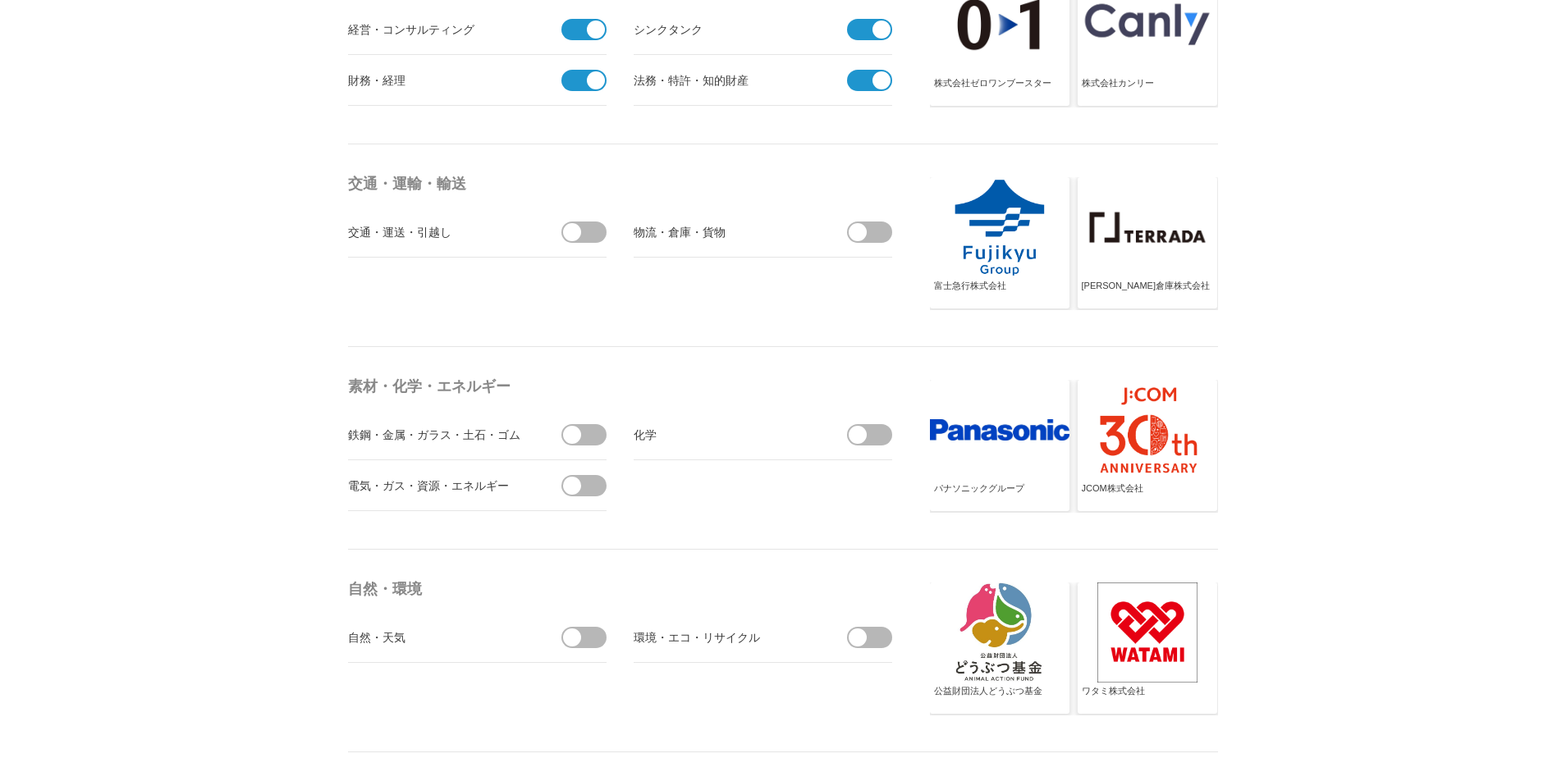
click at [588, 240] on span at bounding box center [589, 232] width 34 height 21
click at [0, 0] on input "checkbox" at bounding box center [0, 0] width 0 height 0
click at [878, 226] on span at bounding box center [874, 232] width 34 height 21
click at [0, 0] on input "checkbox" at bounding box center [0, 0] width 0 height 0
click at [871, 437] on span at bounding box center [874, 434] width 34 height 21
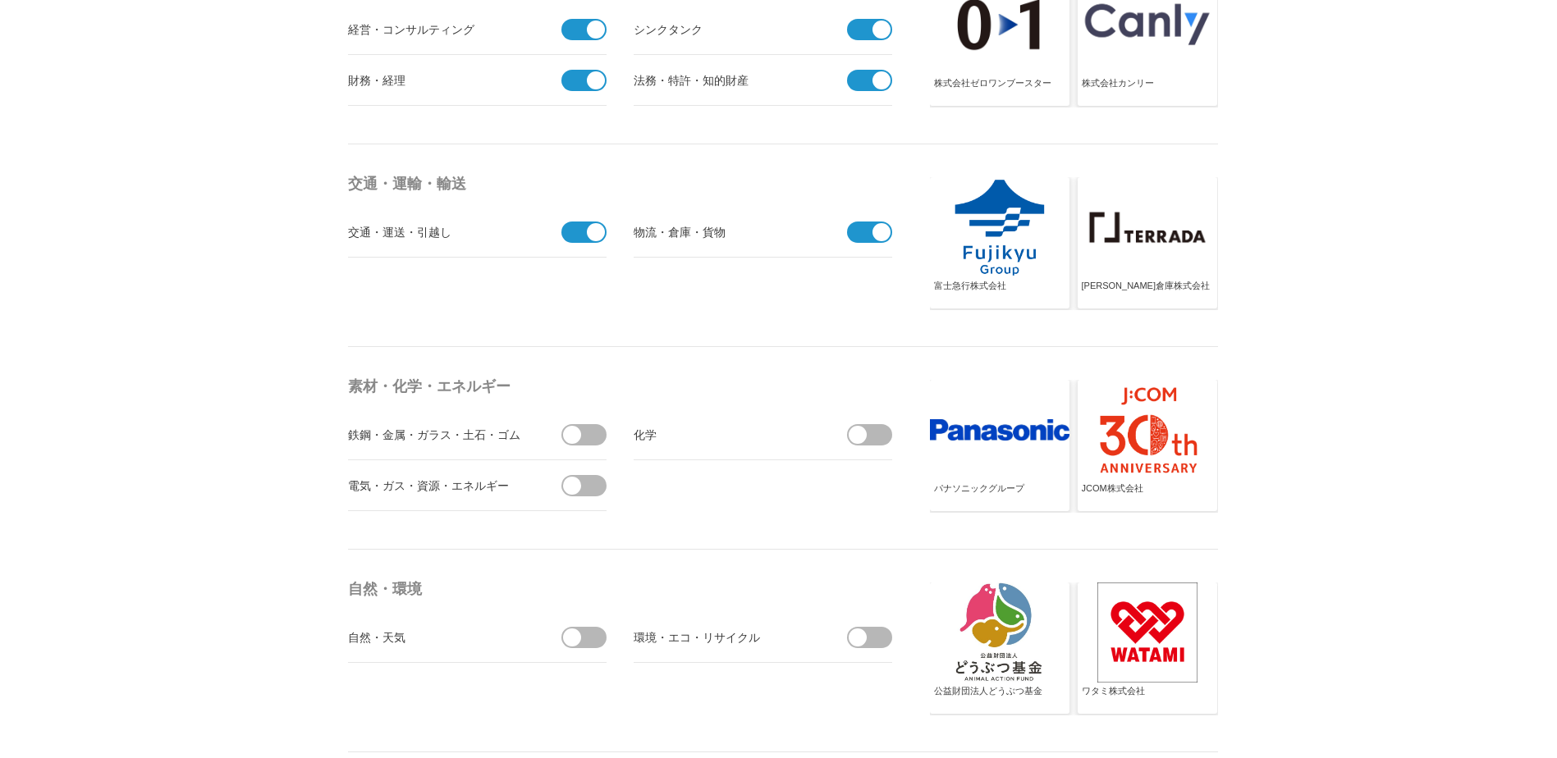
click at [0, 0] on input "checkbox" at bounding box center [0, 0] width 0 height 0
click at [576, 431] on span at bounding box center [572, 435] width 18 height 18
click at [0, 0] on input "checkbox" at bounding box center [0, 0] width 0 height 0
click at [574, 475] on span at bounding box center [589, 485] width 34 height 21
click at [0, 0] on input "checkbox" at bounding box center [0, 0] width 0 height 0
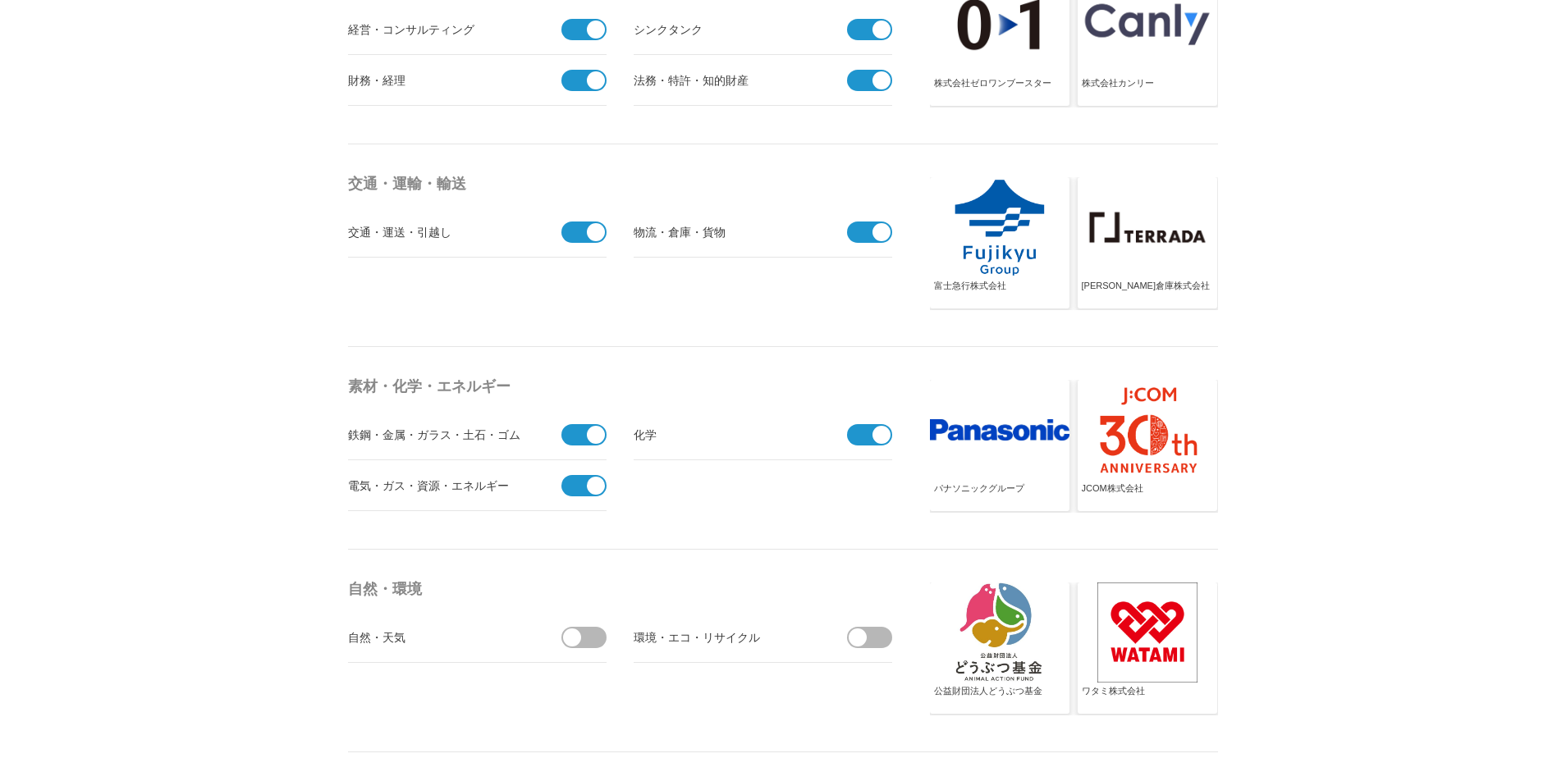
click at [588, 633] on span at bounding box center [589, 637] width 34 height 21
click at [0, 0] on input "checkbox" at bounding box center [0, 0] width 0 height 0
click at [864, 639] on span at bounding box center [857, 638] width 18 height 18
click at [0, 0] on input "checkbox" at bounding box center [0, 0] width 0 height 0
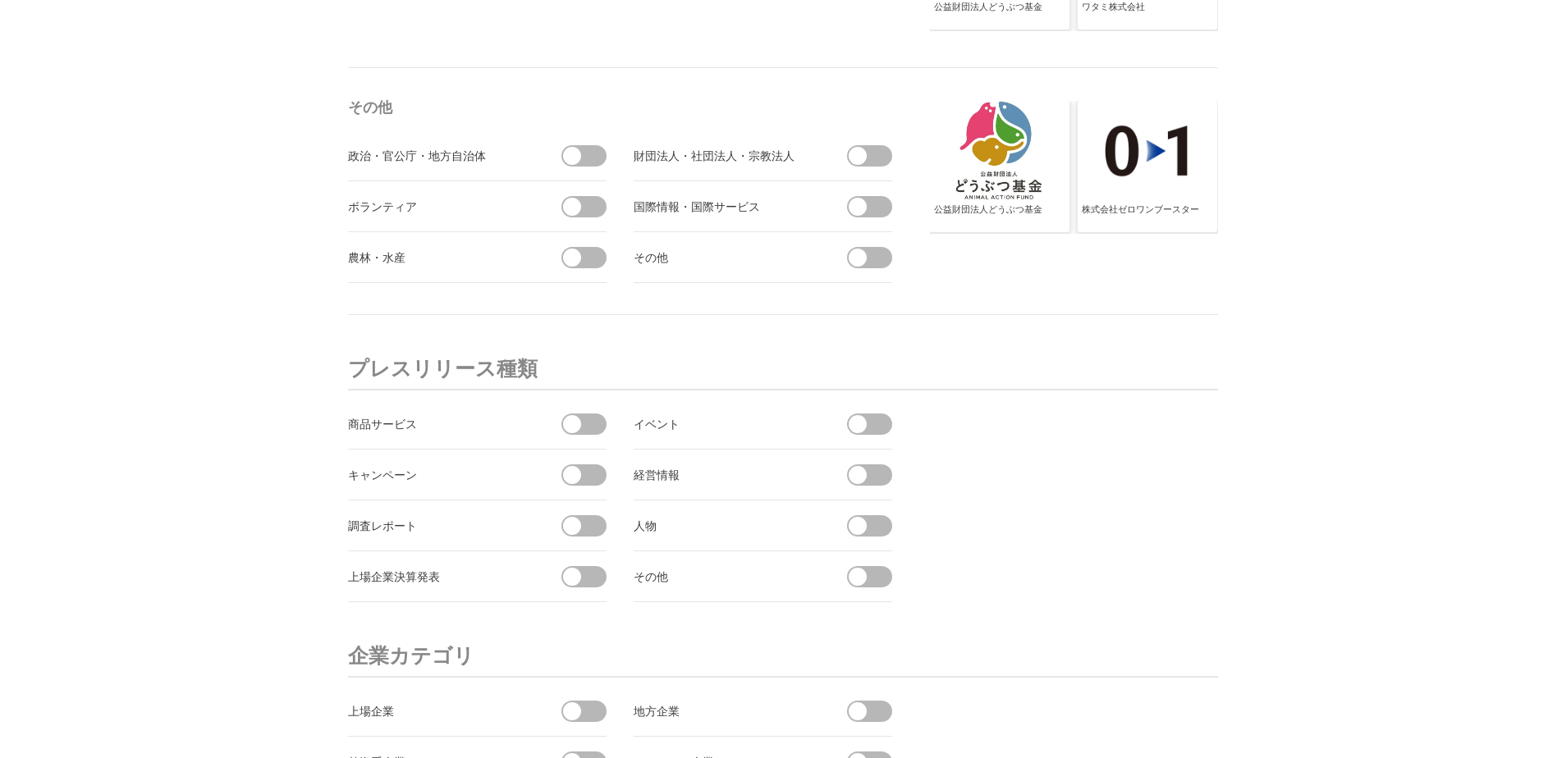
scroll to position [5685, 0]
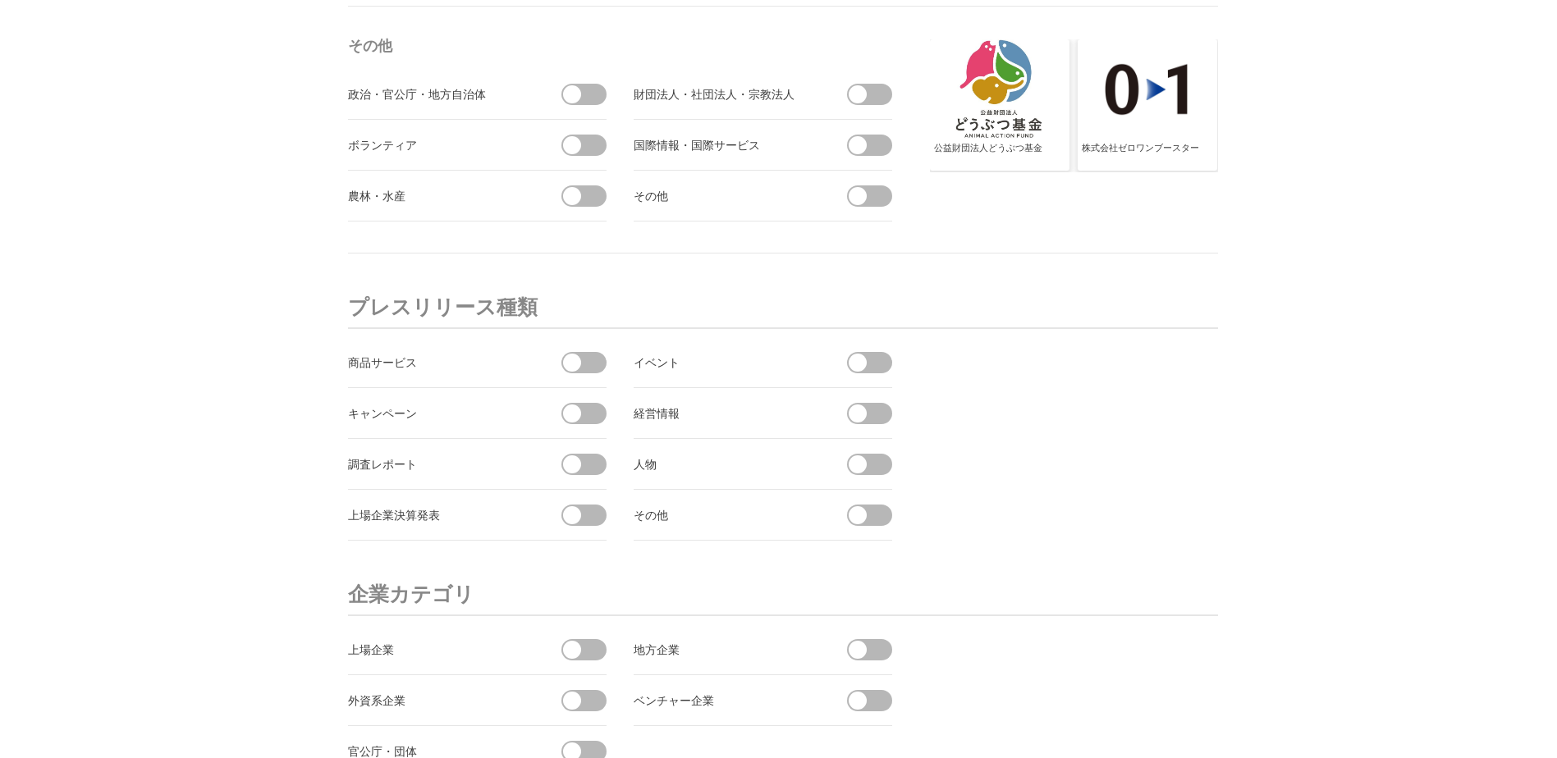
click at [574, 109] on li "政治・官公庁・地方自治体" at bounding box center [477, 94] width 258 height 51
click at [574, 96] on span at bounding box center [572, 94] width 18 height 18
click at [0, 0] on input "checkbox" at bounding box center [0, 0] width 0 height 0
click at [574, 142] on span at bounding box center [572, 145] width 18 height 18
click at [0, 0] on input "checkbox" at bounding box center [0, 0] width 0 height 0
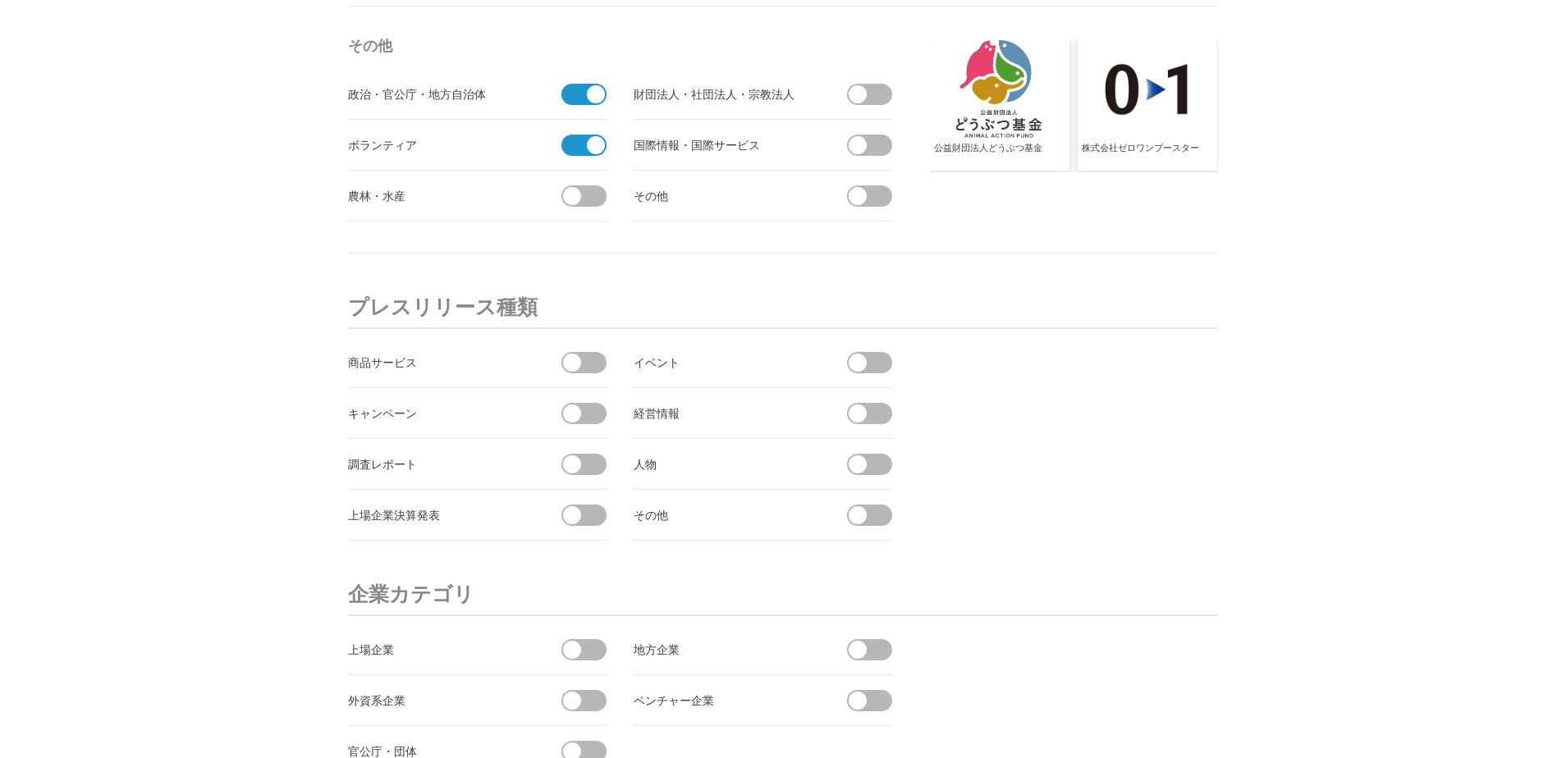
click at [576, 192] on span at bounding box center [572, 196] width 18 height 18
click at [0, 0] on input "checkbox" at bounding box center [0, 0] width 0 height 0
click at [857, 94] on span at bounding box center [857, 94] width 18 height 18
click at [0, 0] on input "checkbox" at bounding box center [0, 0] width 0 height 0
click at [862, 144] on span at bounding box center [857, 145] width 18 height 18
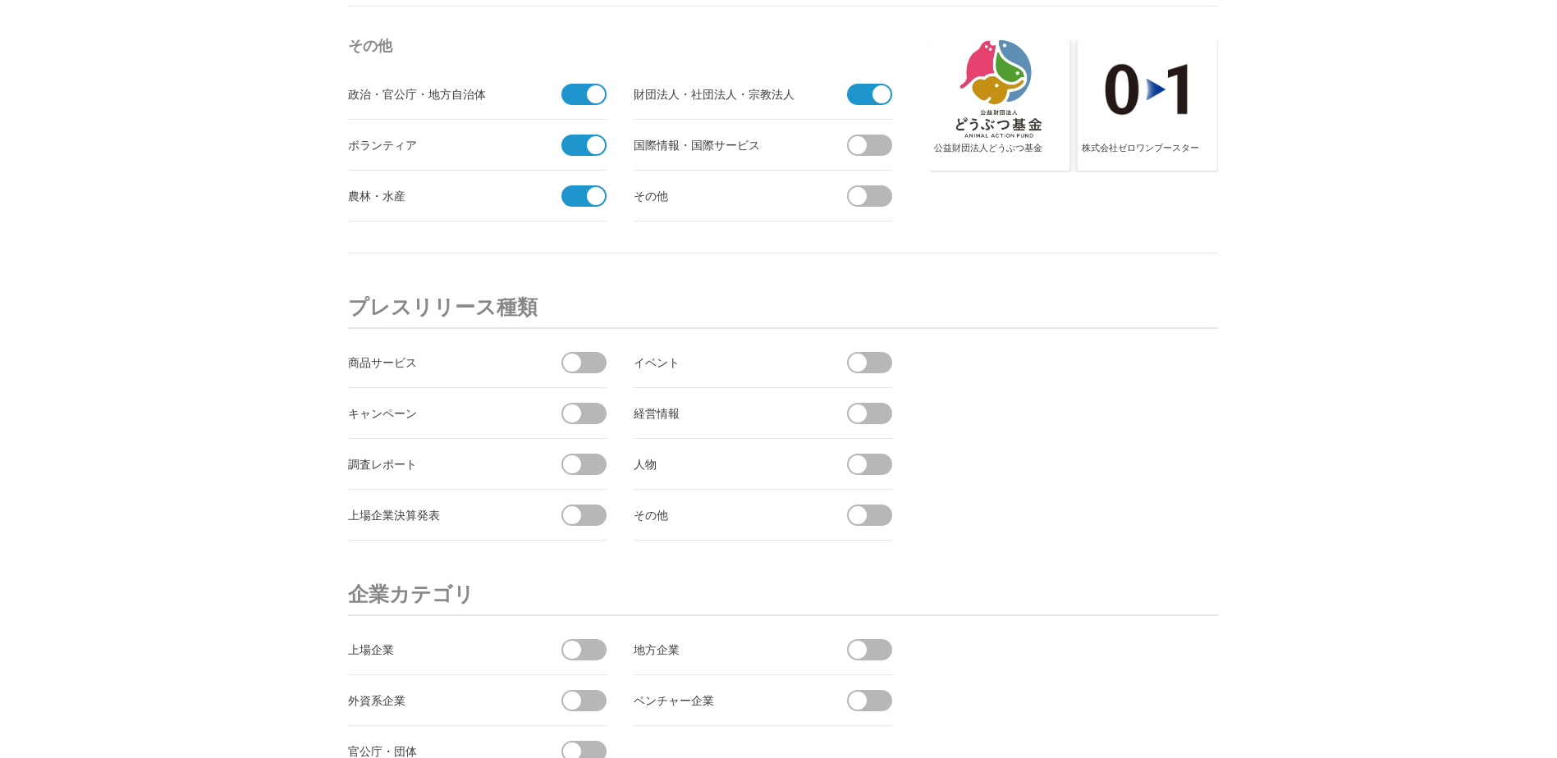
click at [0, 0] on input "checkbox" at bounding box center [0, 0] width 0 height 0
click at [858, 206] on span at bounding box center [874, 195] width 34 height 21
click at [0, 0] on input "checkbox" at bounding box center [0, 0] width 0 height 0
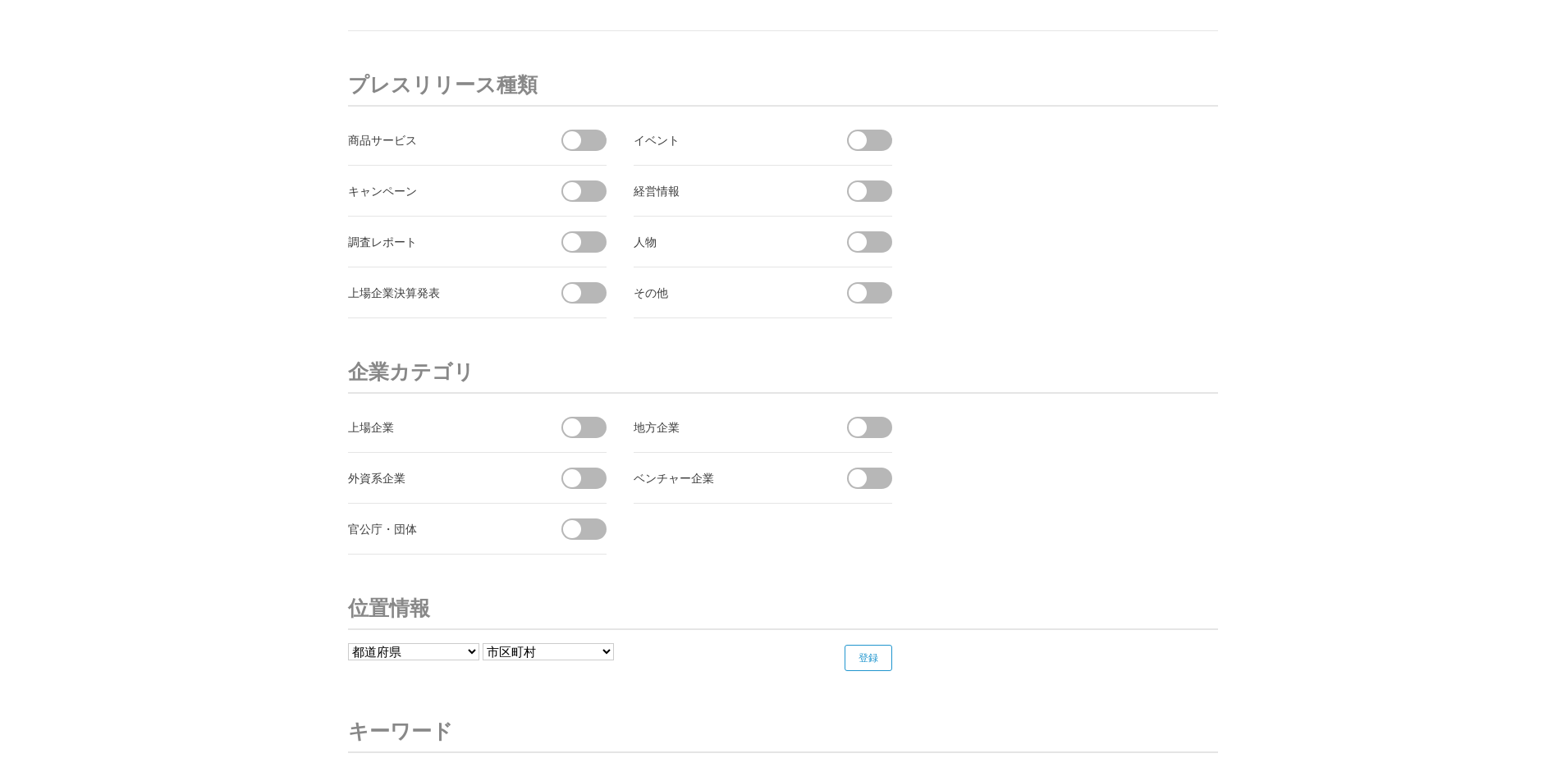
scroll to position [5916, 0]
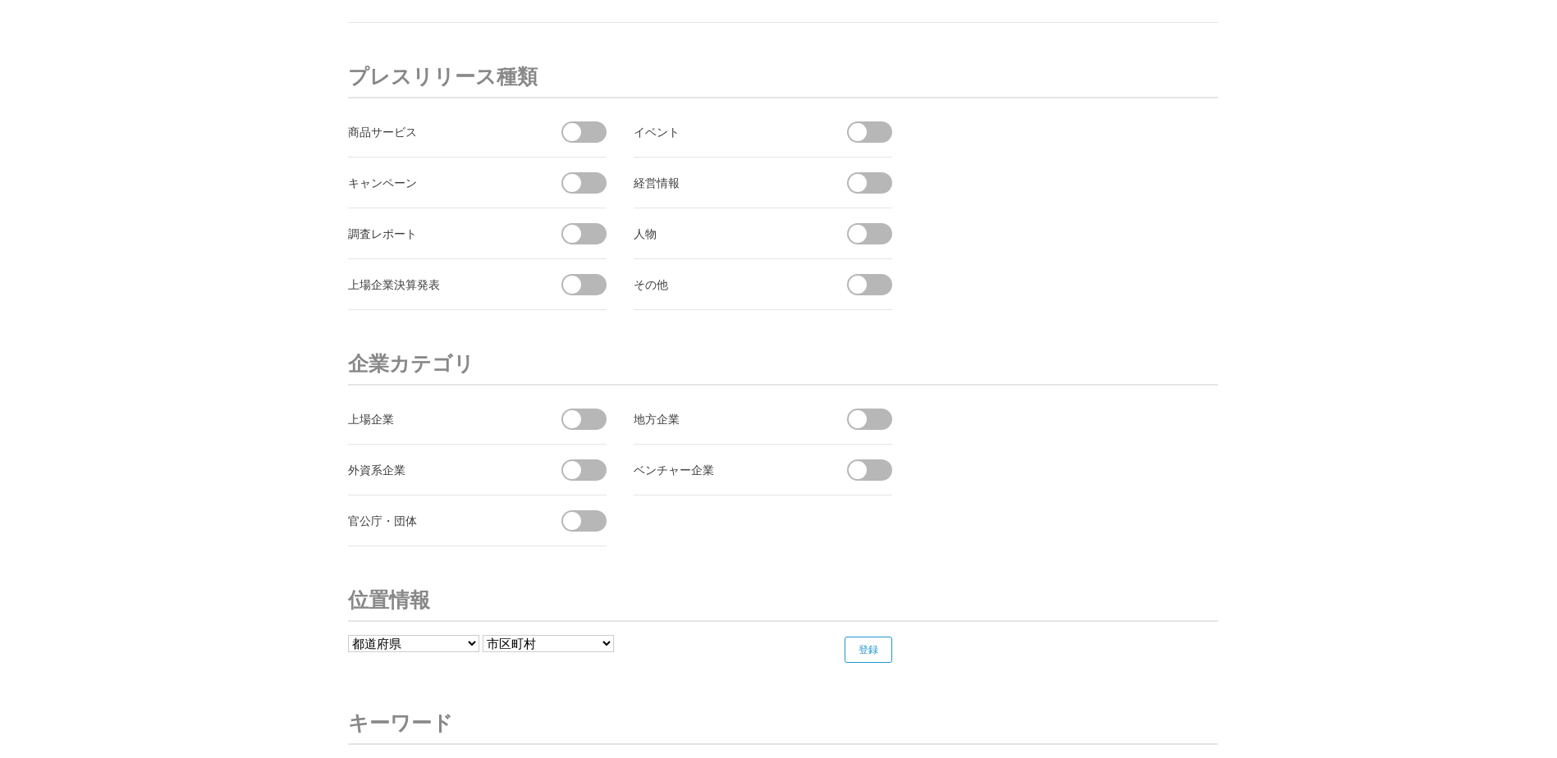
click at [589, 423] on span at bounding box center [589, 419] width 34 height 21
click at [0, 0] on input "checkbox" at bounding box center [0, 0] width 0 height 0
click at [590, 523] on span at bounding box center [589, 520] width 34 height 21
click at [0, 0] on input "checkbox" at bounding box center [0, 0] width 0 height 0
click at [876, 466] on span at bounding box center [874, 470] width 34 height 21
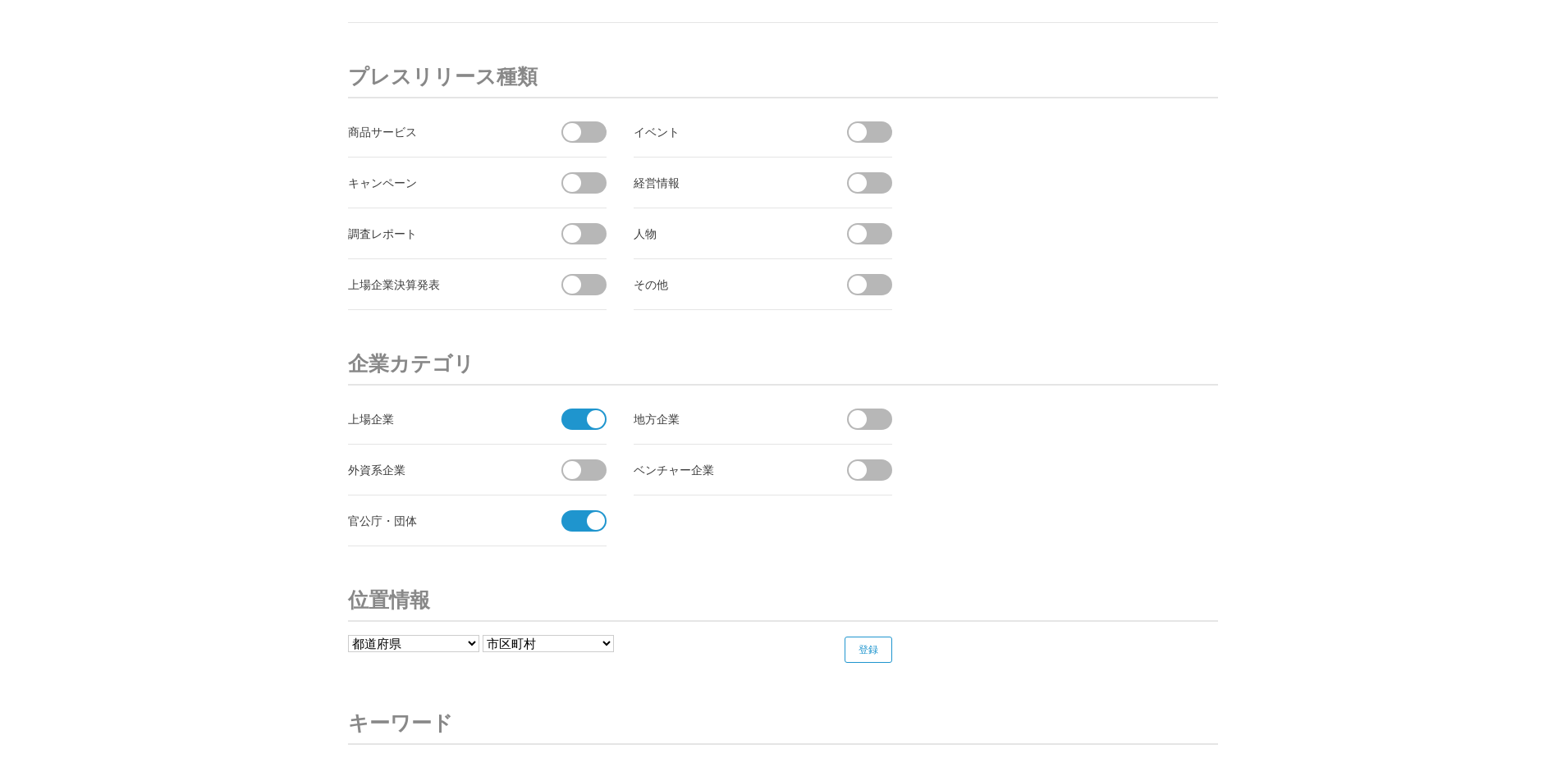
click at [0, 0] on input "checkbox" at bounding box center [0, 0] width 0 height 0
click at [583, 470] on span at bounding box center [589, 470] width 34 height 21
click at [0, 0] on input "checkbox" at bounding box center [0, 0] width 0 height 0
click at [874, 418] on span at bounding box center [874, 419] width 34 height 21
click at [0, 0] on input "checkbox" at bounding box center [0, 0] width 0 height 0
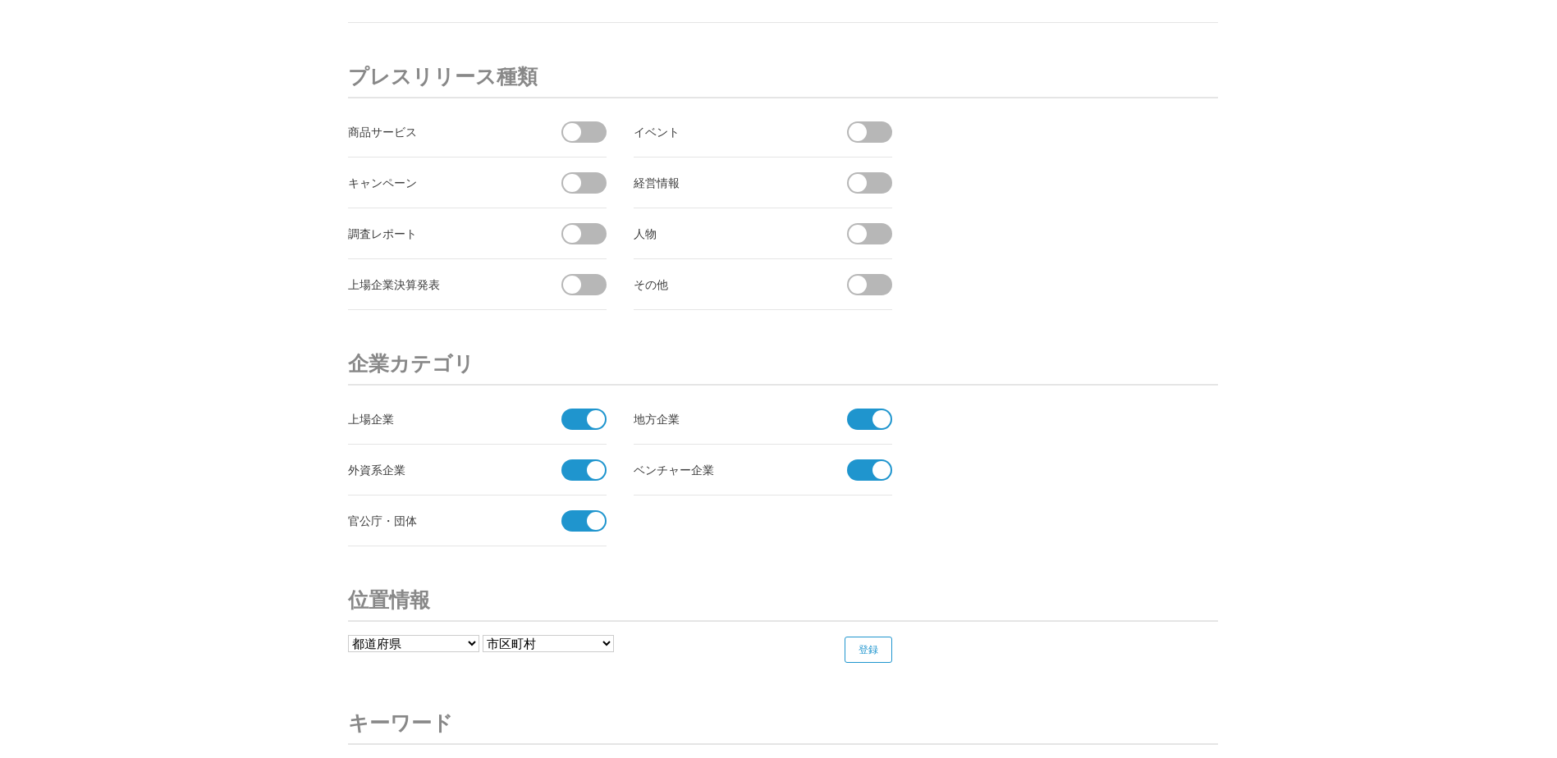
click at [587, 141] on span at bounding box center [589, 131] width 34 height 21
click at [0, 0] on input "checkbox" at bounding box center [0, 0] width 0 height 0
click at [882, 130] on span at bounding box center [874, 131] width 34 height 21
click at [0, 0] on input "checkbox" at bounding box center [0, 0] width 0 height 0
click at [871, 180] on span at bounding box center [874, 182] width 34 height 21
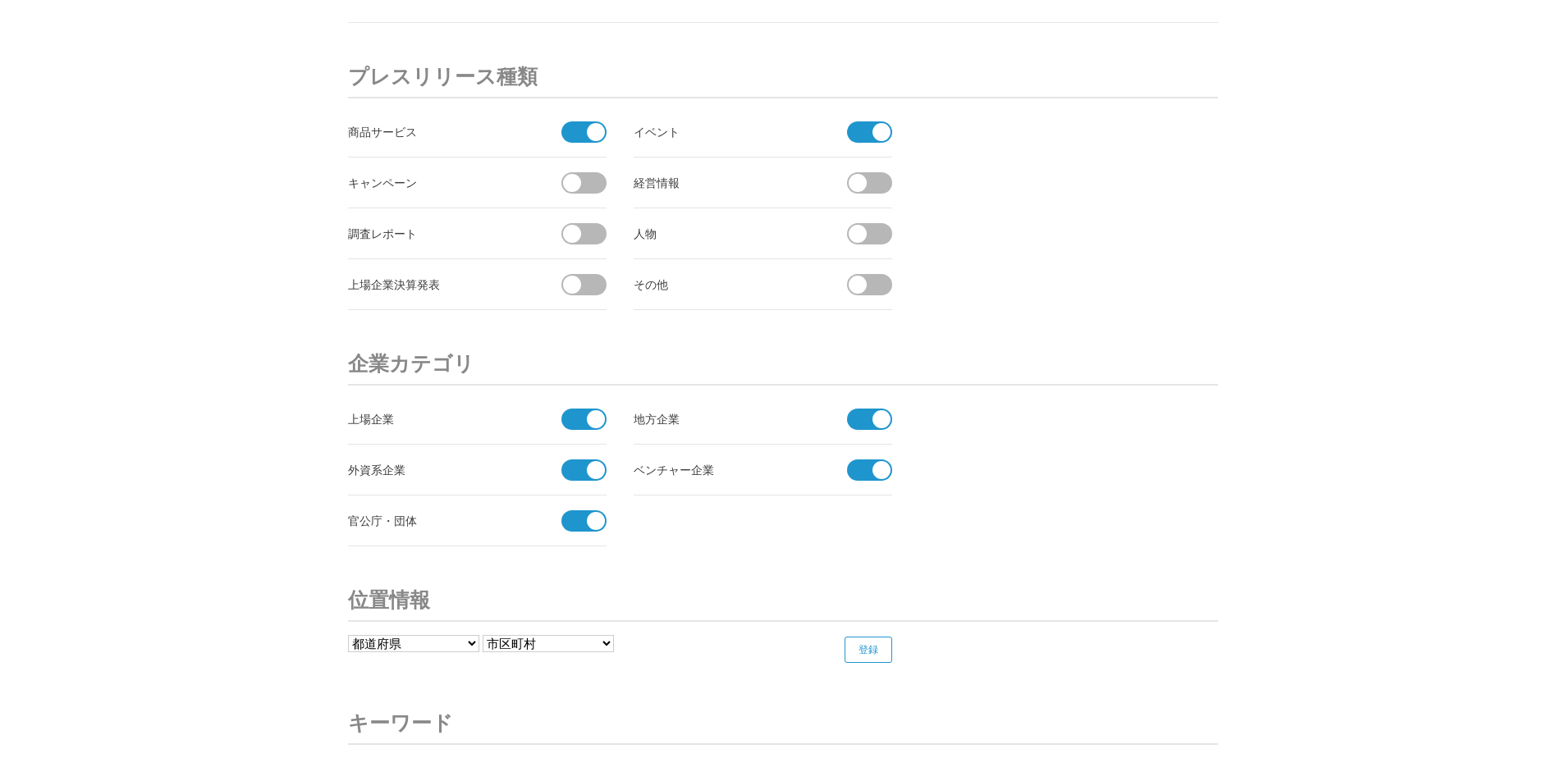
click at [0, 0] on input "checkbox" at bounding box center [0, 0] width 0 height 0
click at [592, 188] on span at bounding box center [589, 182] width 34 height 21
click at [0, 0] on input "checkbox" at bounding box center [0, 0] width 0 height 0
click at [584, 231] on span at bounding box center [589, 233] width 34 height 21
click at [0, 0] on input "checkbox" at bounding box center [0, 0] width 0 height 0
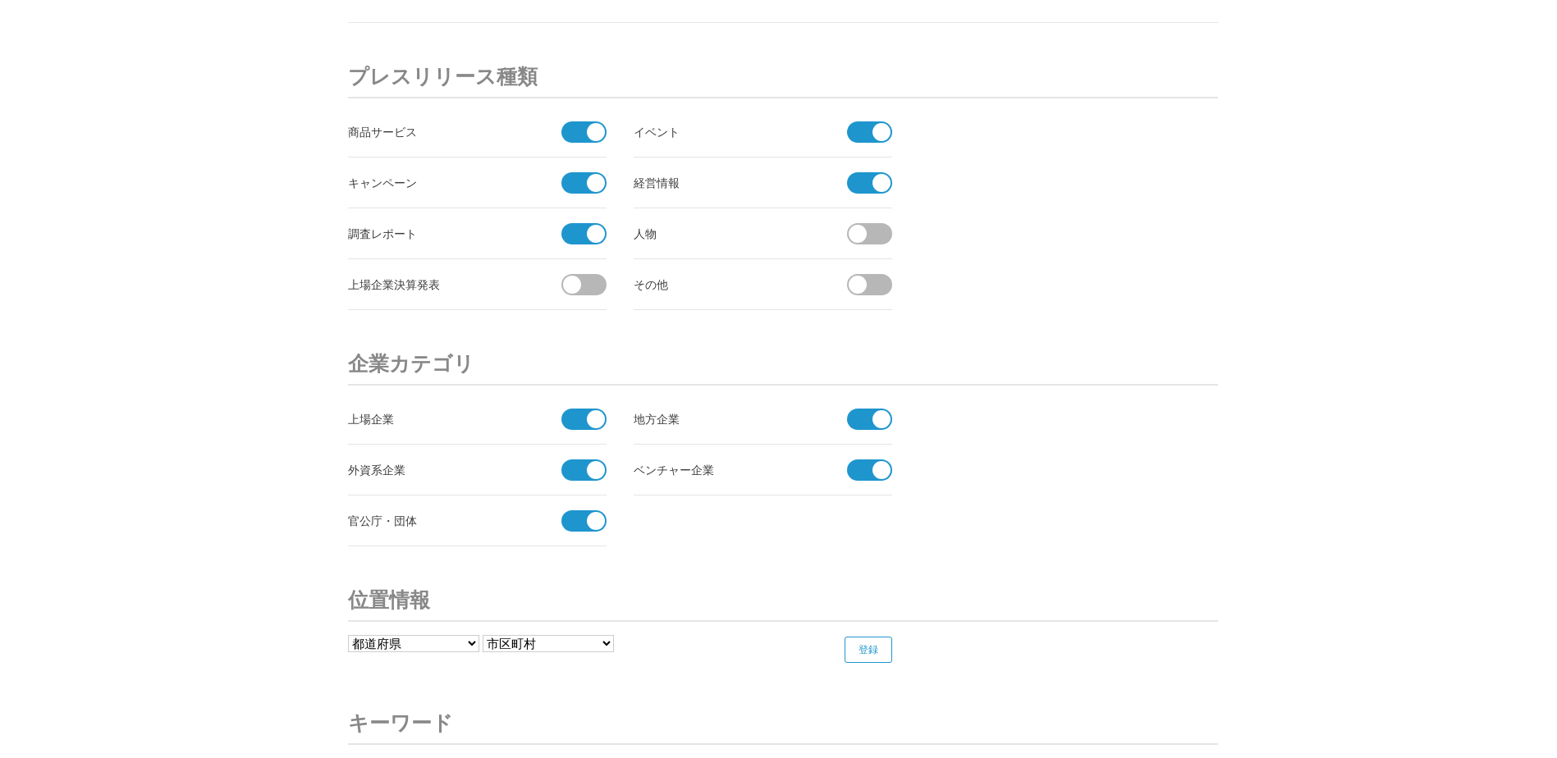
click at [588, 279] on span at bounding box center [589, 284] width 34 height 21
click at [0, 0] on input "checkbox" at bounding box center [0, 0] width 0 height 0
click at [873, 236] on span at bounding box center [874, 233] width 34 height 21
click at [0, 0] on input "checkbox" at bounding box center [0, 0] width 0 height 0
click at [867, 278] on span at bounding box center [874, 284] width 34 height 21
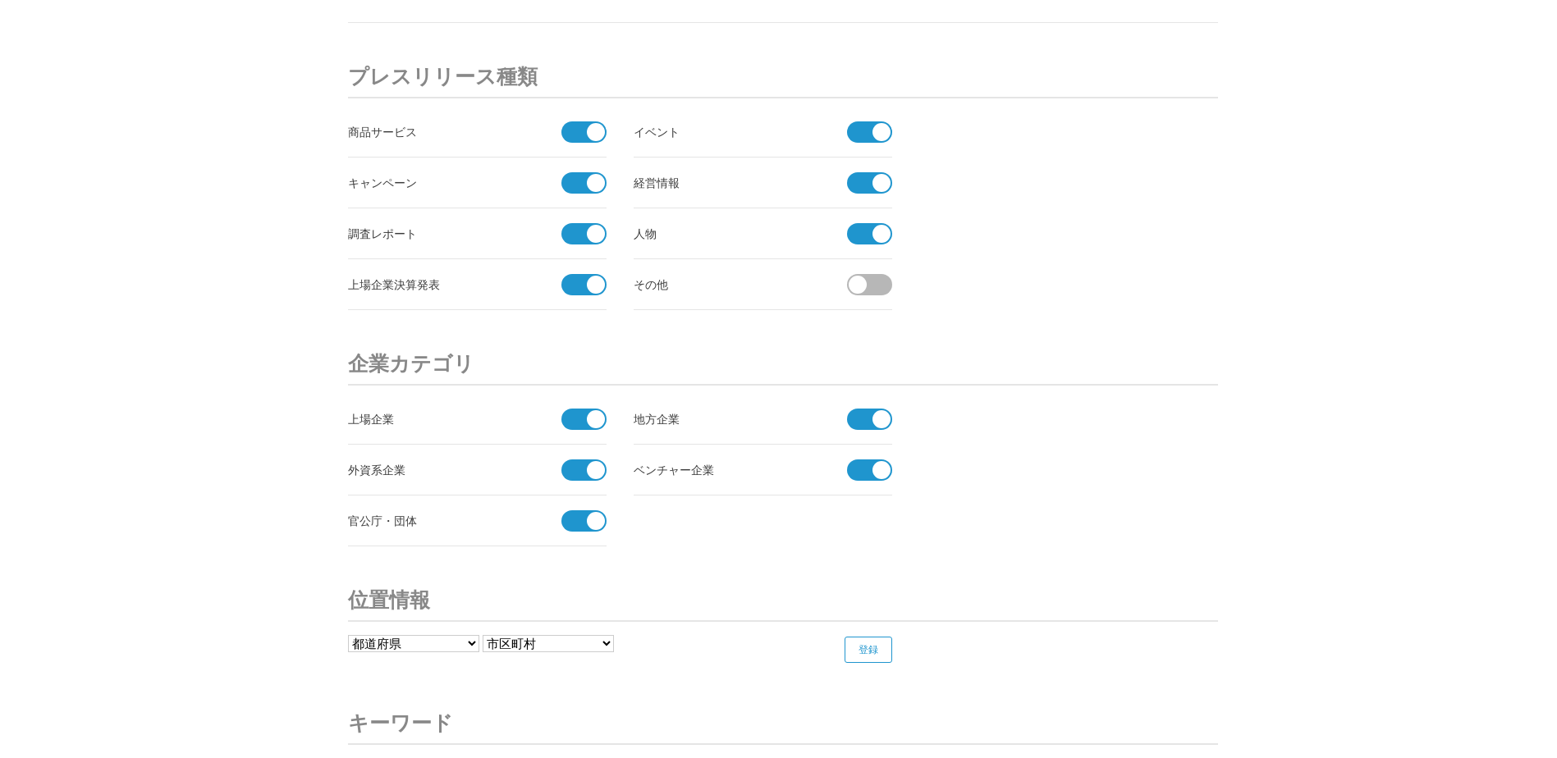
click at [0, 0] on input "checkbox" at bounding box center [0, 0] width 0 height 0
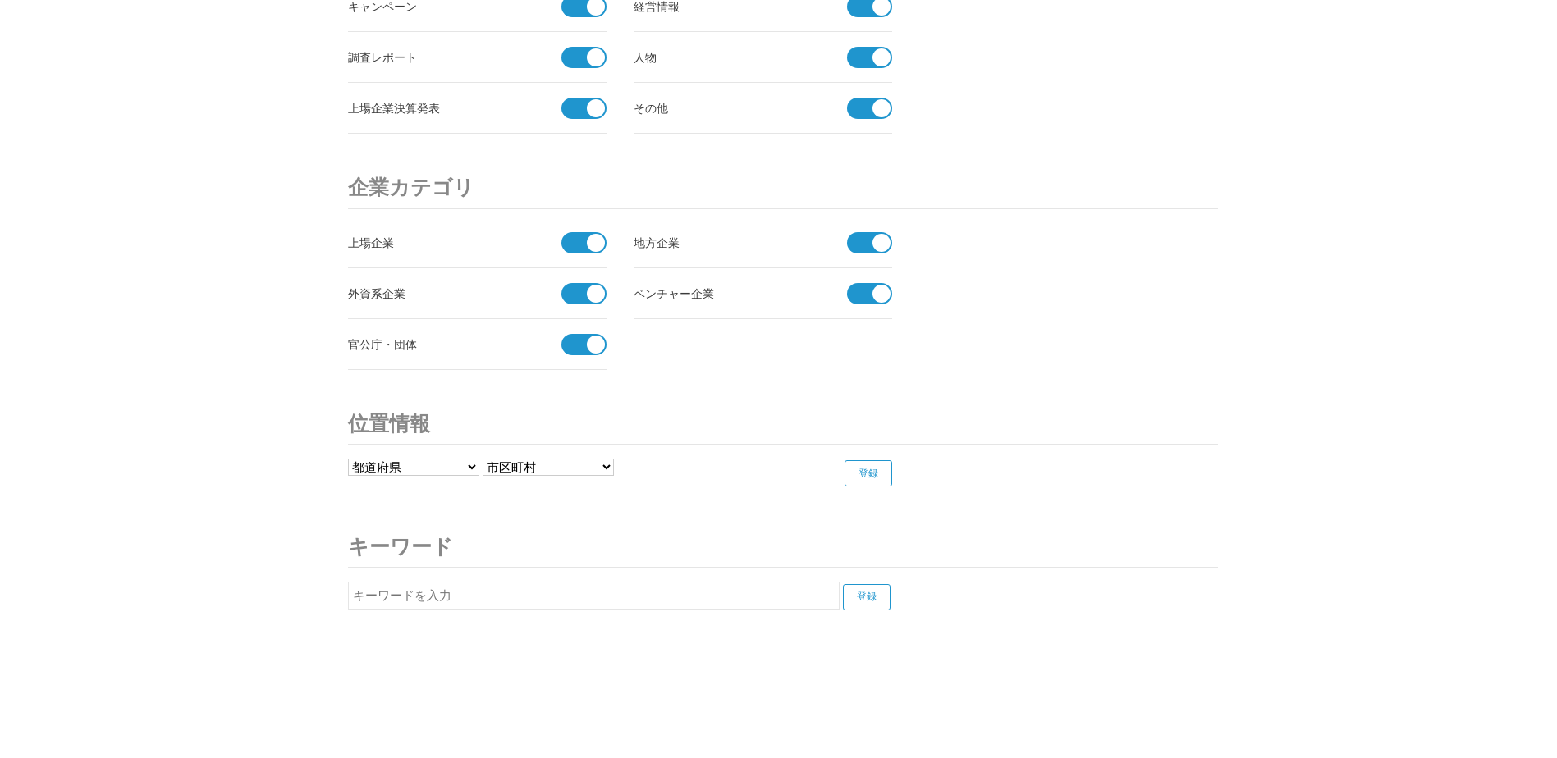
scroll to position [6098, 0]
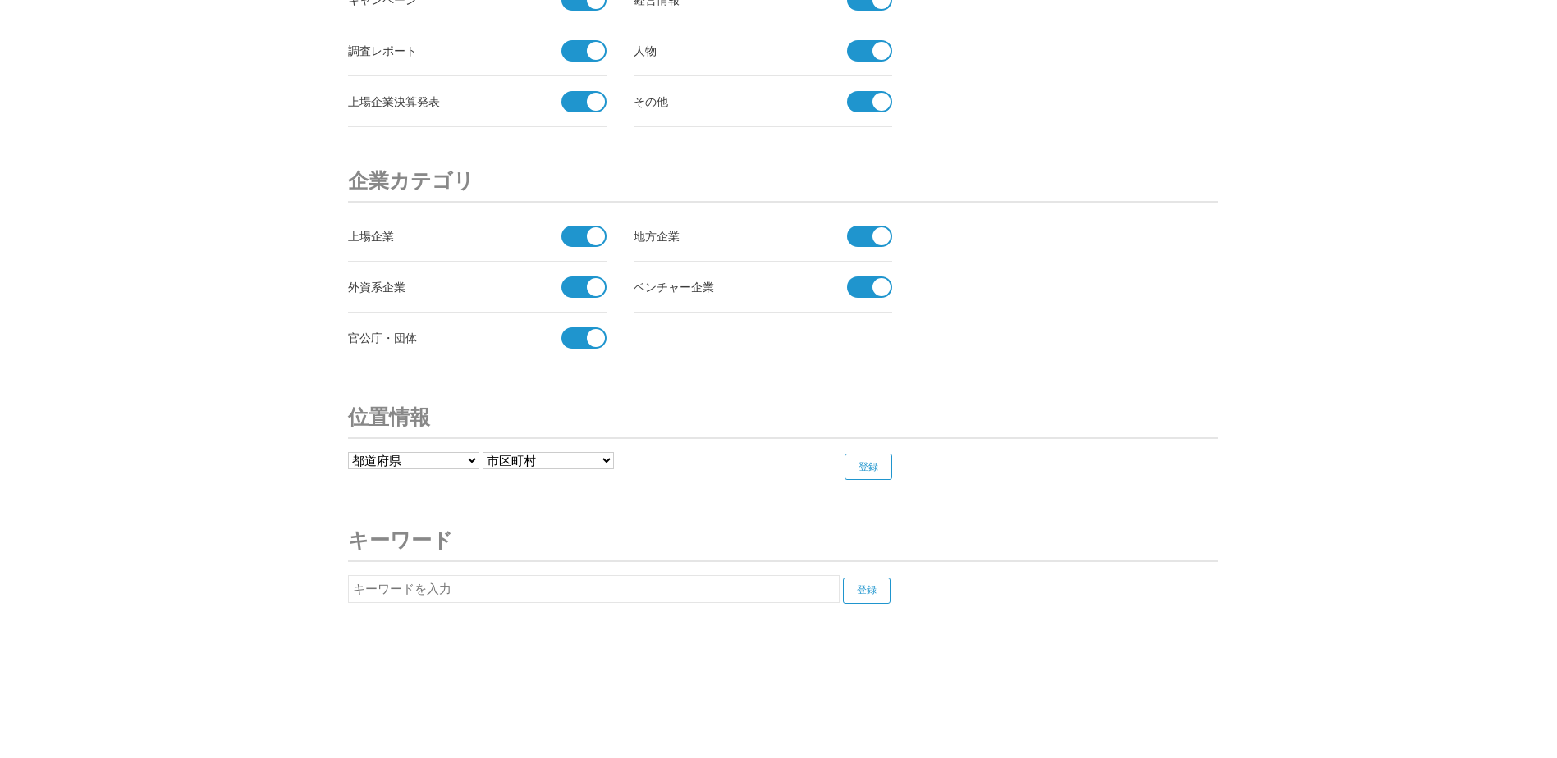
click at [579, 466] on select "市区町村" at bounding box center [547, 460] width 131 height 17
click at [475, 465] on select "都道府県 北海道 青森県 岩手県 宮城県 秋田県 山形県 福島県 茨城県 栃木県 群馬県 埼玉県 千葉県 東京都 神奈川県 新潟県 富山県 石川県 福井県" at bounding box center [413, 460] width 131 height 17
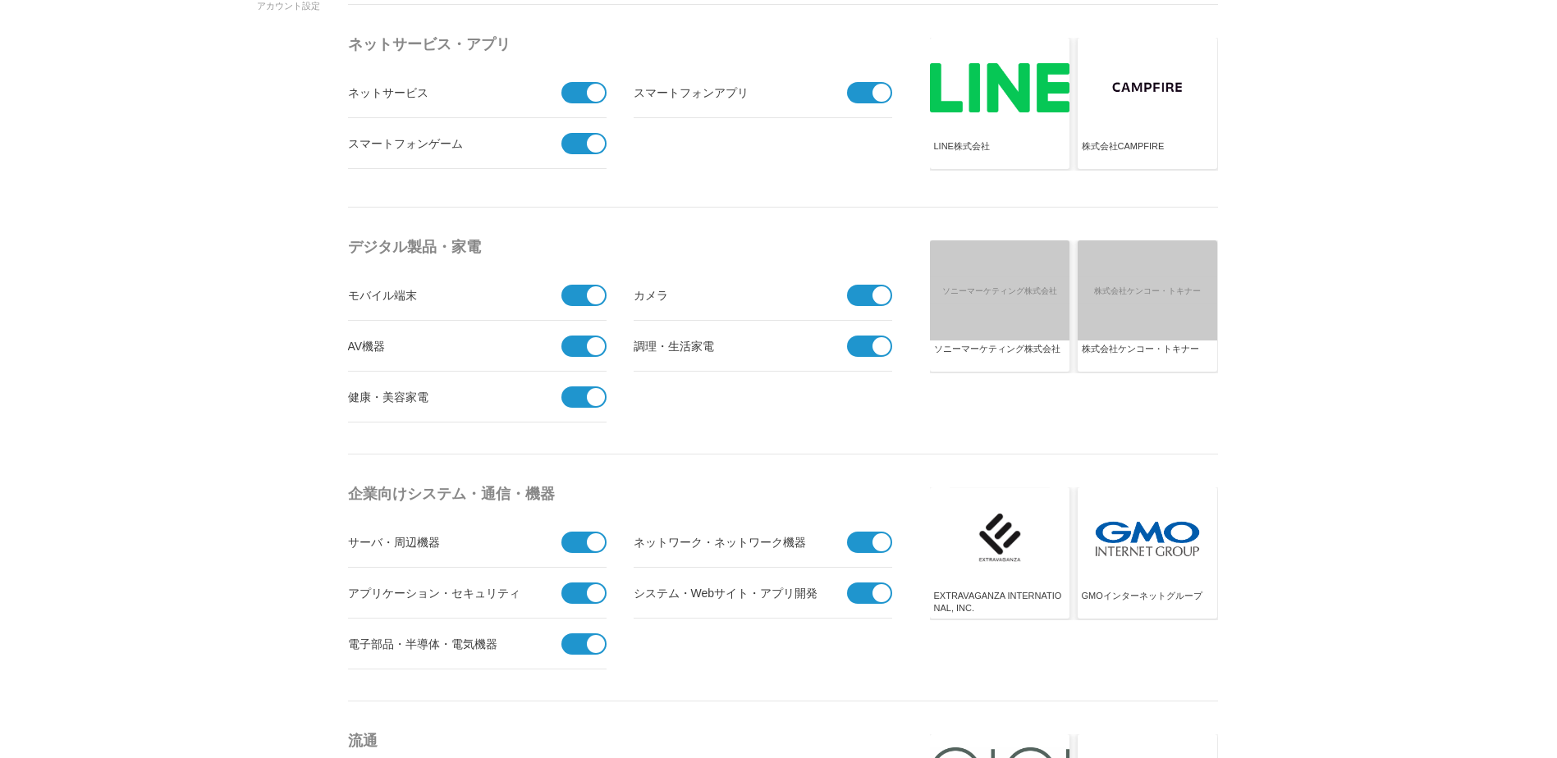
scroll to position [0, 0]
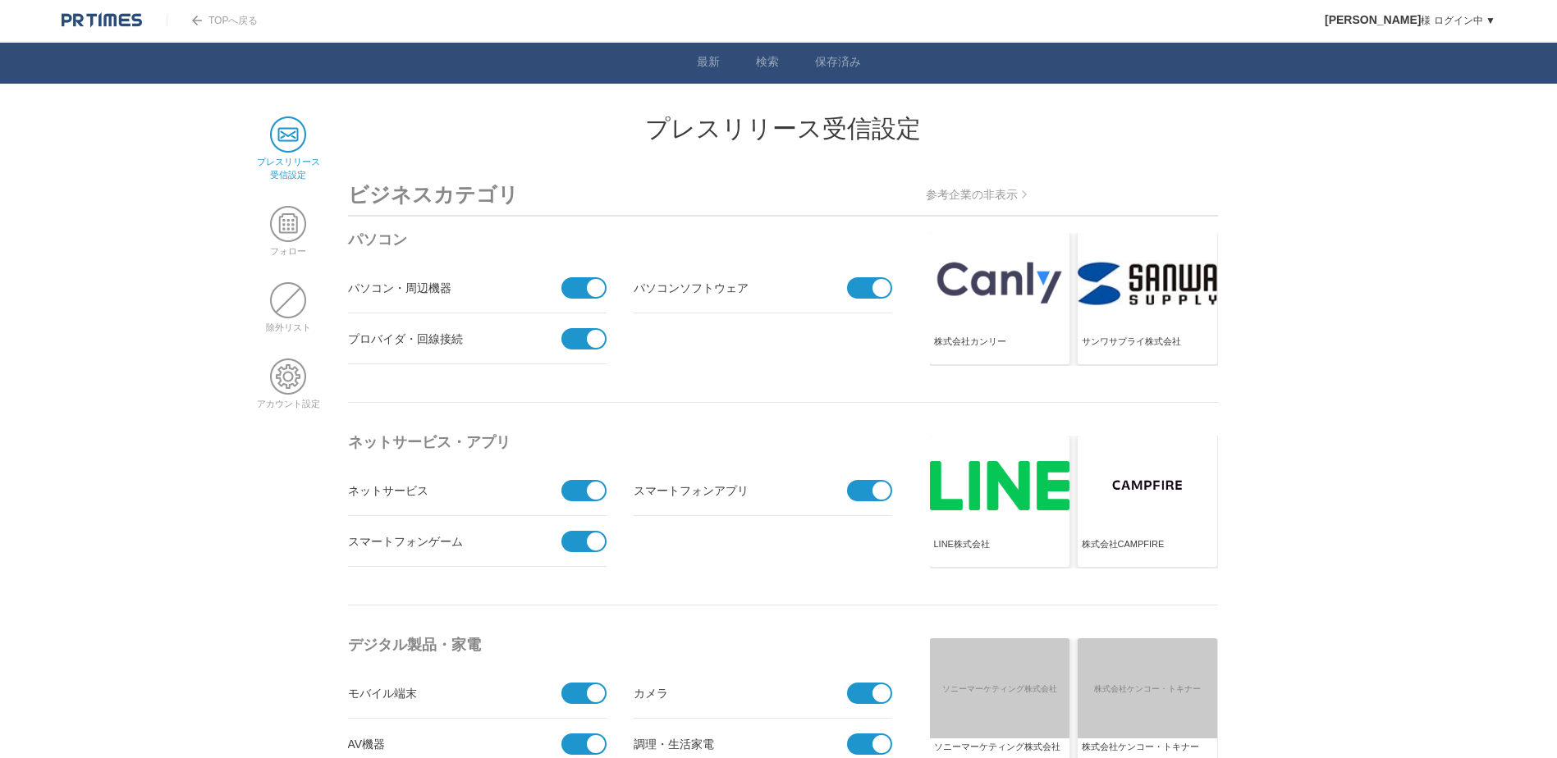
click at [287, 130] on span at bounding box center [288, 135] width 36 height 36
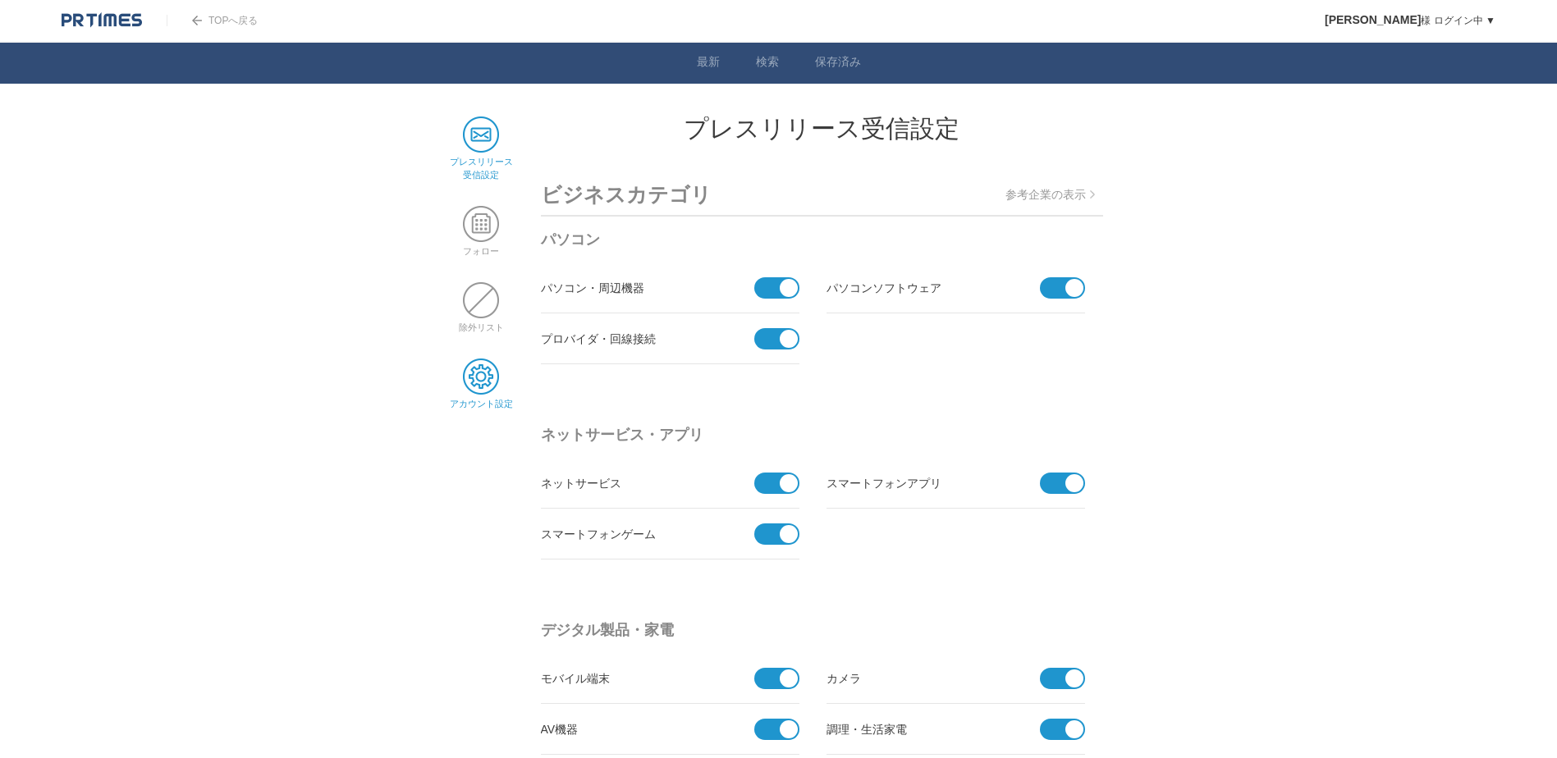
click at [487, 361] on span at bounding box center [481, 377] width 36 height 36
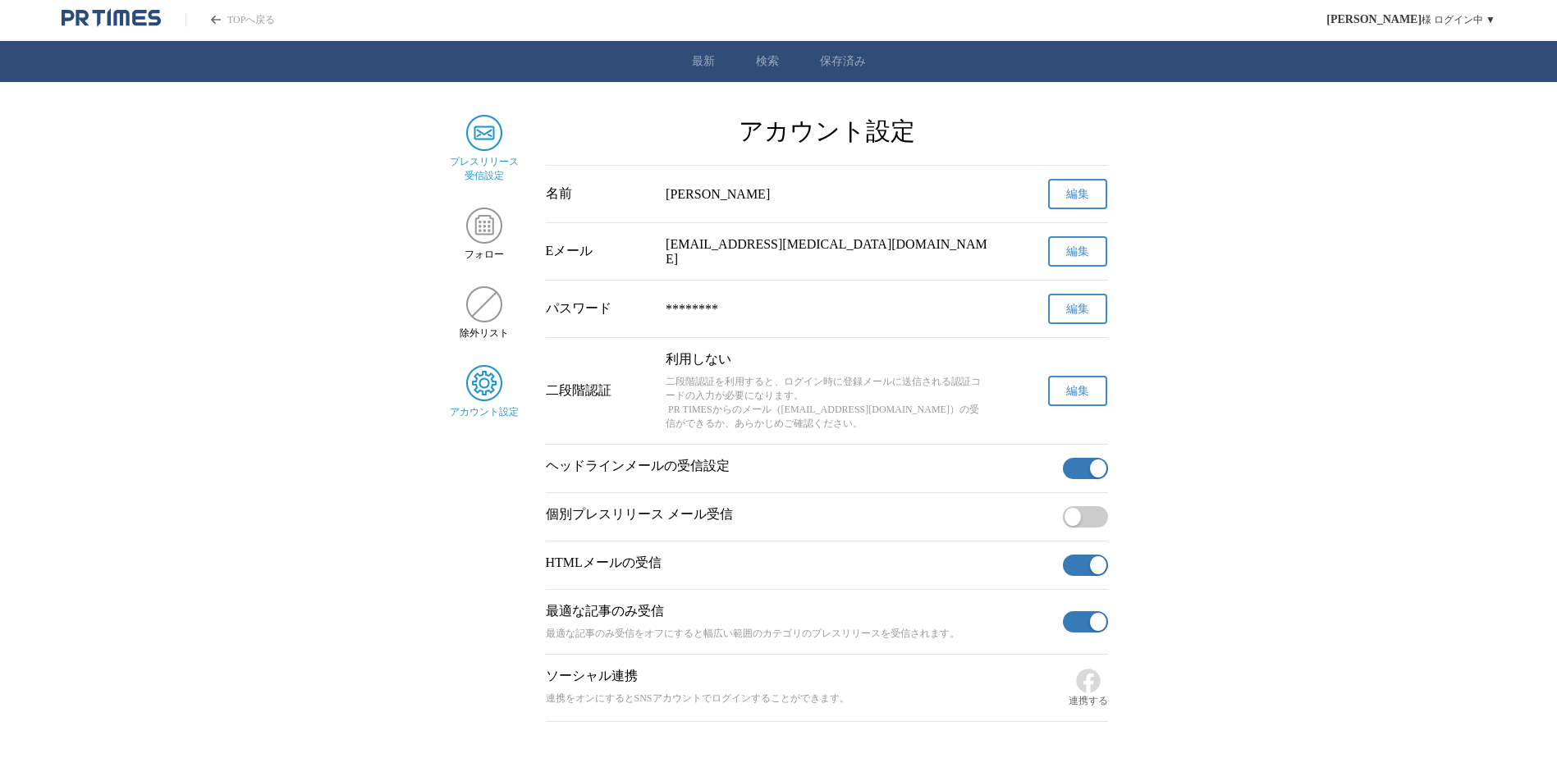
click at [492, 120] on img "サイドメニュー" at bounding box center [484, 133] width 36 height 36
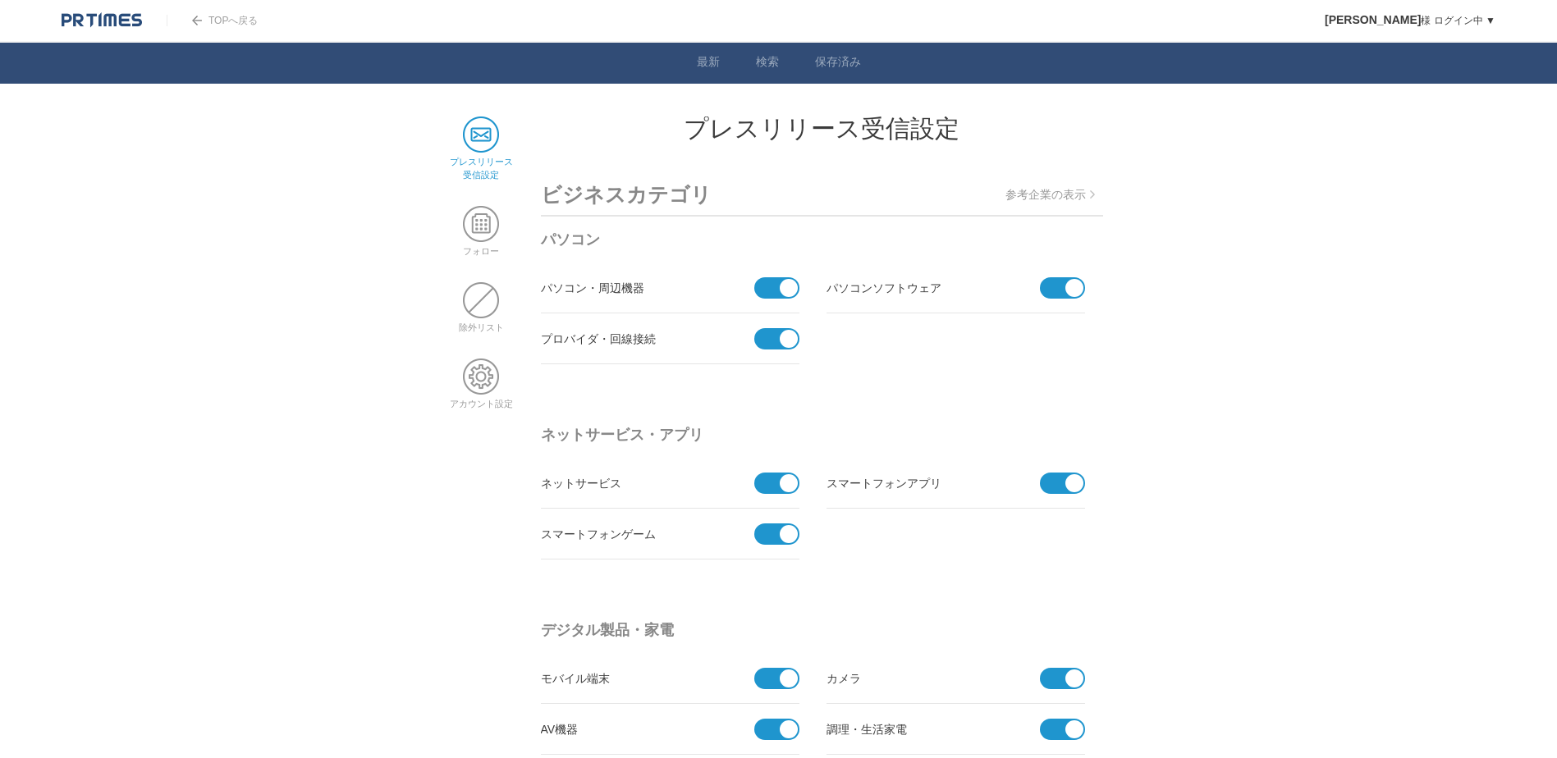
click at [86, 24] on img at bounding box center [102, 20] width 80 height 16
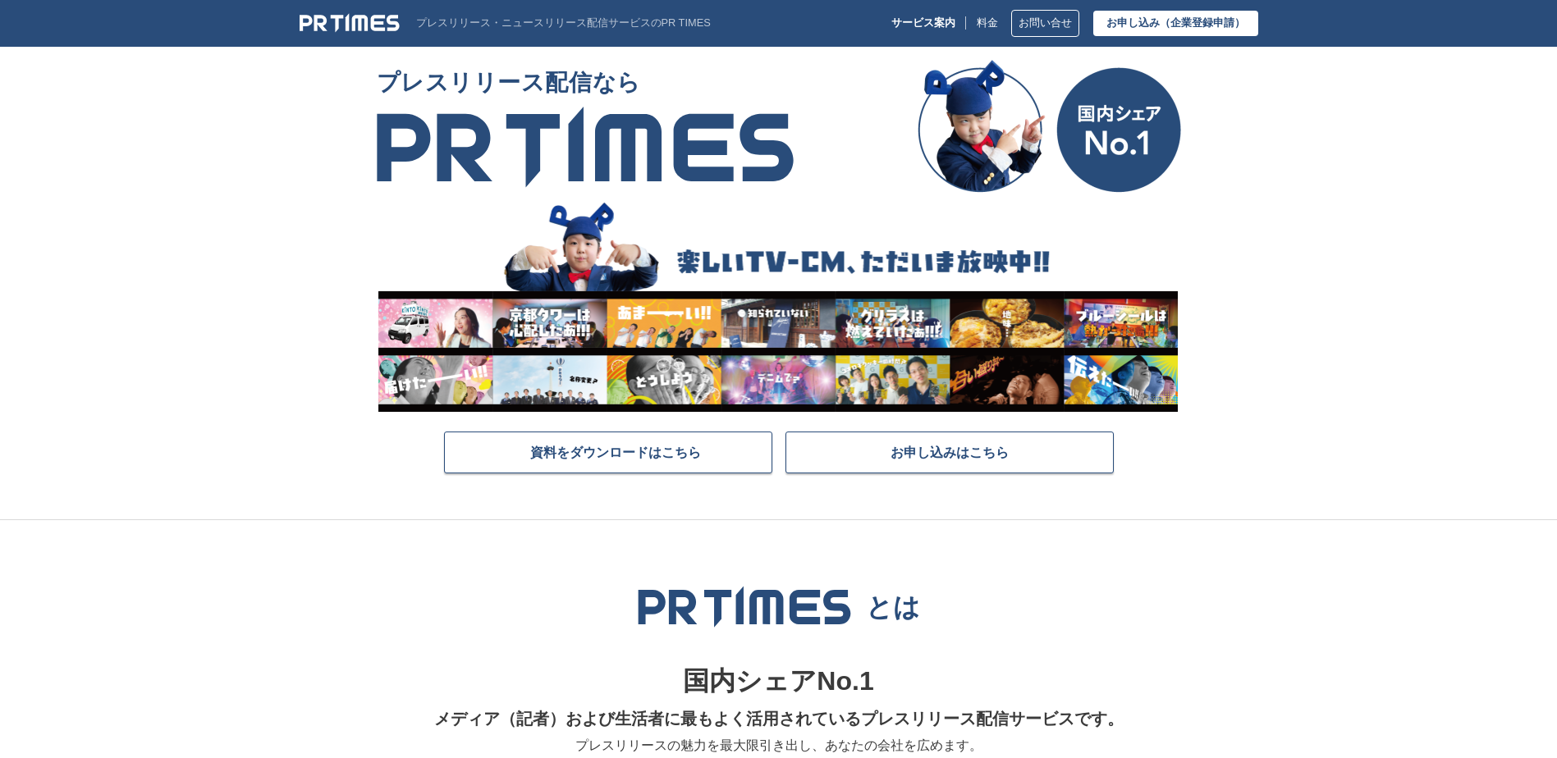
click at [1380, 443] on section "プレスリリース配信なら 資料をダウンロードはこちら お申し込みはこちら" at bounding box center [778, 290] width 1557 height 460
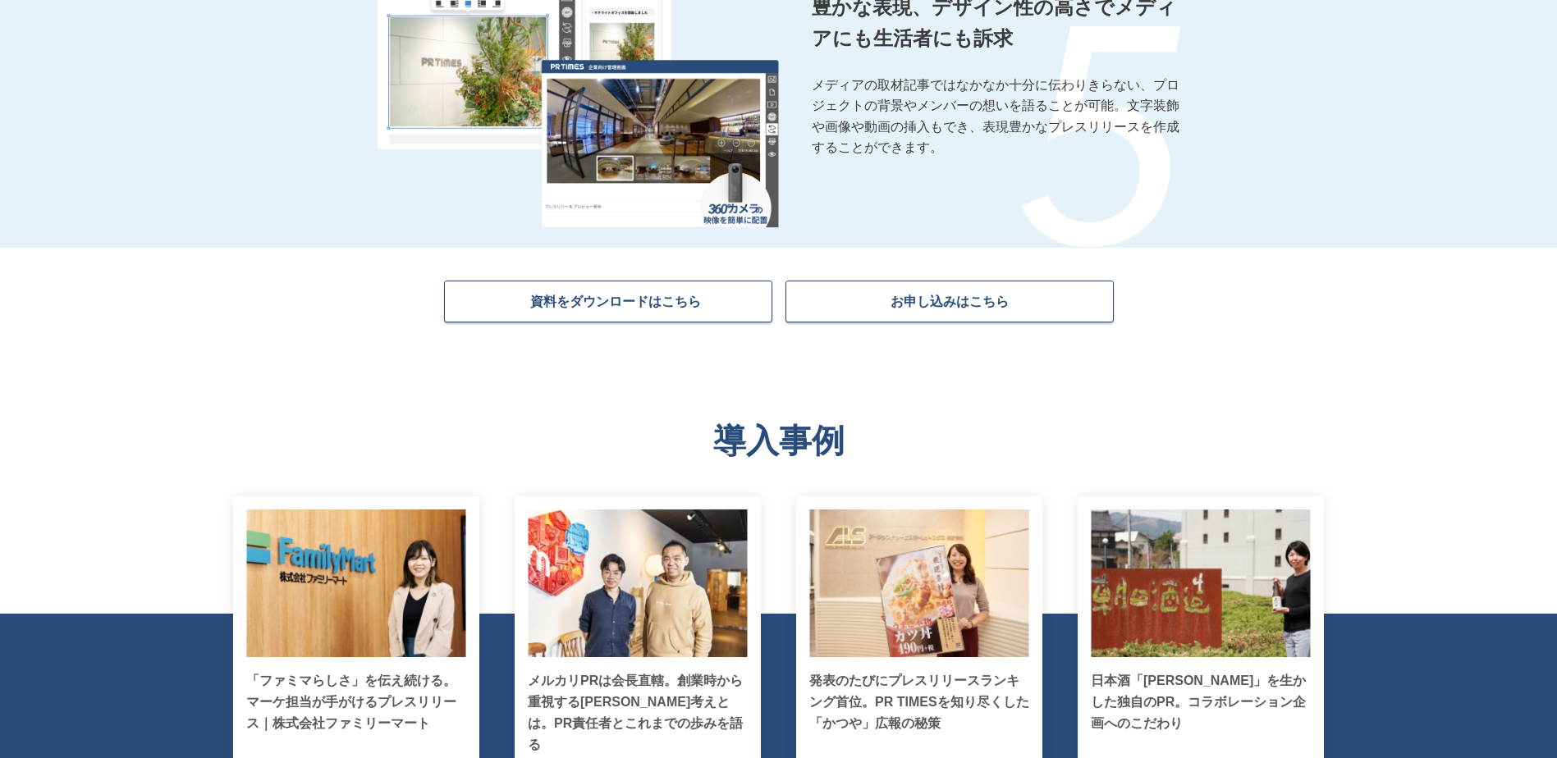
scroll to position [2771, 0]
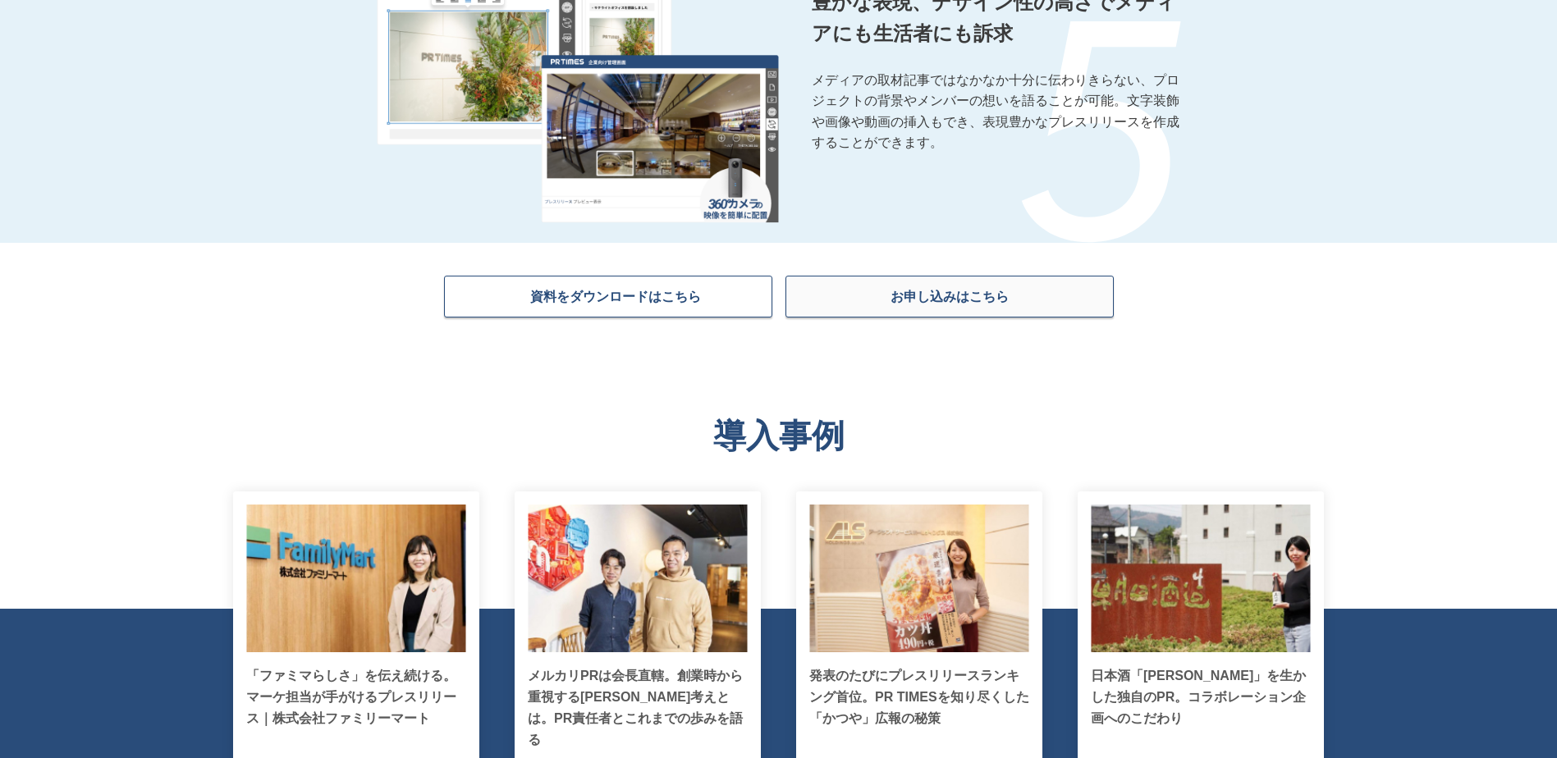
click at [935, 306] on link "お申し込みはこちら" at bounding box center [949, 297] width 328 height 42
